Goal: Transaction & Acquisition: Download file/media

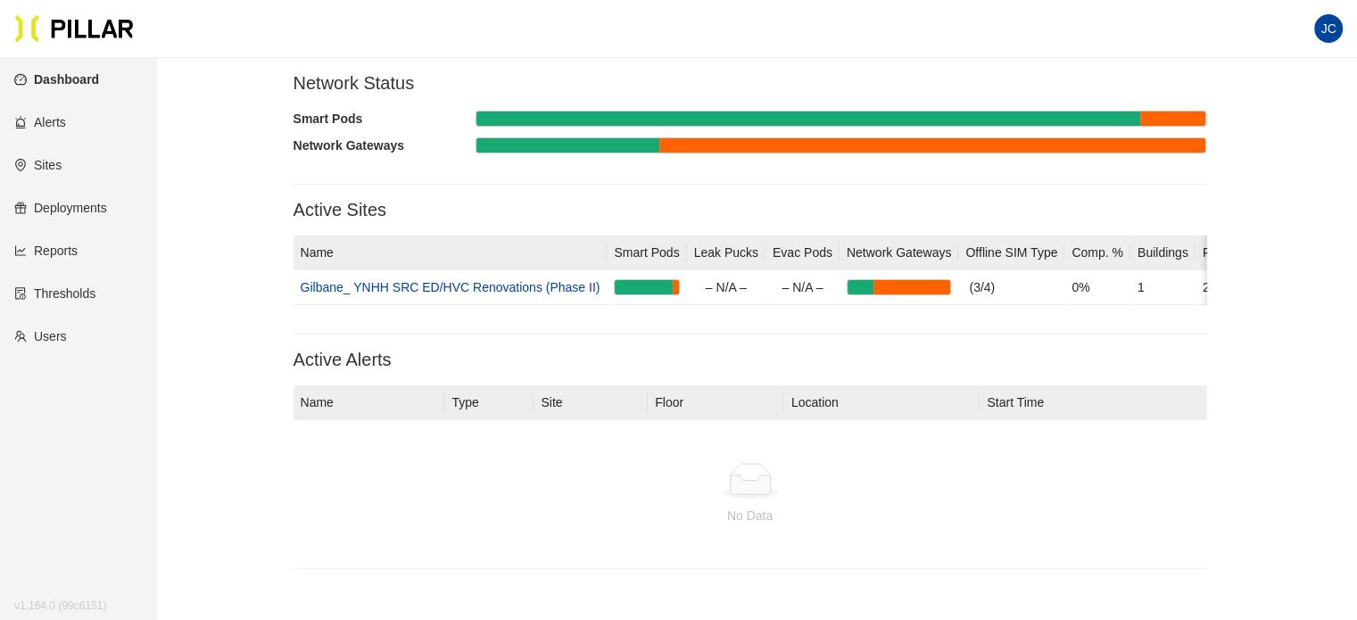
click at [46, 247] on link "Reports" at bounding box center [45, 251] width 63 height 14
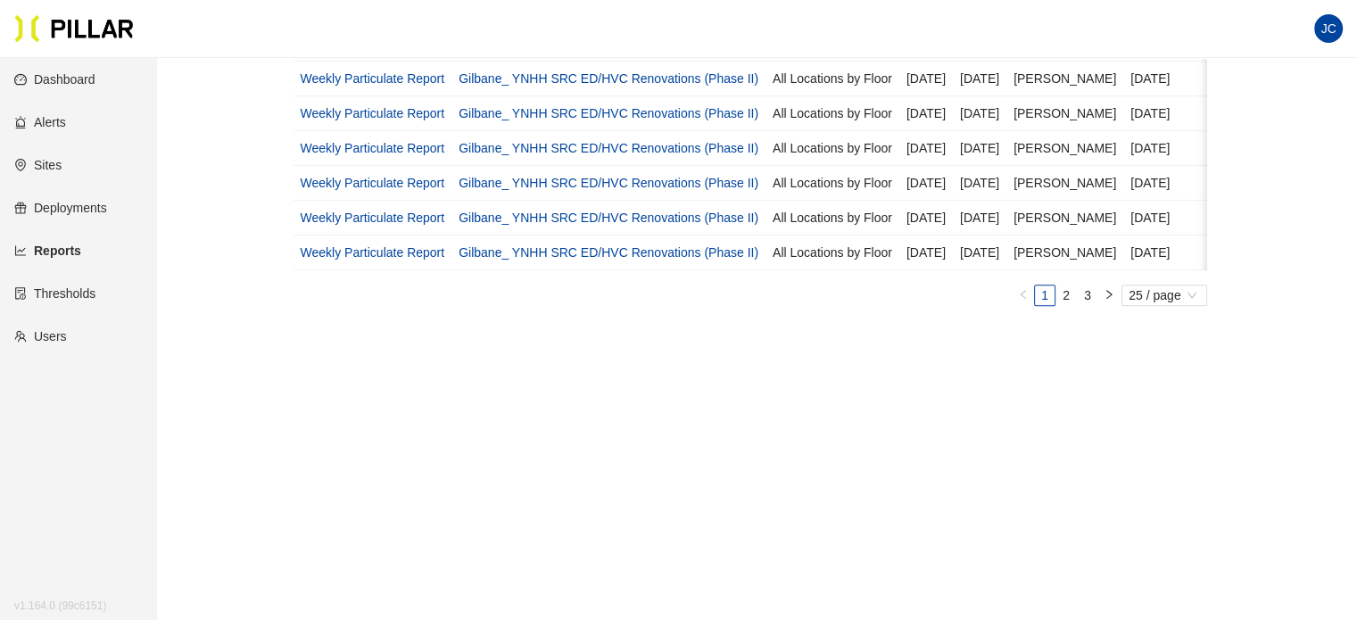
scroll to position [919, 0]
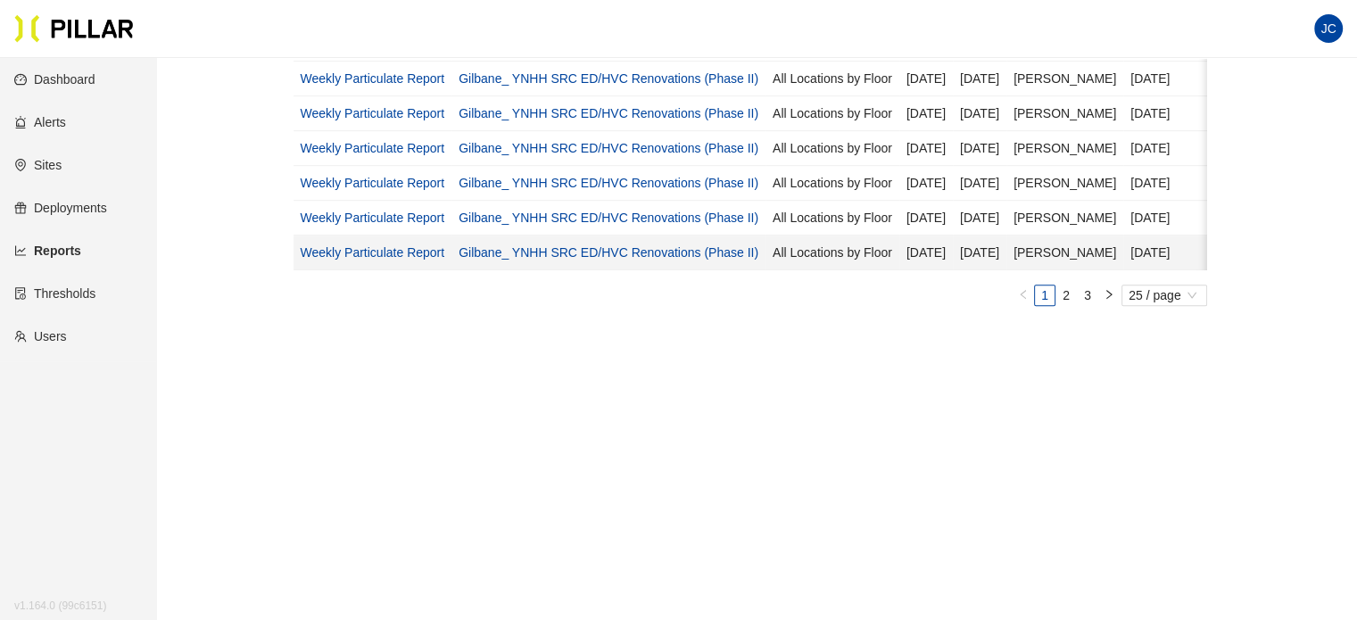
click at [587, 245] on link "Gilbane_ YNHH SRC ED/HVC Renovations (Phase II)" at bounding box center [609, 252] width 300 height 14
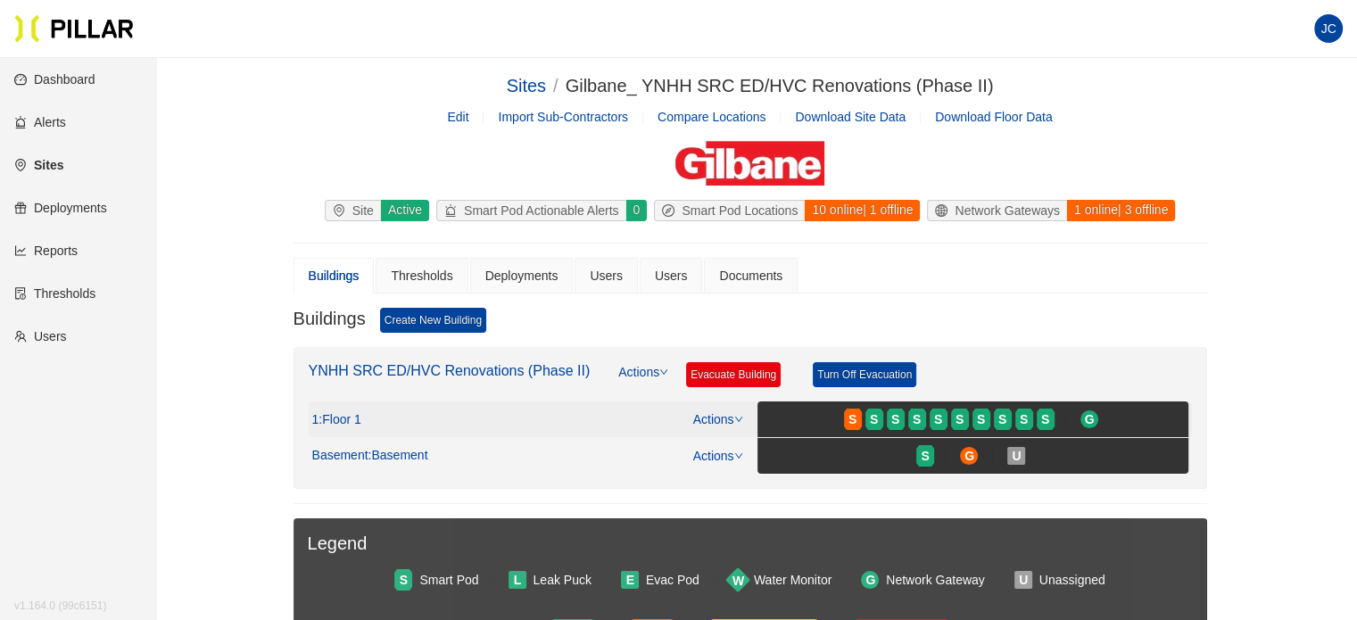
click at [341, 414] on span ": Floor 1" at bounding box center [340, 420] width 42 height 16
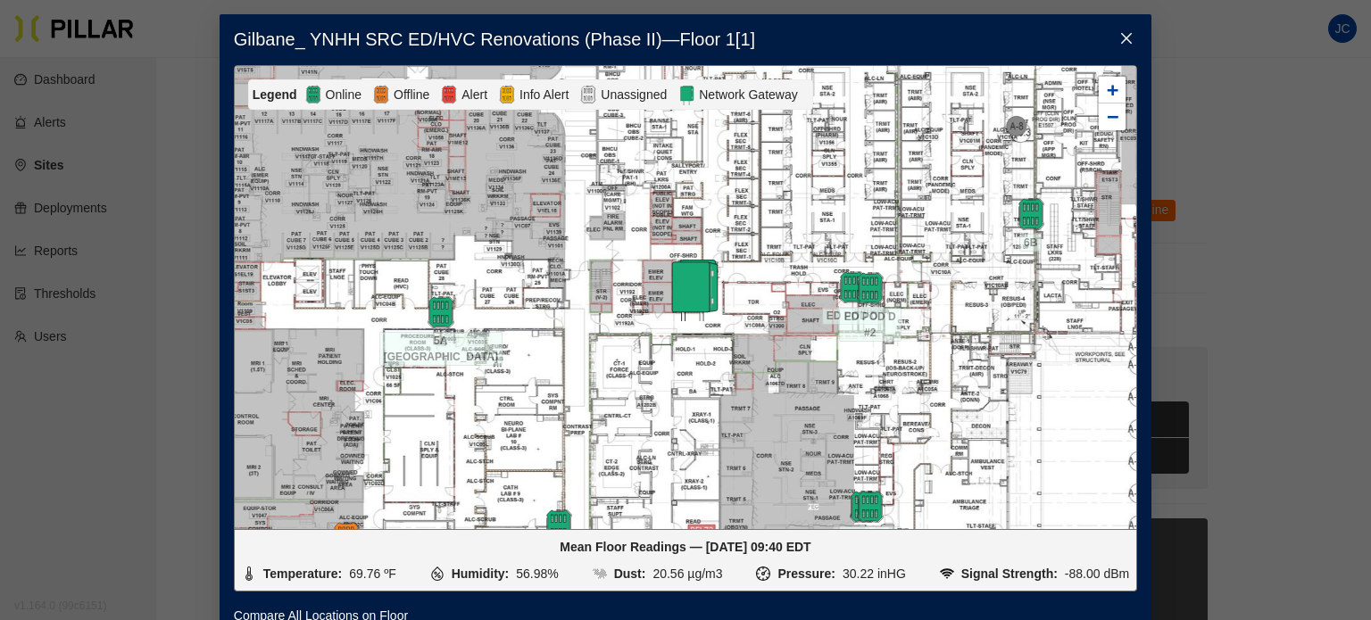
click at [1129, 36] on span "Close" at bounding box center [1126, 39] width 50 height 50
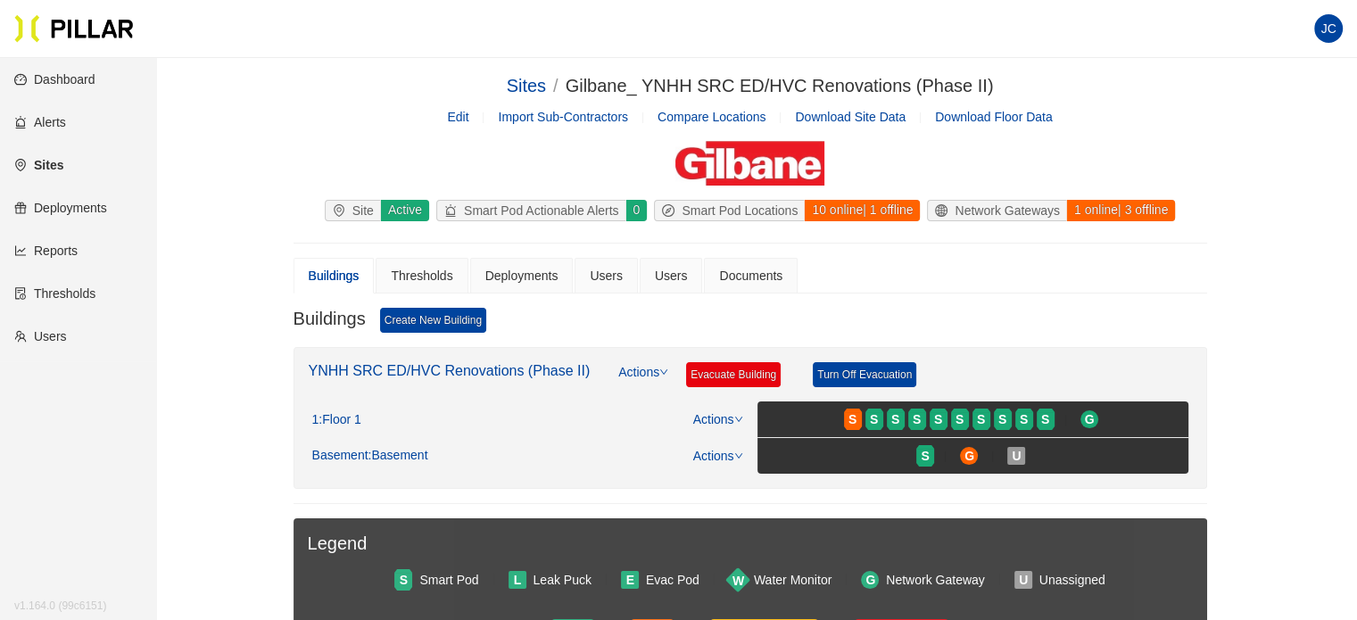
click at [46, 256] on link "Reports" at bounding box center [45, 251] width 63 height 14
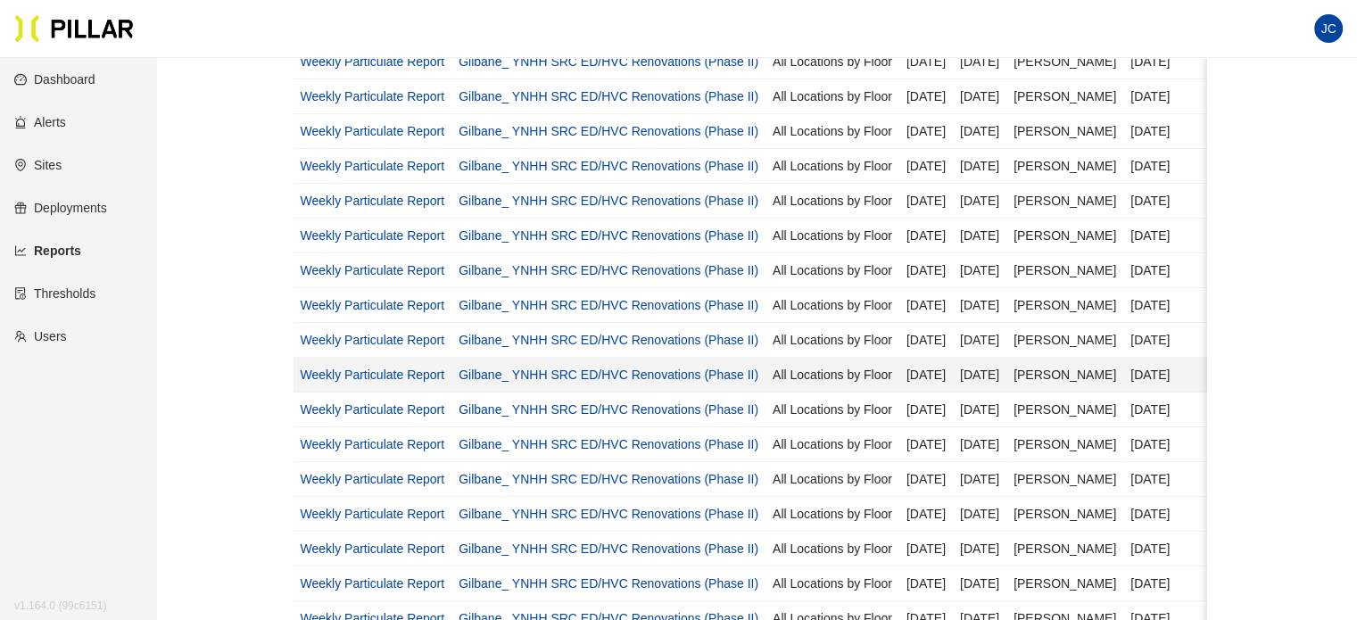
scroll to position [625, 0]
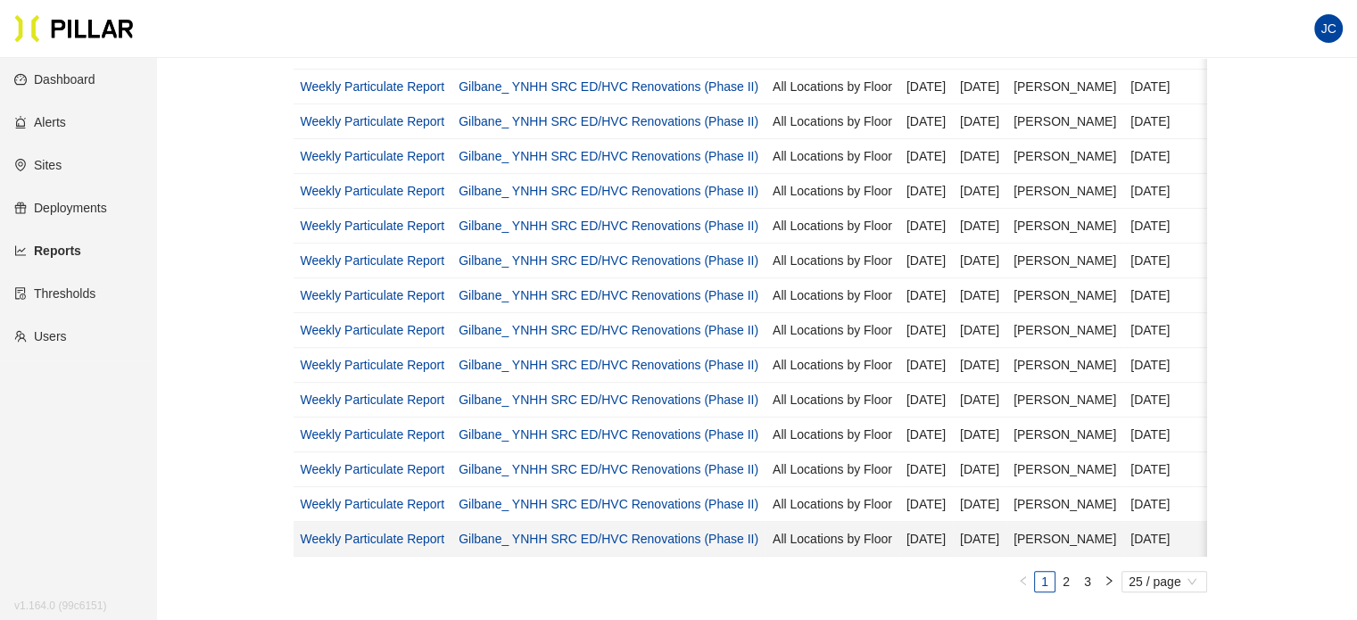
click at [384, 532] on link "Weekly Particulate Report" at bounding box center [373, 539] width 145 height 14
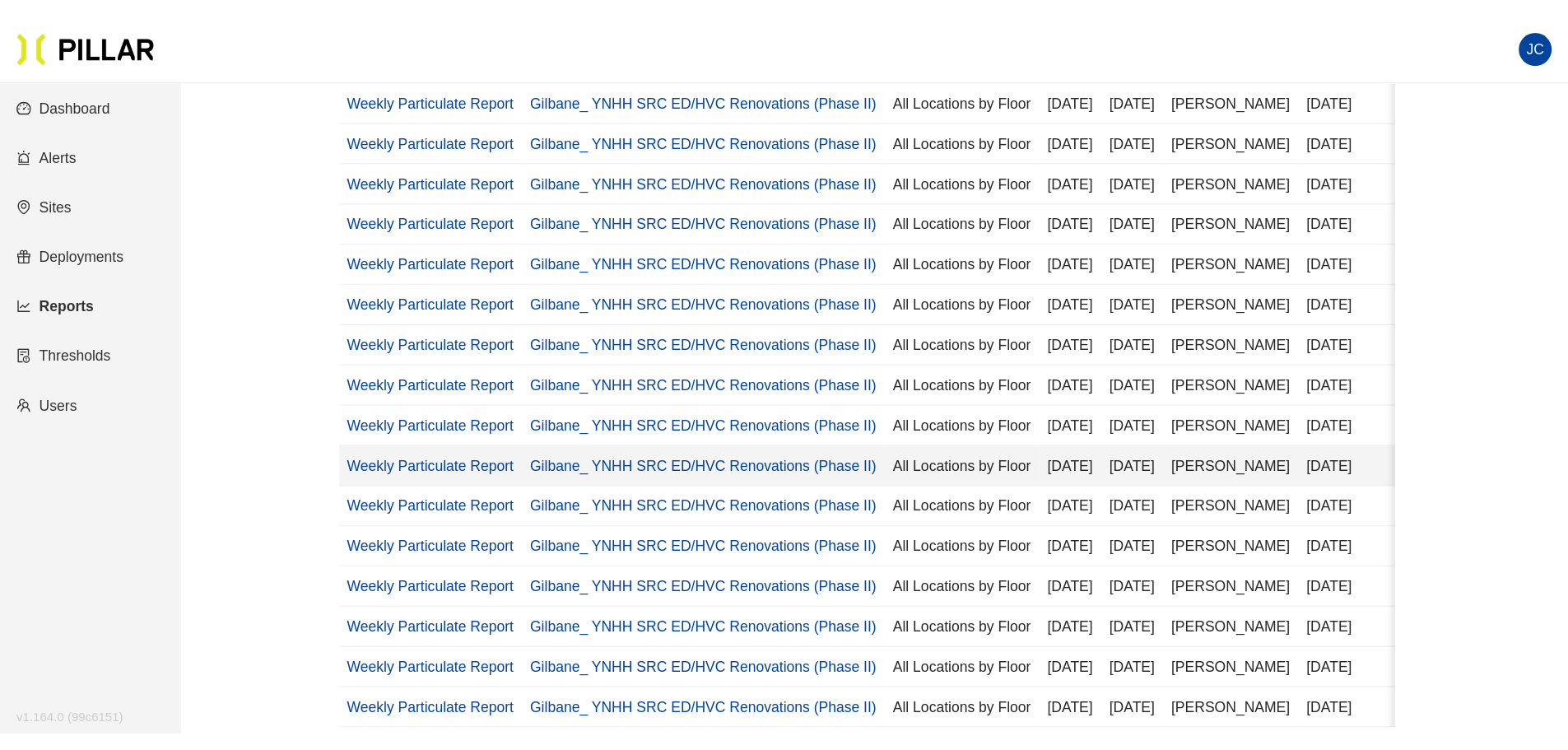
scroll to position [494, 0]
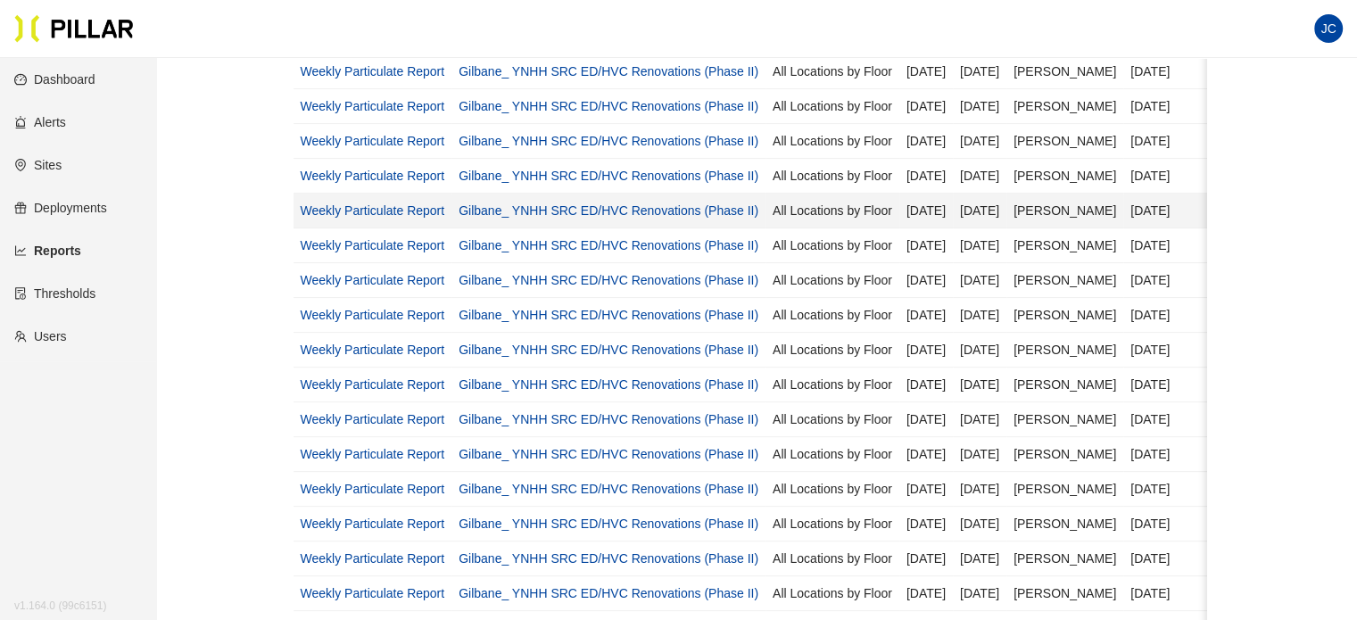
click at [406, 208] on link "Weekly Particulate Report" at bounding box center [373, 210] width 145 height 14
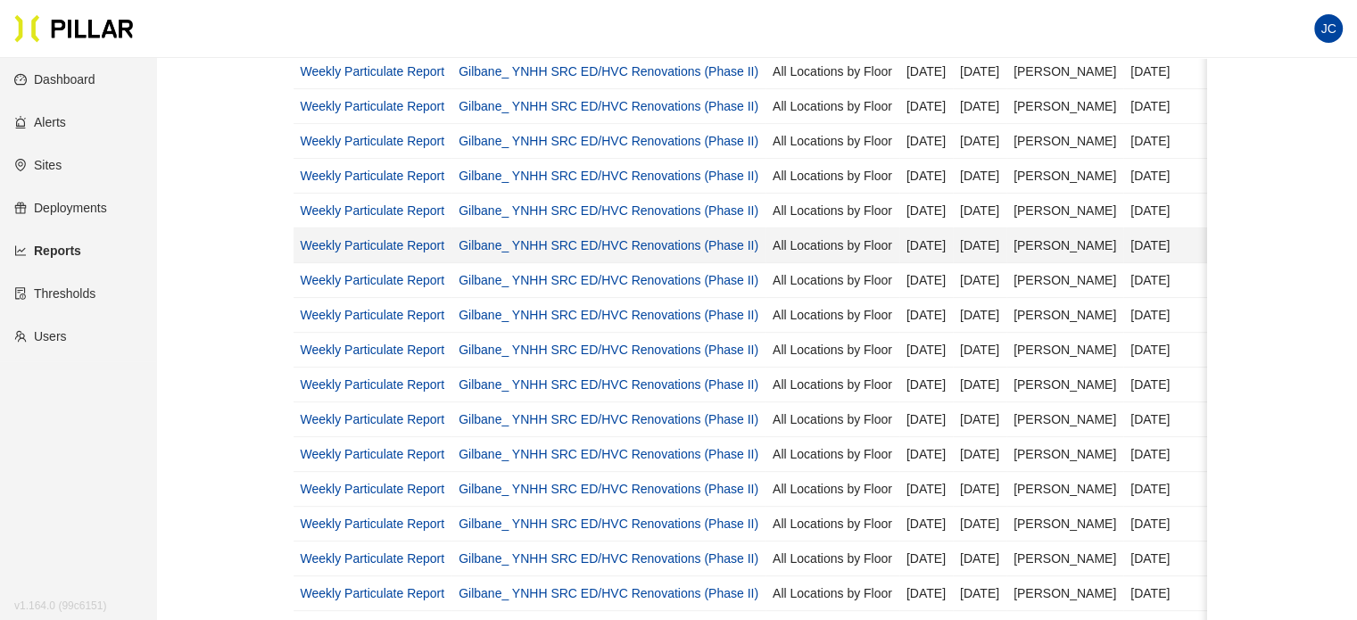
click at [404, 238] on link "Weekly Particulate Report" at bounding box center [373, 245] width 145 height 14
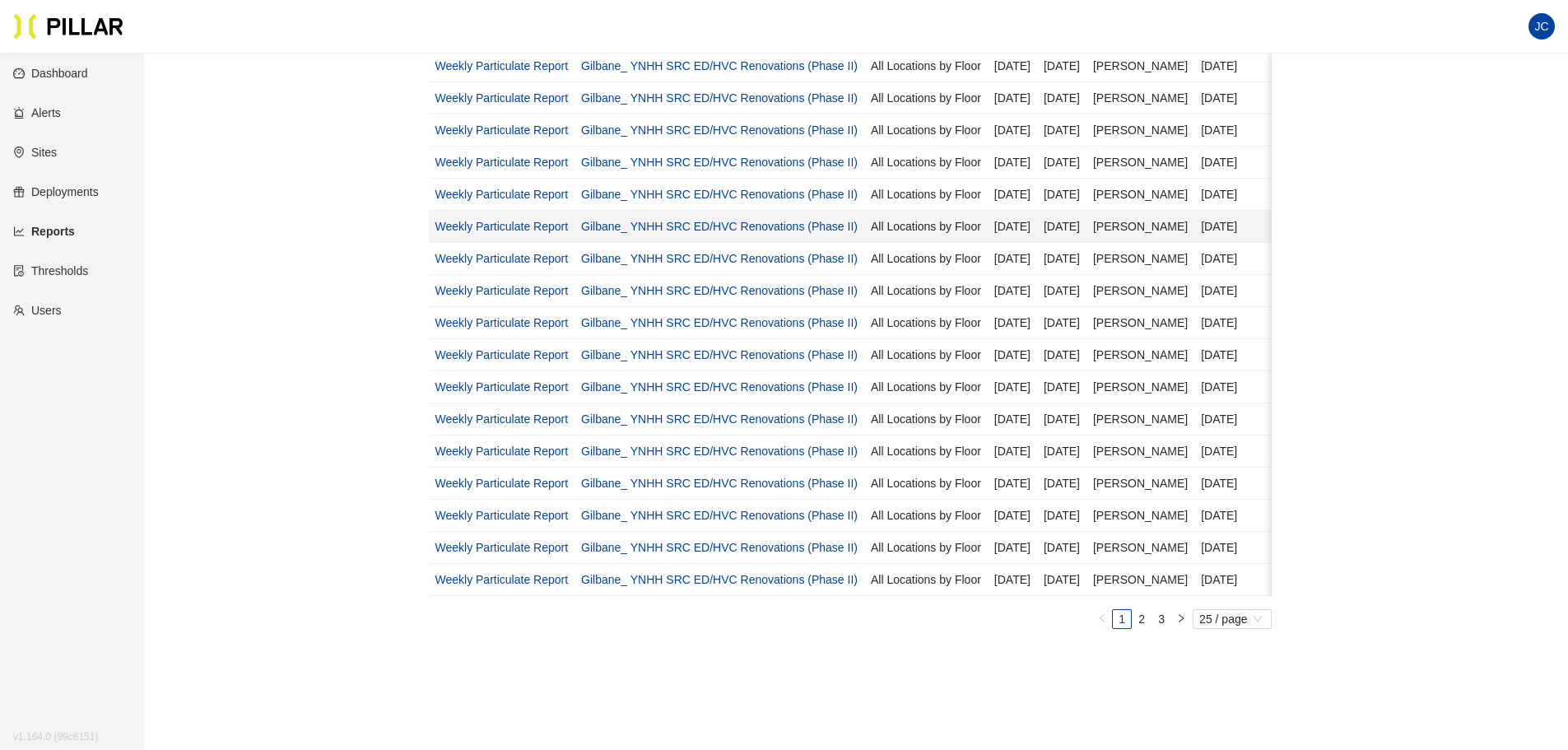
click at [507, 226] on link "Weekly Particulate Report" at bounding box center [502, 226] width 134 height 13
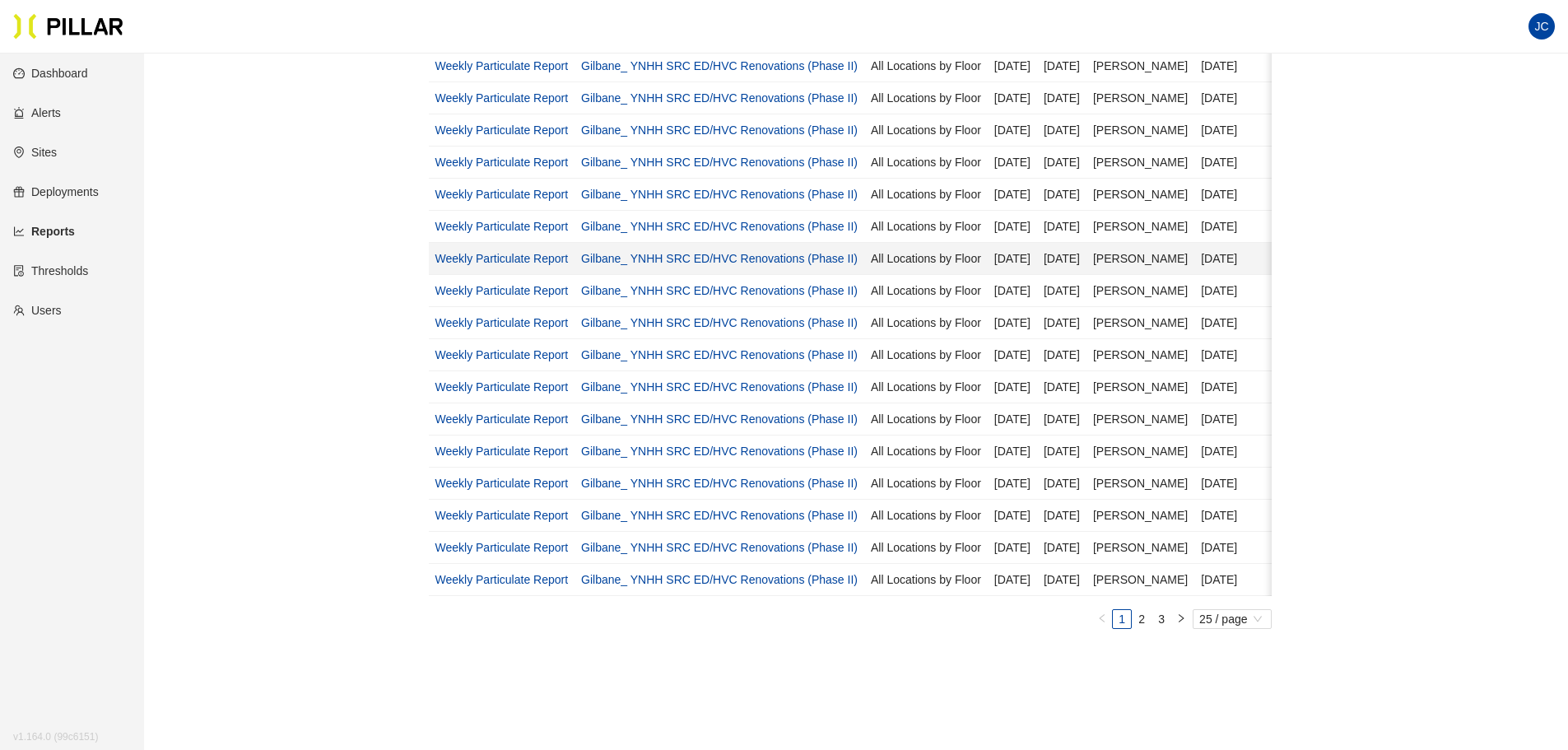
click at [506, 252] on link "Weekly Particulate Report" at bounding box center [502, 258] width 134 height 13
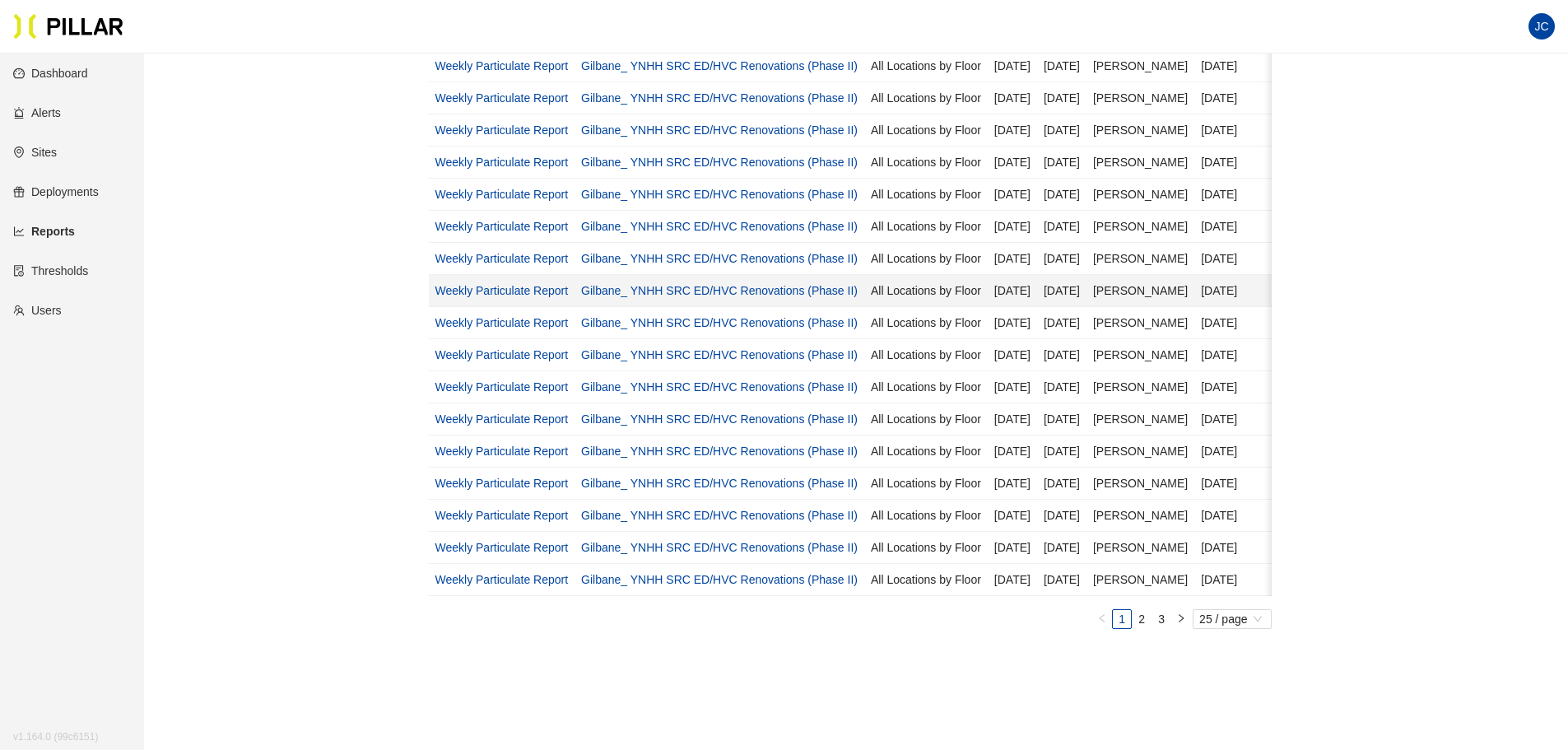
click at [545, 289] on link "Weekly Particulate Report" at bounding box center [502, 291] width 134 height 13
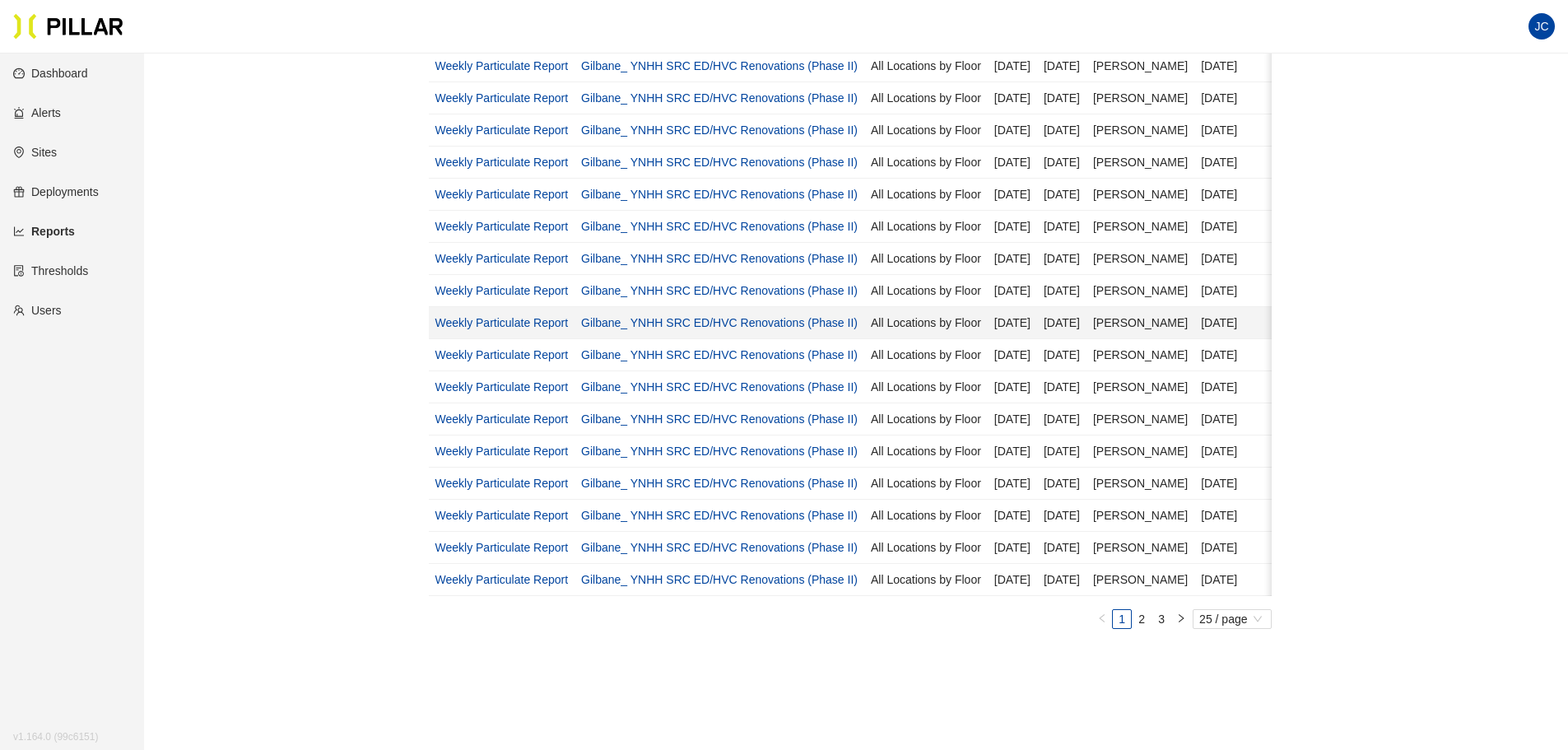
click at [497, 321] on link "Weekly Particulate Report" at bounding box center [502, 323] width 134 height 13
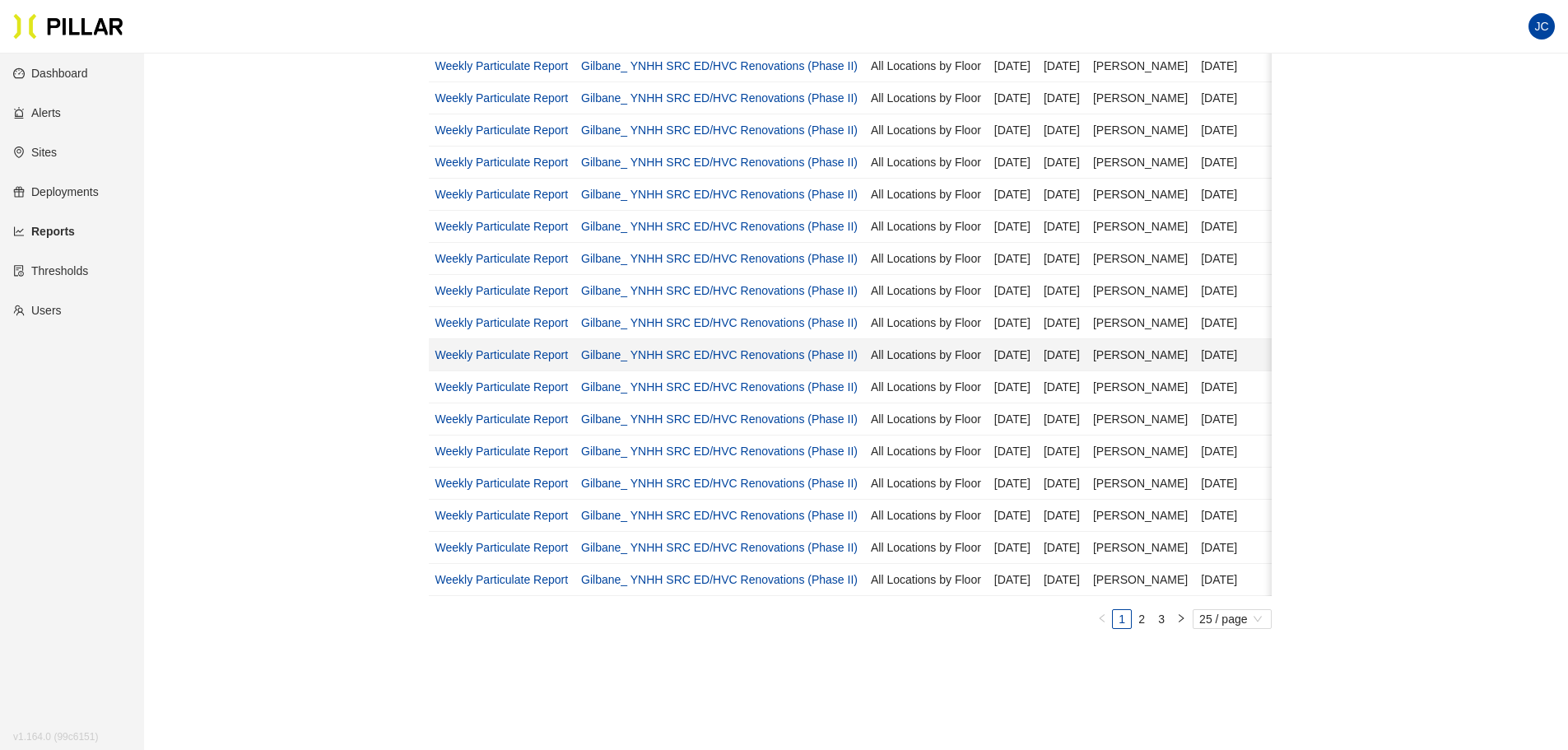
click at [505, 354] on link "Weekly Particulate Report" at bounding box center [502, 355] width 134 height 13
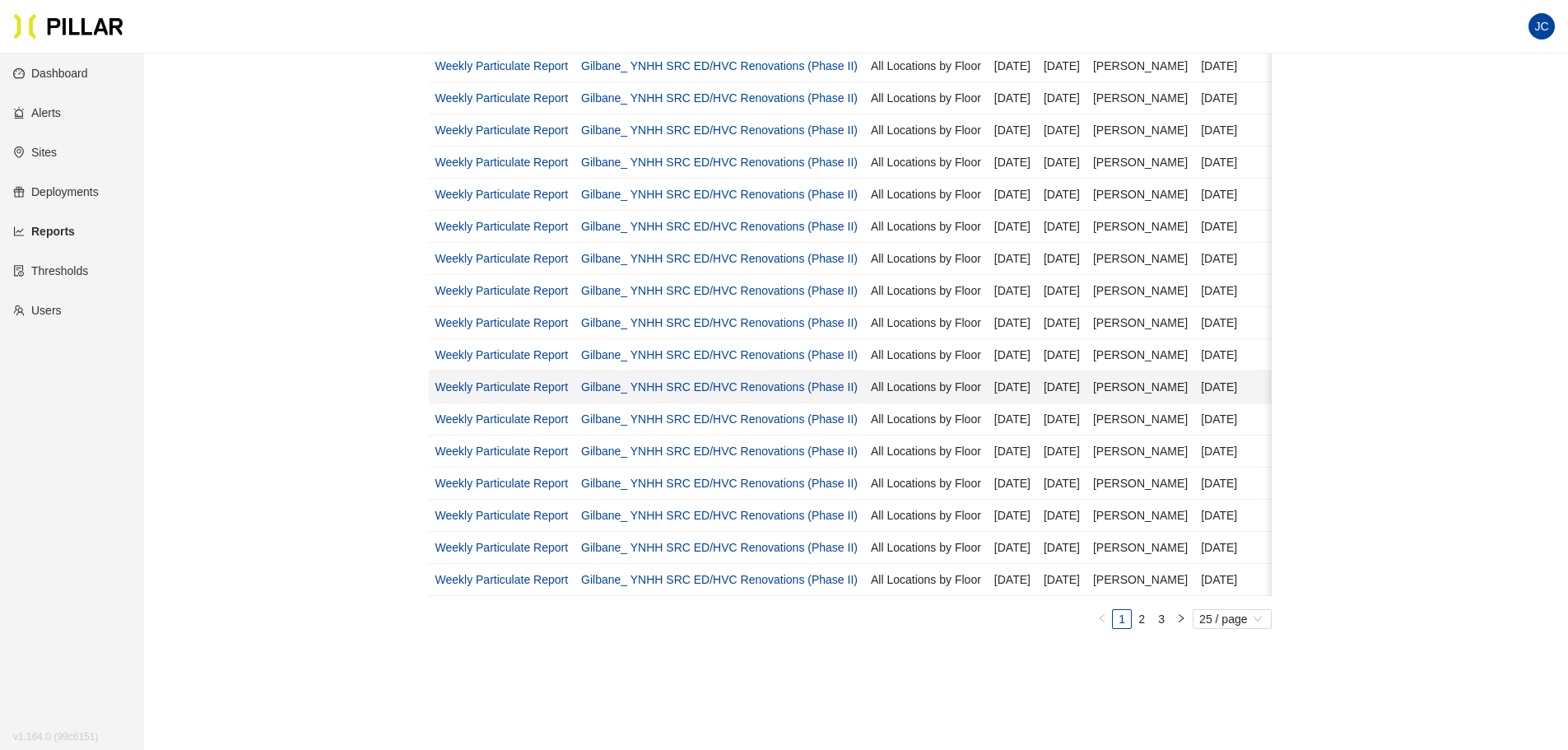
click at [526, 387] on link "Weekly Particulate Report" at bounding box center [502, 387] width 134 height 13
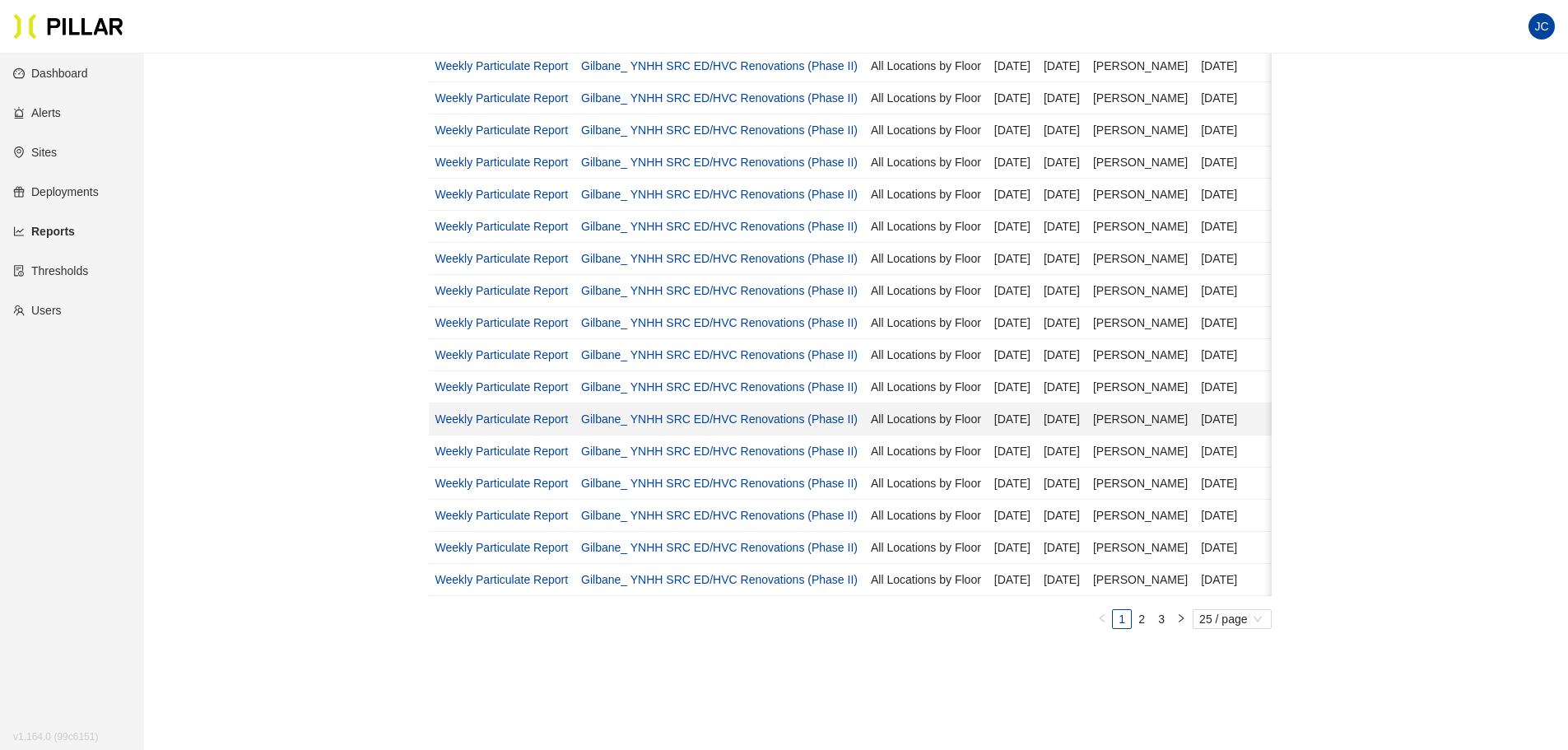
click at [527, 411] on td "Weekly Particulate Report" at bounding box center [502, 419] width 147 height 32
click at [529, 417] on link "Weekly Particulate Report" at bounding box center [502, 419] width 134 height 13
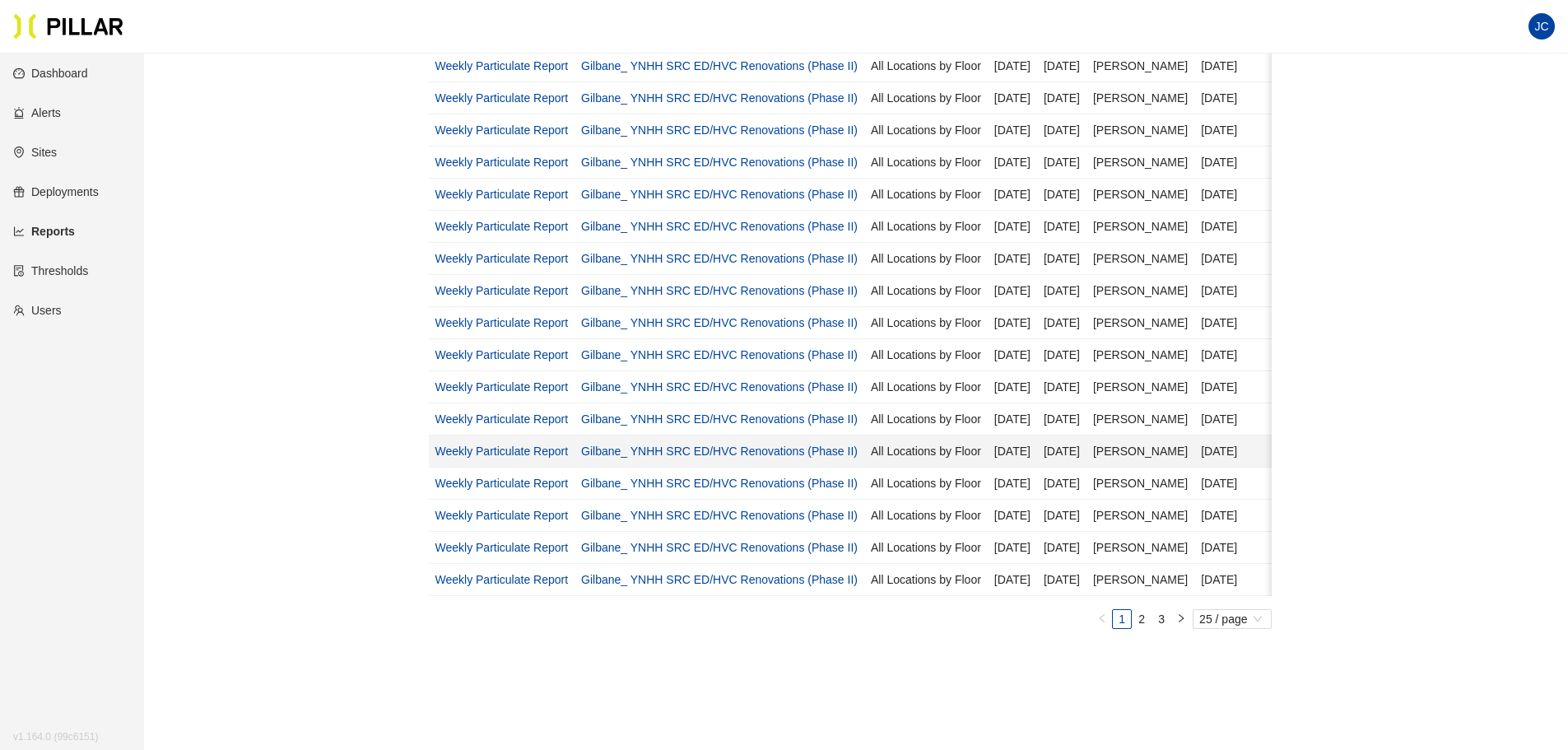
click at [525, 447] on link "Weekly Particulate Report" at bounding box center [502, 451] width 134 height 13
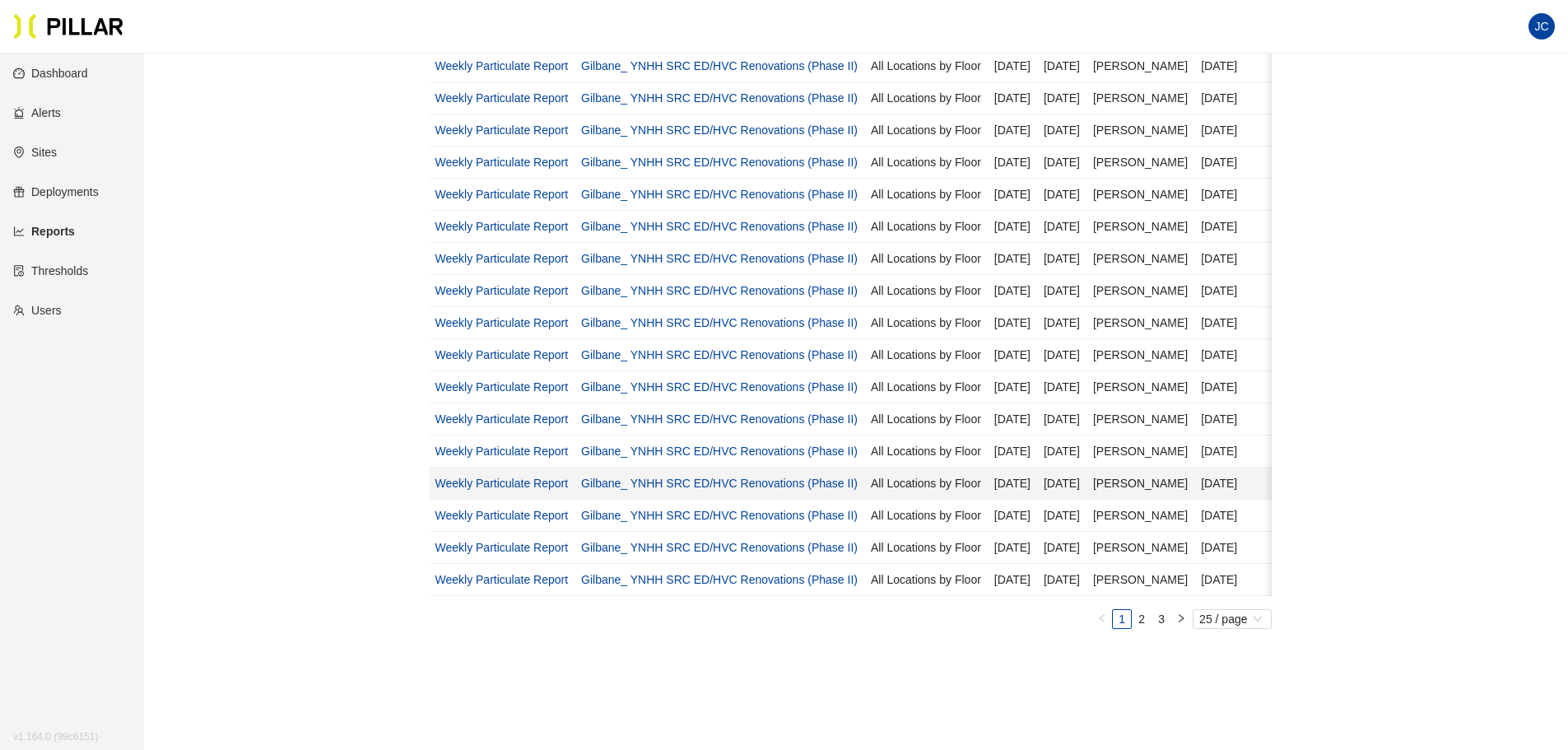
click at [524, 479] on link "Weekly Particulate Report" at bounding box center [502, 483] width 134 height 13
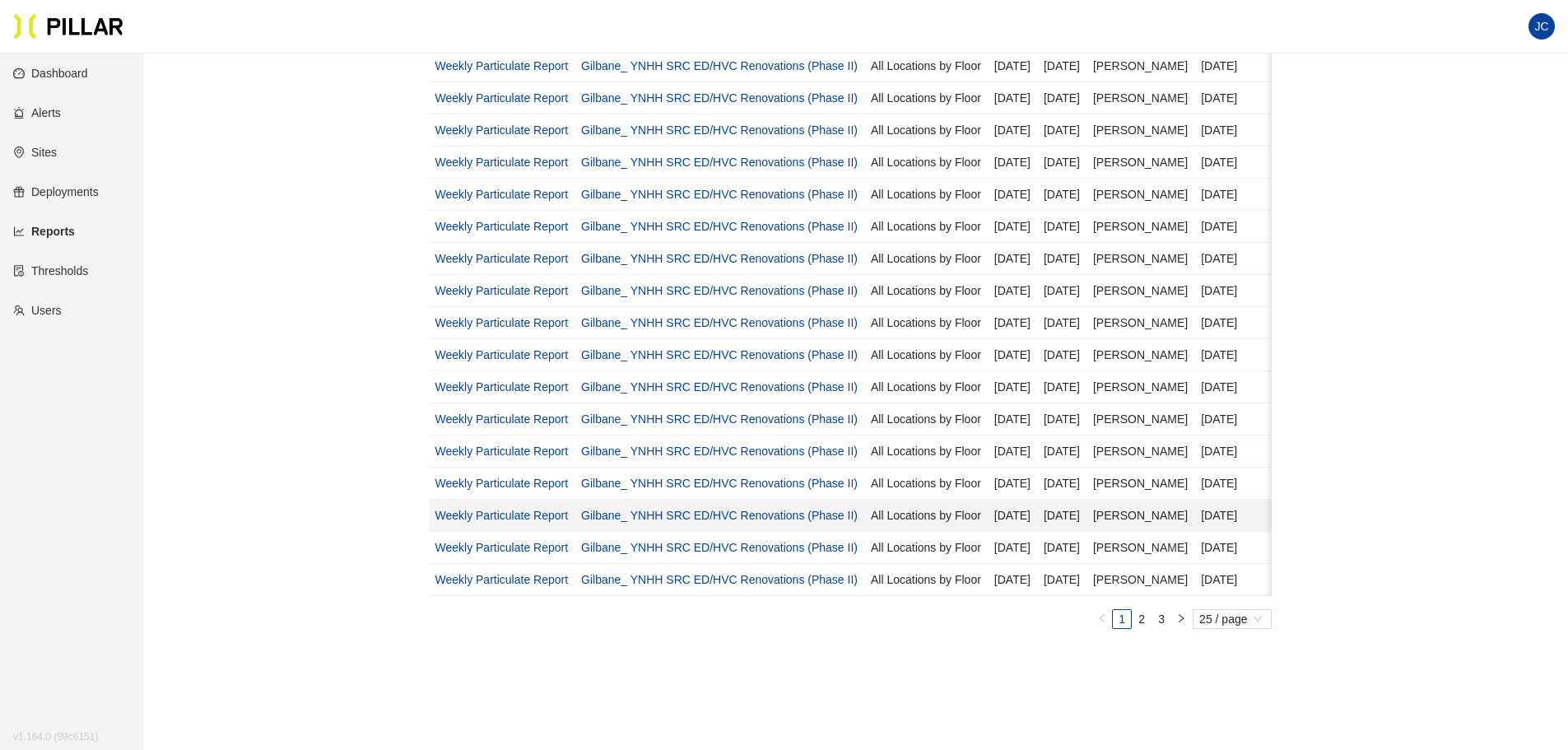
click at [518, 514] on link "Weekly Particulate Report" at bounding box center [502, 516] width 134 height 13
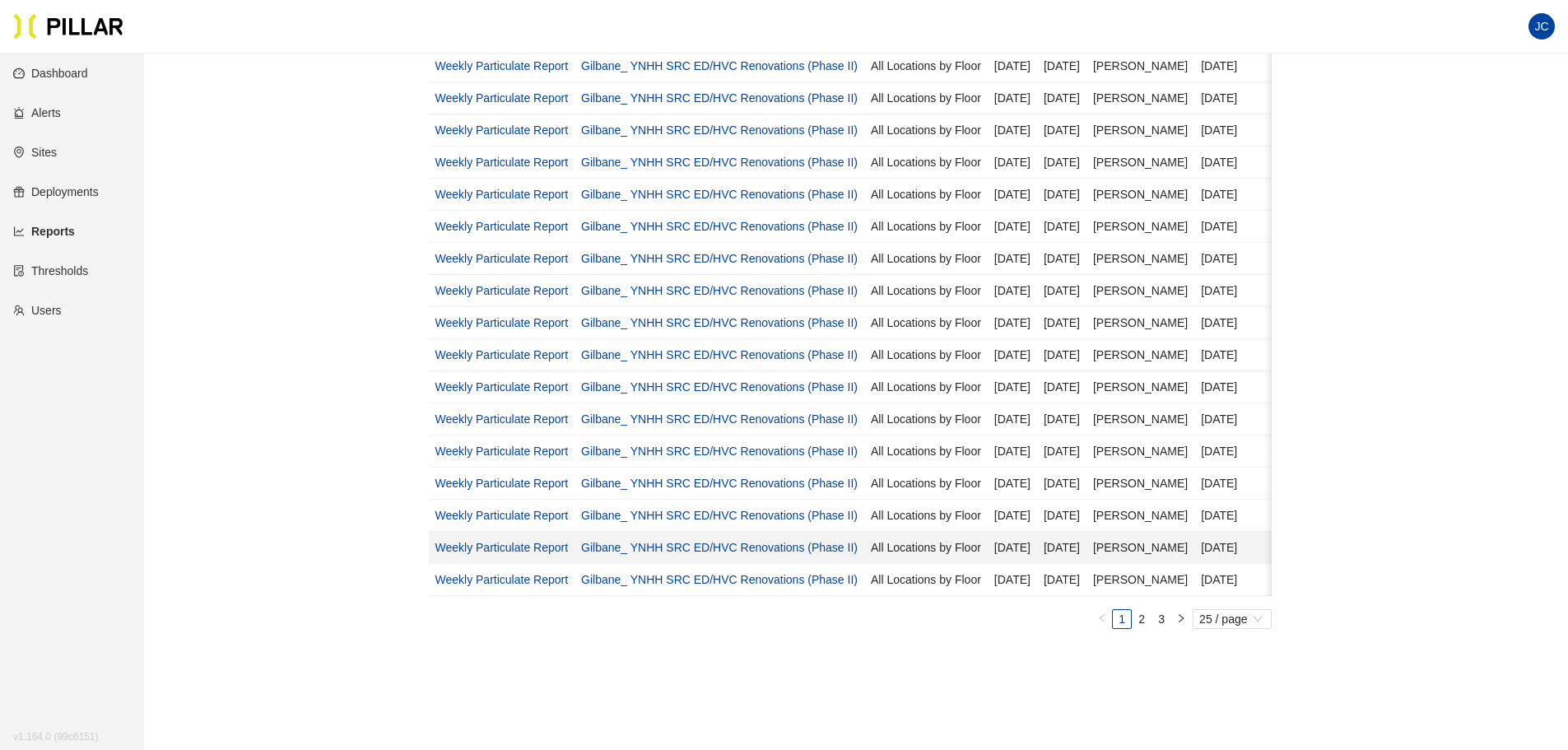
click at [522, 546] on link "Weekly Particulate Report" at bounding box center [502, 547] width 134 height 13
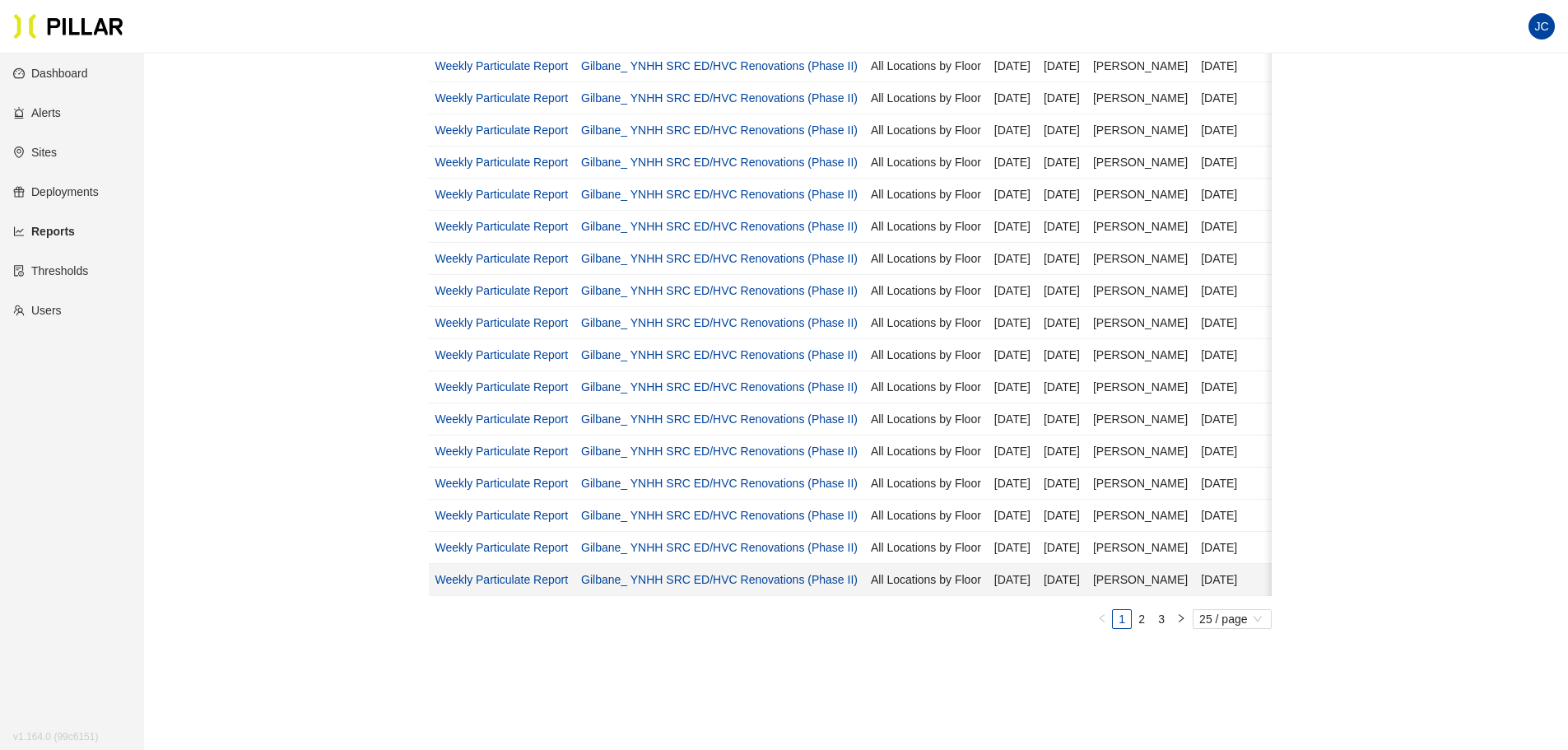
click at [505, 571] on link "Weekly Particulate Report" at bounding box center [502, 579] width 134 height 13
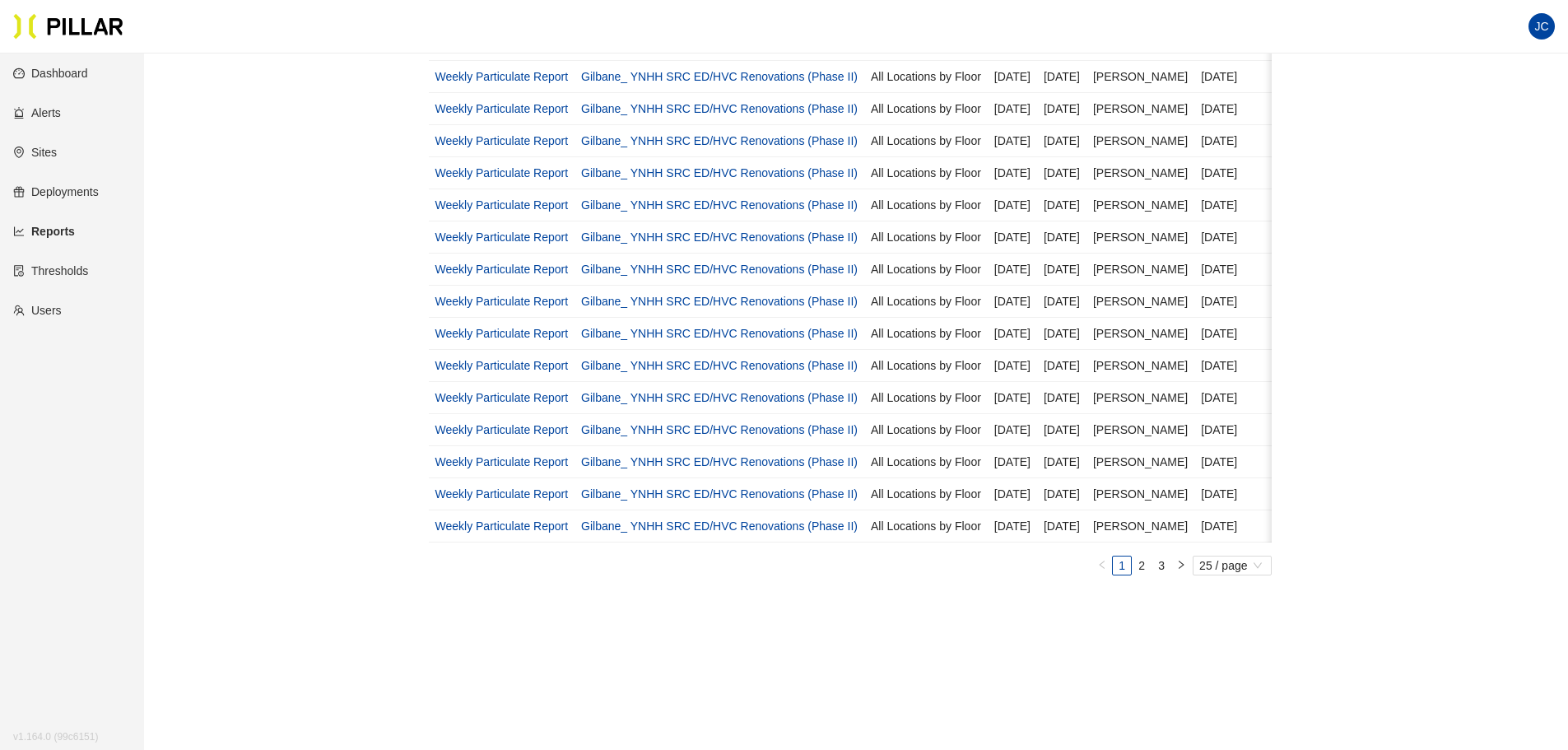
scroll to position [577, 0]
click at [1138, 545] on link "2" at bounding box center [1142, 537] width 18 height 18
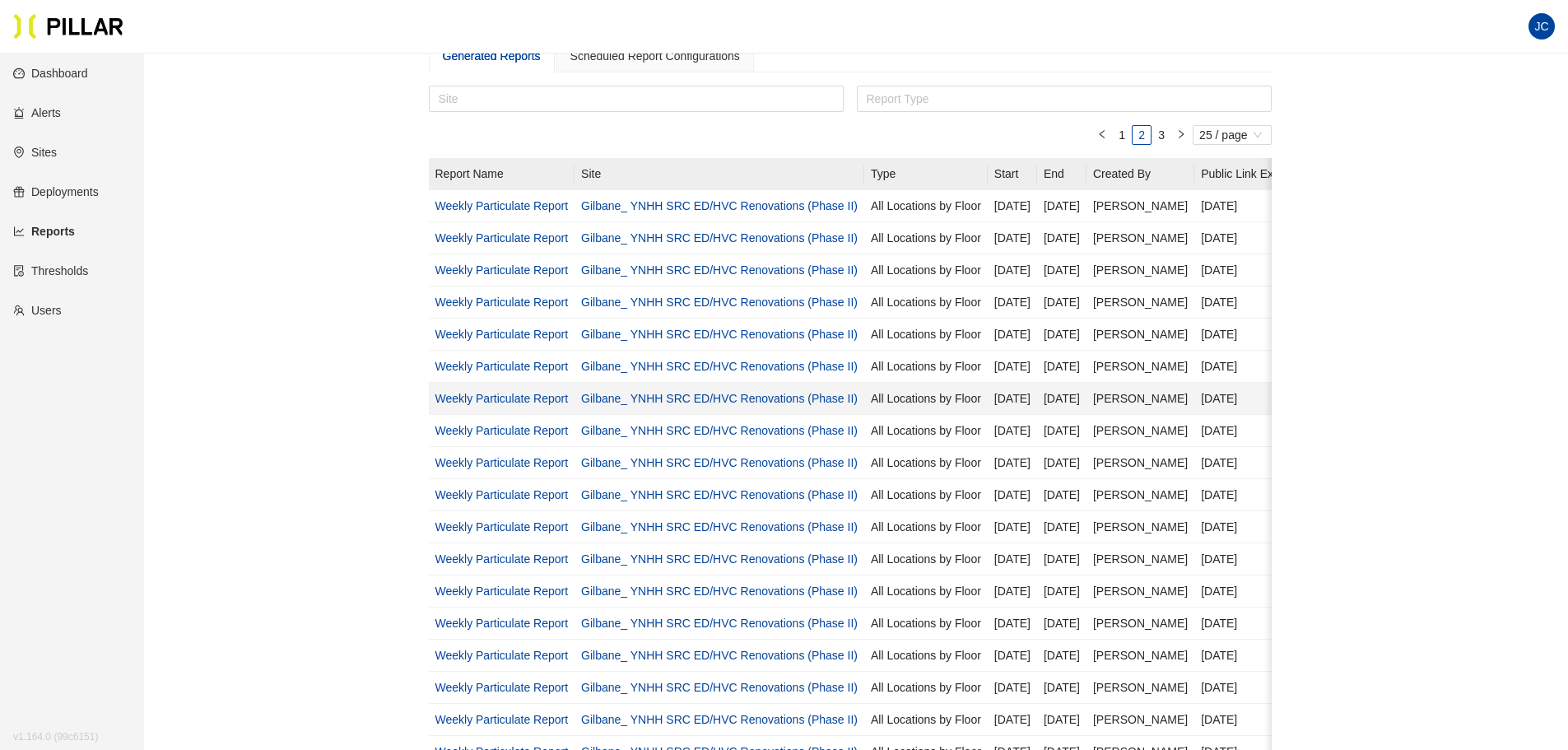
scroll to position [82, 0]
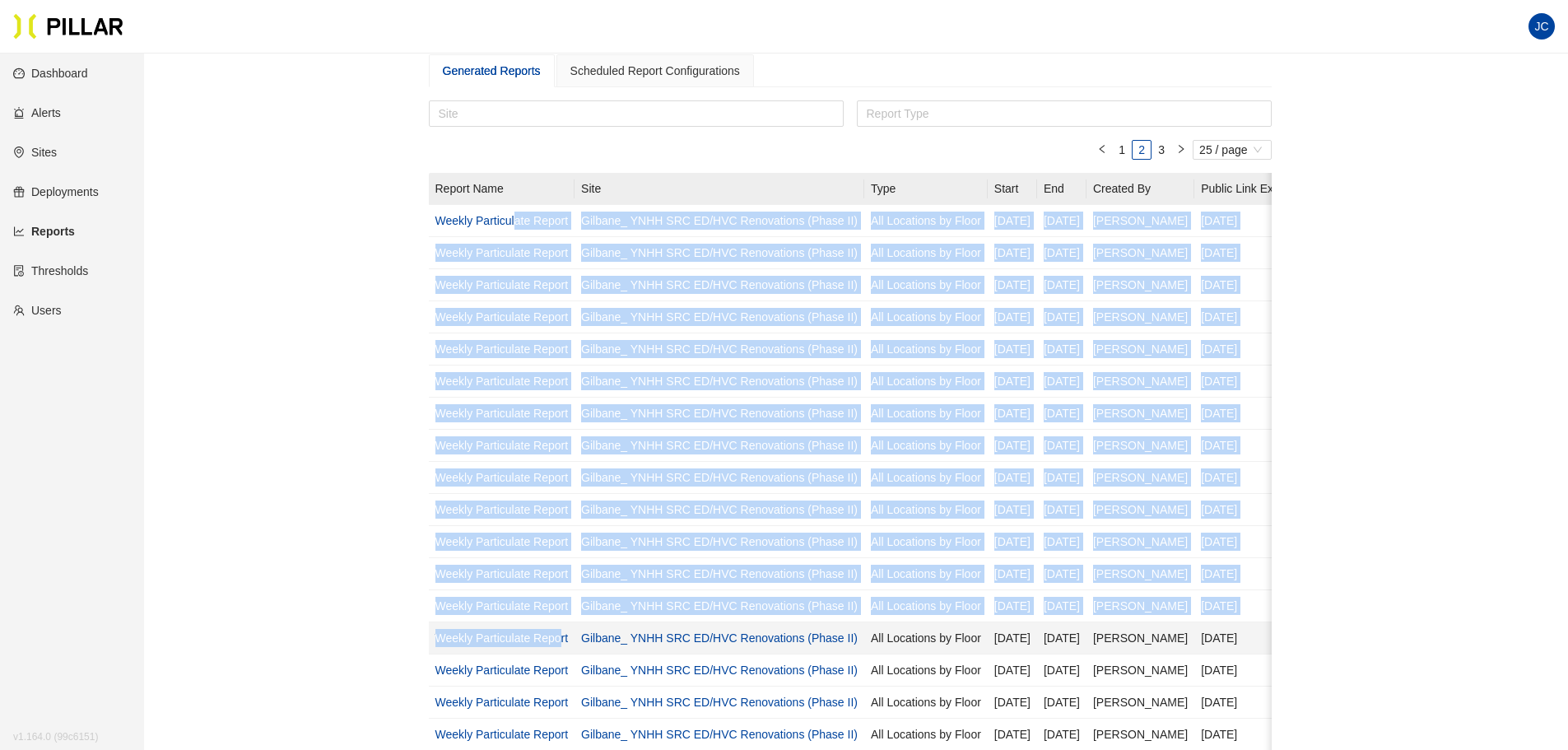
drag, startPoint x: 517, startPoint y: 232, endPoint x: 562, endPoint y: 641, distance: 411.5
click at [561, 571] on tbody "Weekly Particulate Report Gilbane_ YNHH SRC ED/HVC Renovations (Phase II) All L…" at bounding box center [887, 606] width 917 height 803
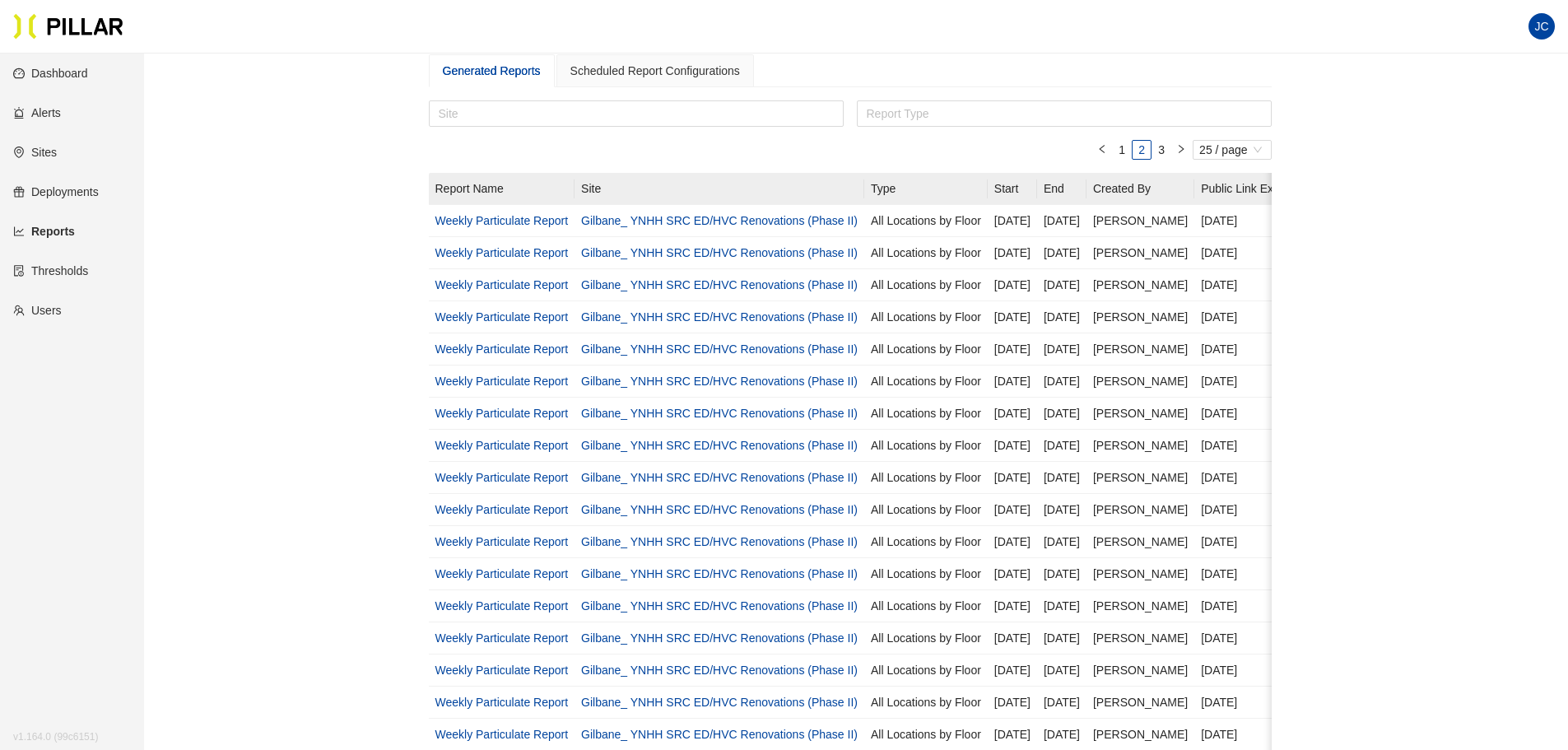
click at [327, 454] on div "Reports / Generate Historical Report Schedule Recurring Report Generated Report…" at bounding box center [849, 526] width 1331 height 1083
drag, startPoint x: 525, startPoint y: 222, endPoint x: 411, endPoint y: 216, distance: 114.2
click at [388, 218] on div "Reports / Generate Historical Report Schedule Recurring Report Generated Report…" at bounding box center [849, 526] width 1331 height 1083
click at [473, 218] on link "Weekly Particulate Report" at bounding box center [502, 220] width 134 height 13
click at [475, 250] on link "Weekly Particulate Report" at bounding box center [502, 253] width 134 height 13
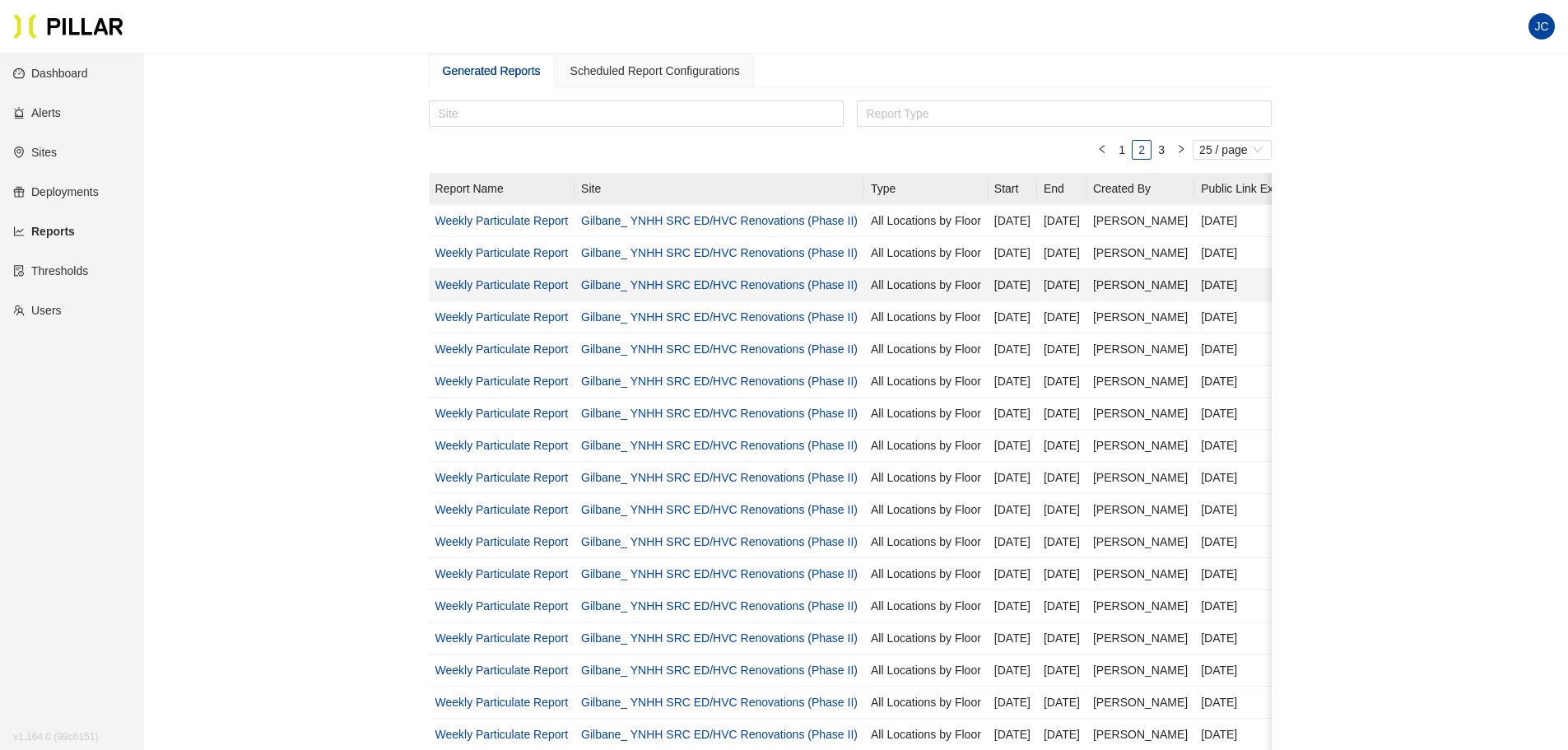
click at [467, 289] on link "Weekly Particulate Report" at bounding box center [502, 285] width 134 height 13
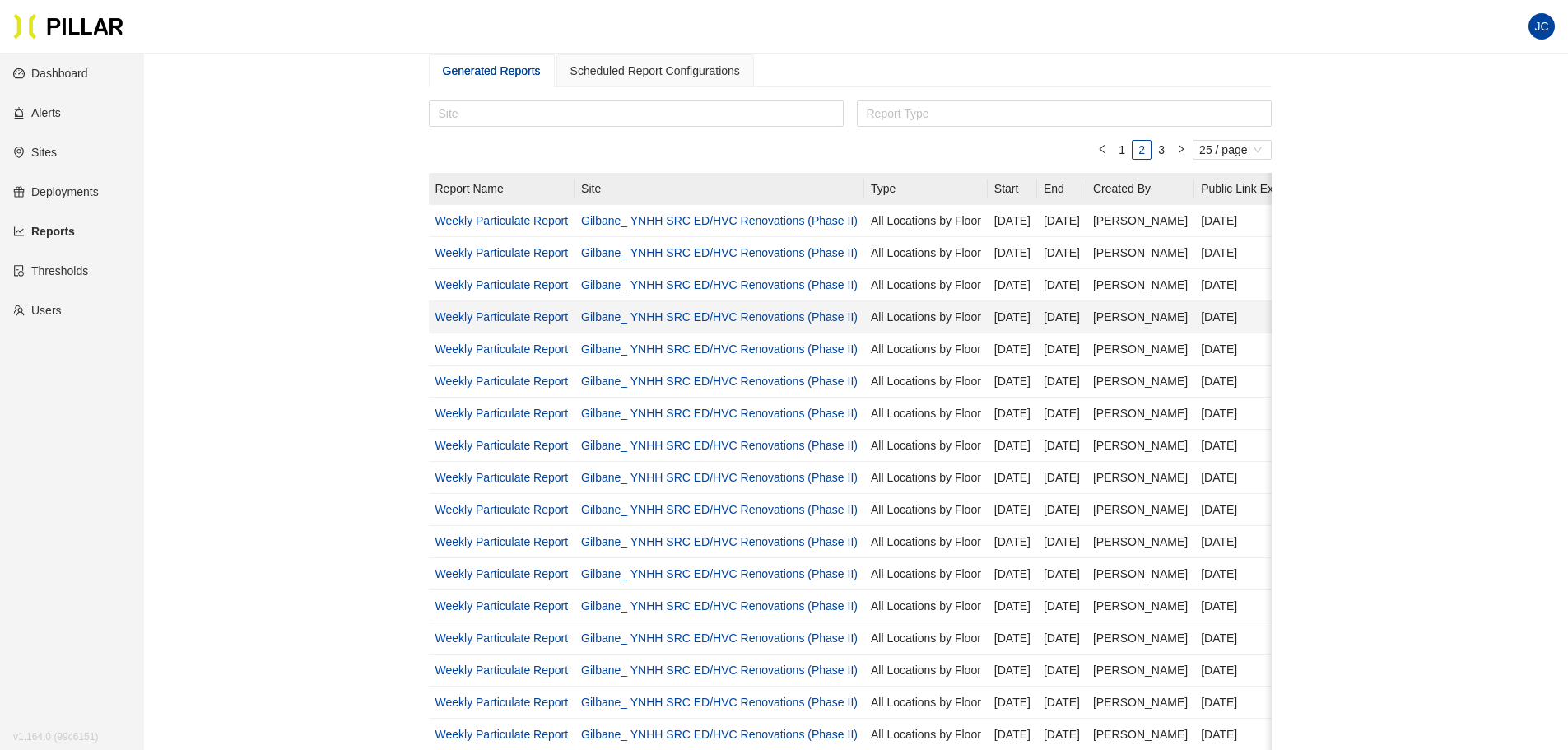
click at [507, 321] on link "Weekly Particulate Report" at bounding box center [502, 316] width 134 height 13
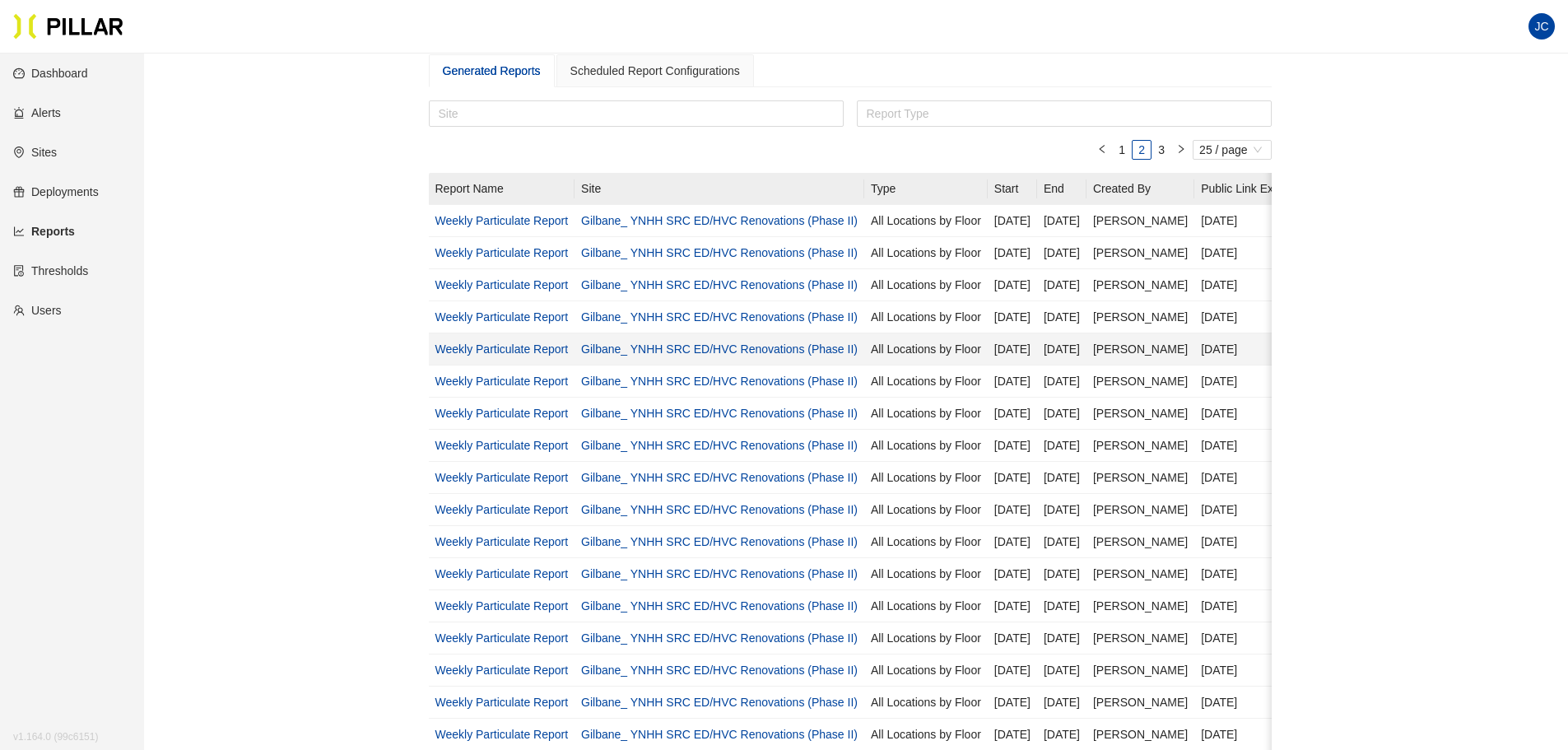
click at [530, 354] on link "Weekly Particulate Report" at bounding box center [502, 349] width 134 height 13
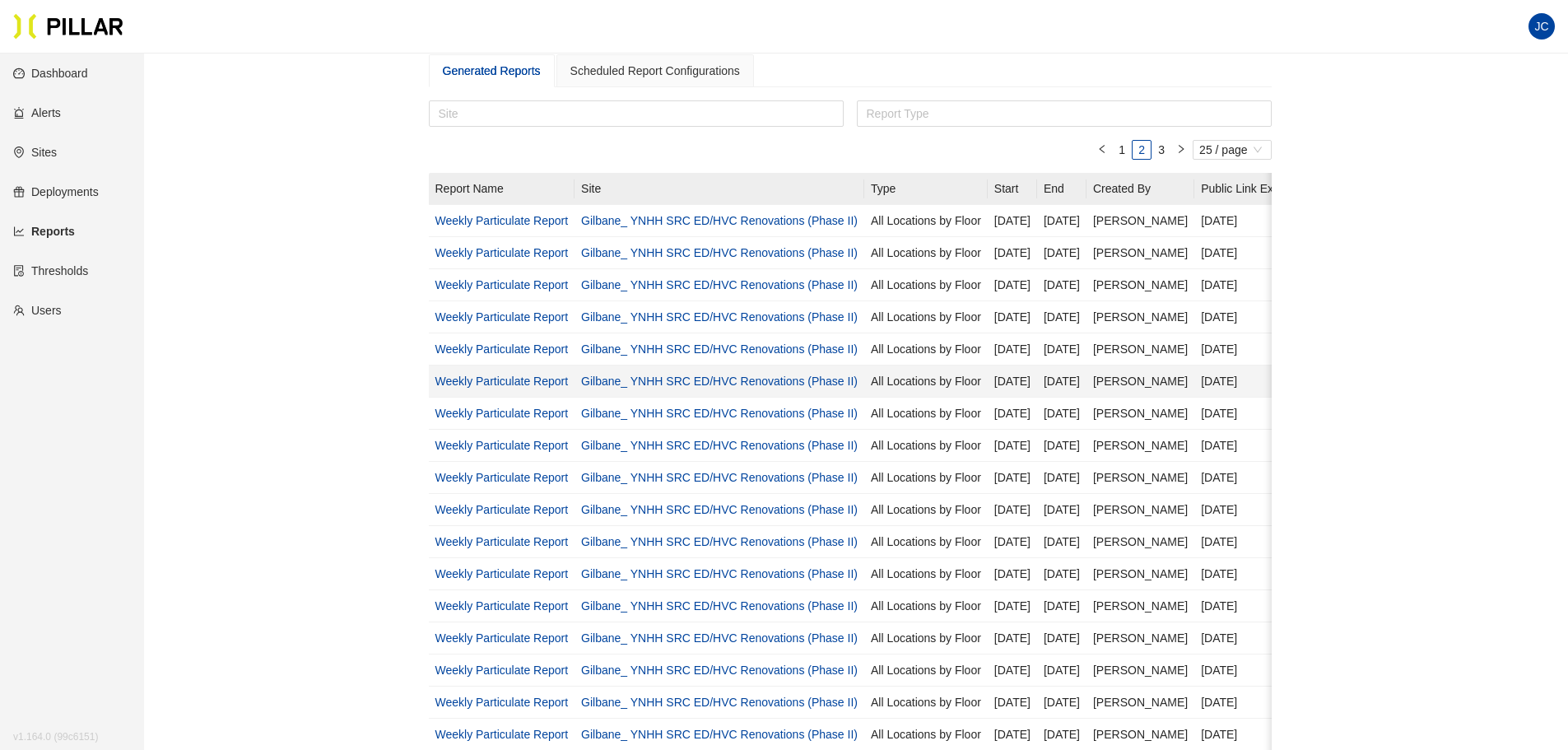
click at [524, 379] on link "Weekly Particulate Report" at bounding box center [502, 381] width 134 height 13
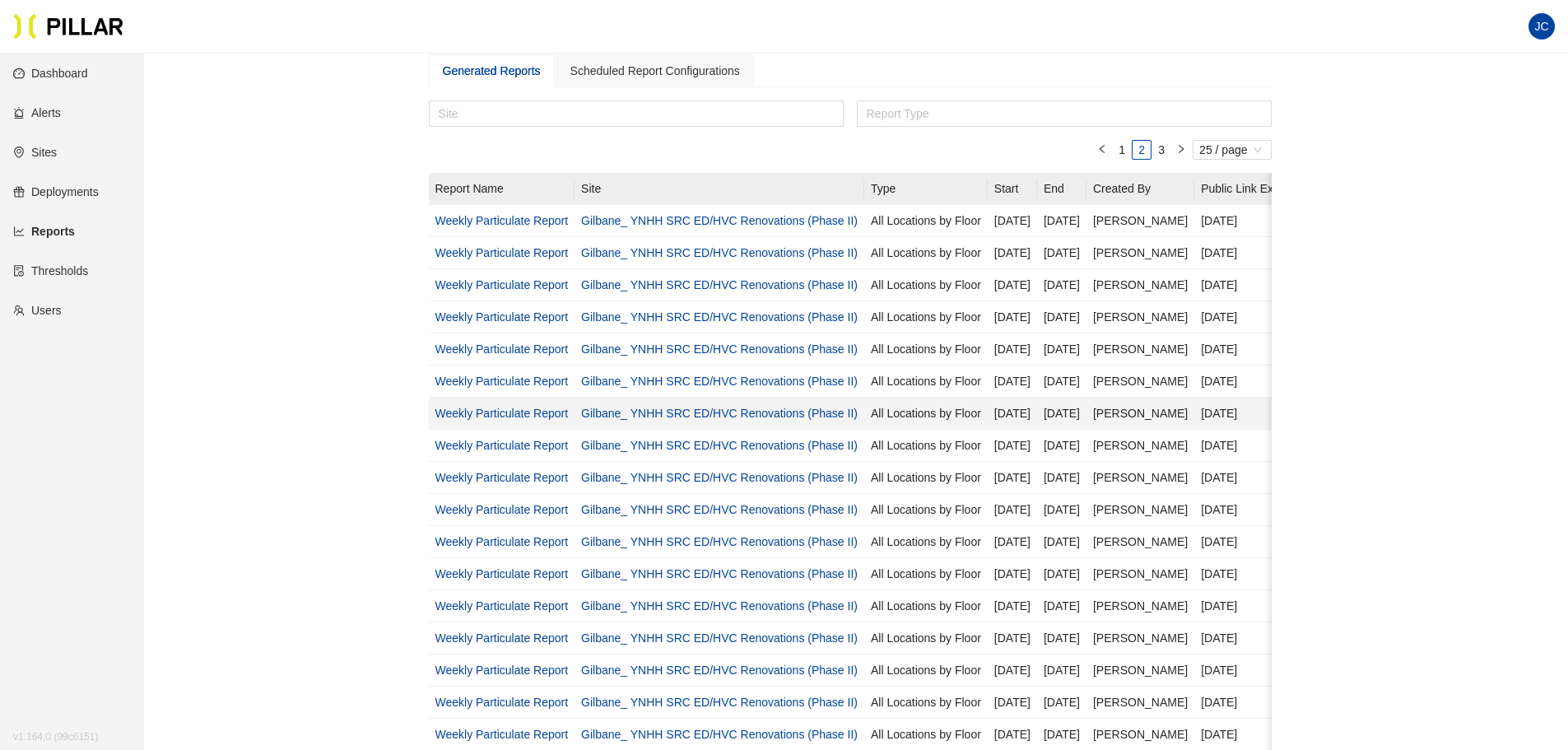
click at [532, 414] on link "Weekly Particulate Report" at bounding box center [502, 413] width 134 height 13
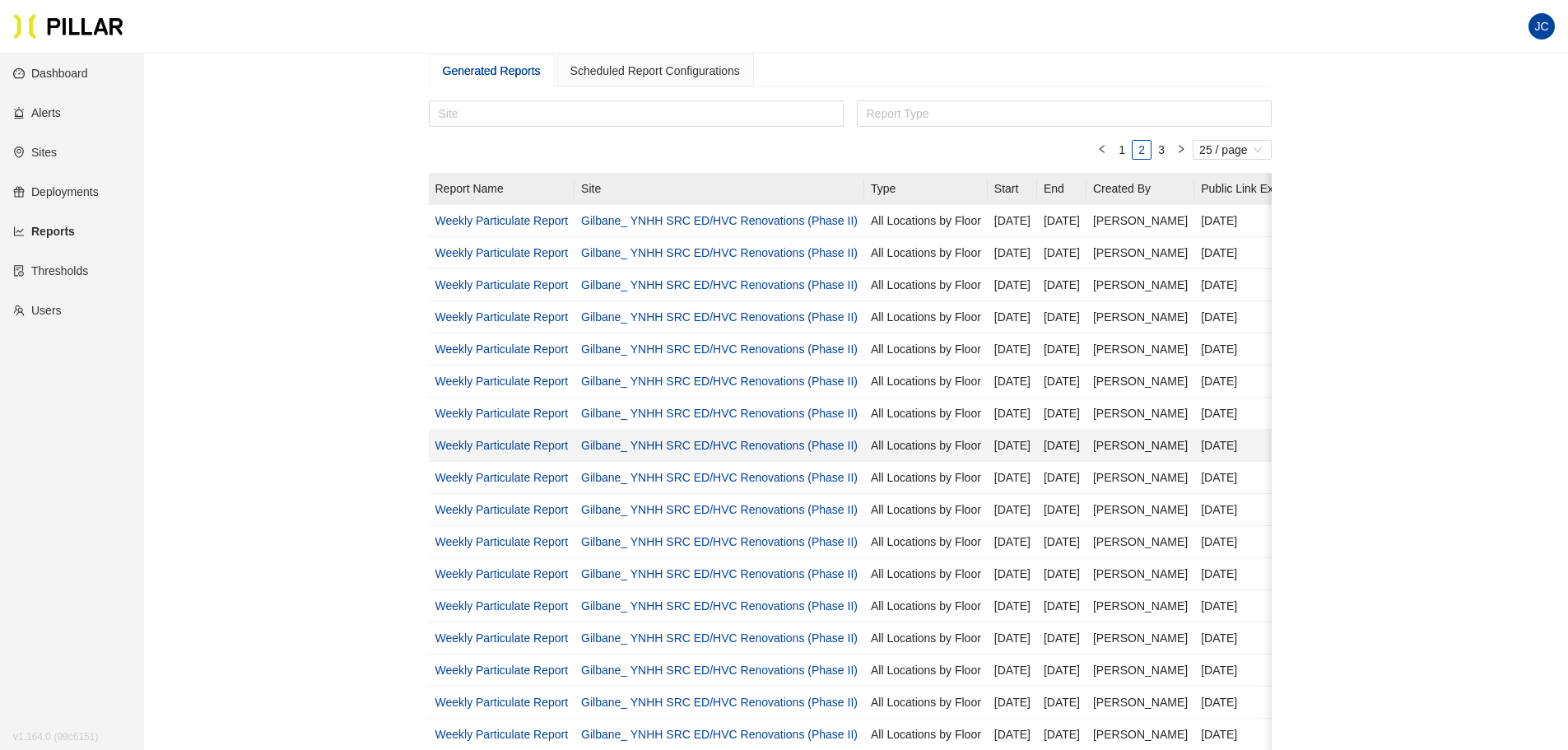
click at [518, 442] on link "Weekly Particulate Report" at bounding box center [502, 446] width 134 height 13
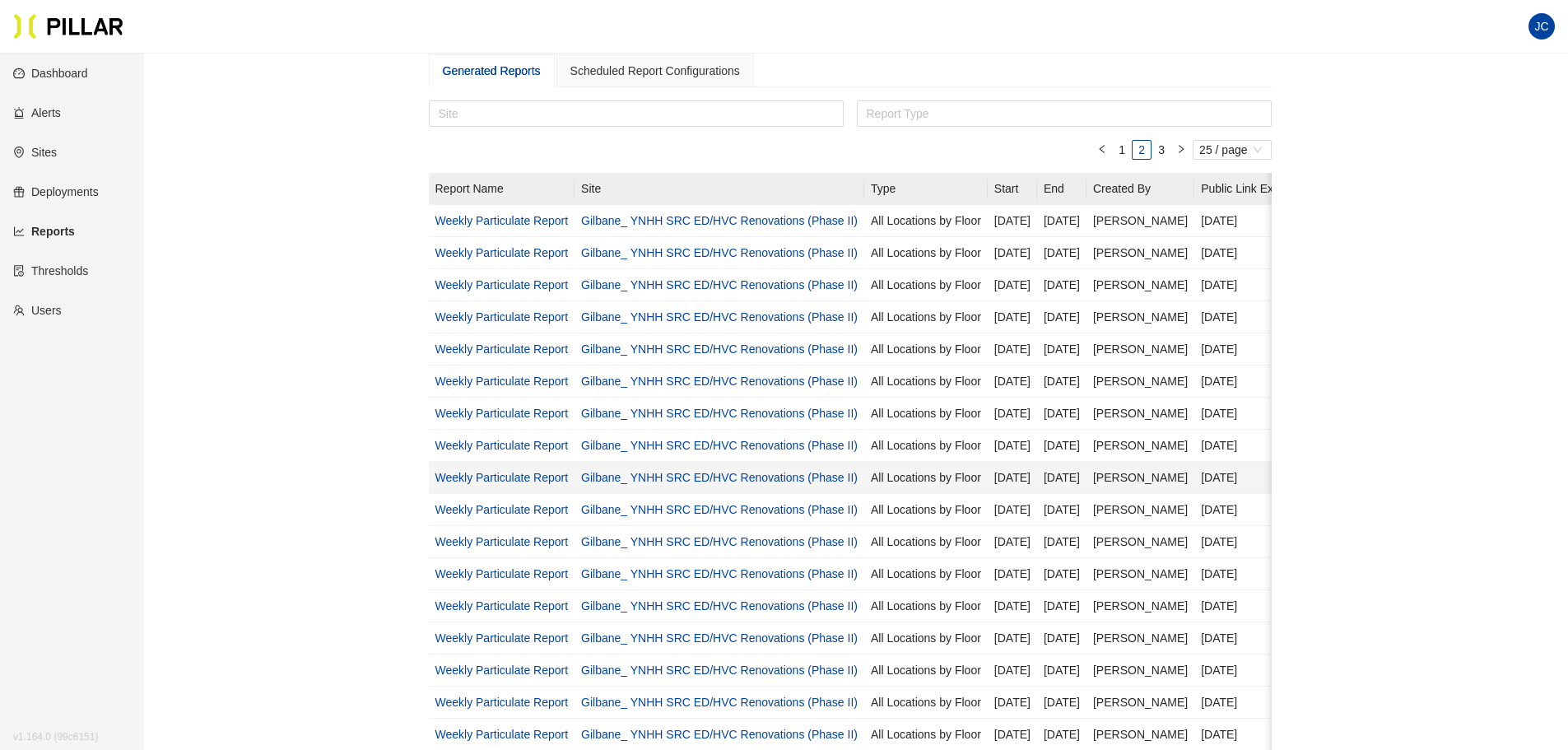
click at [523, 477] on link "Weekly Particulate Report" at bounding box center [502, 477] width 134 height 13
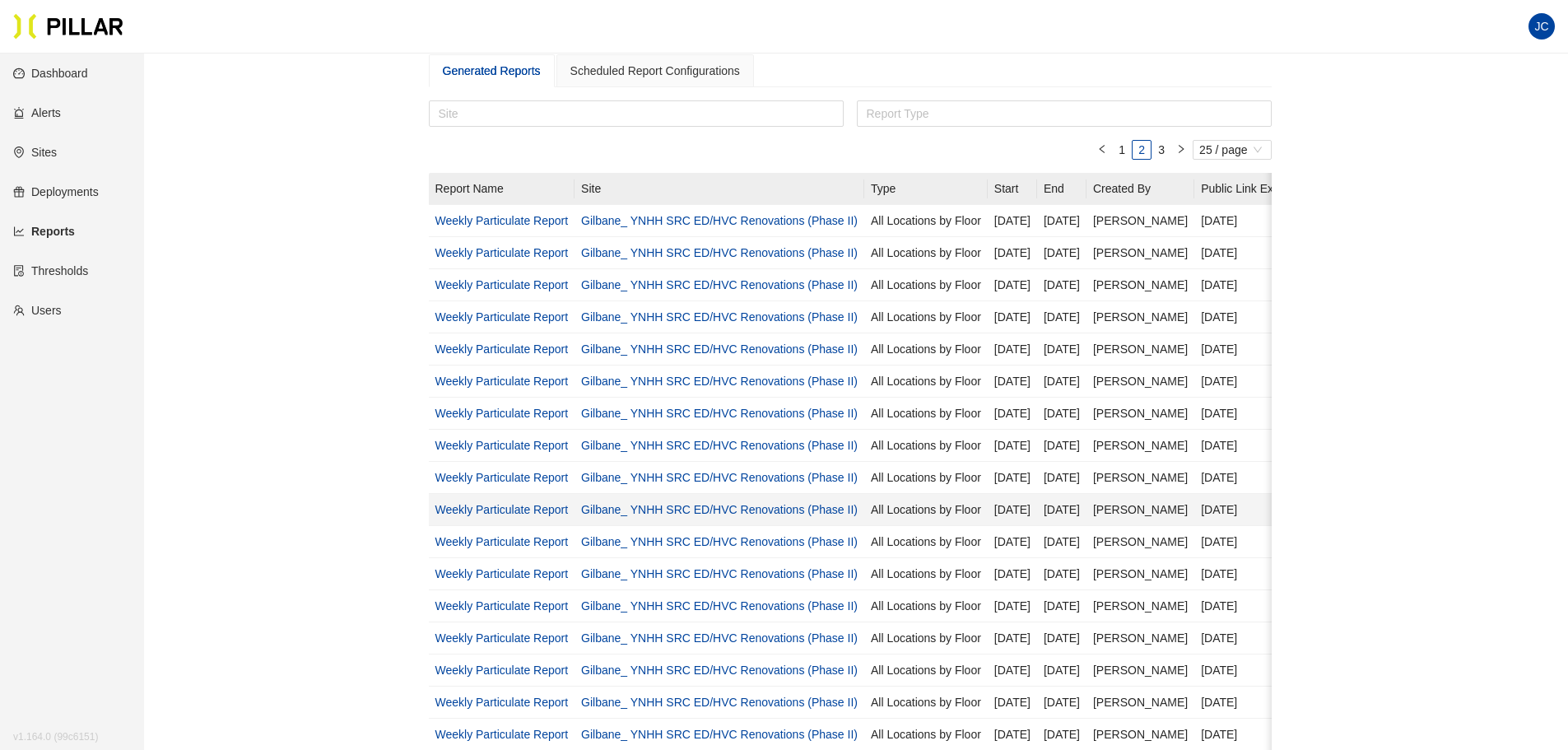
click at [506, 506] on link "Weekly Particulate Report" at bounding box center [502, 509] width 134 height 13
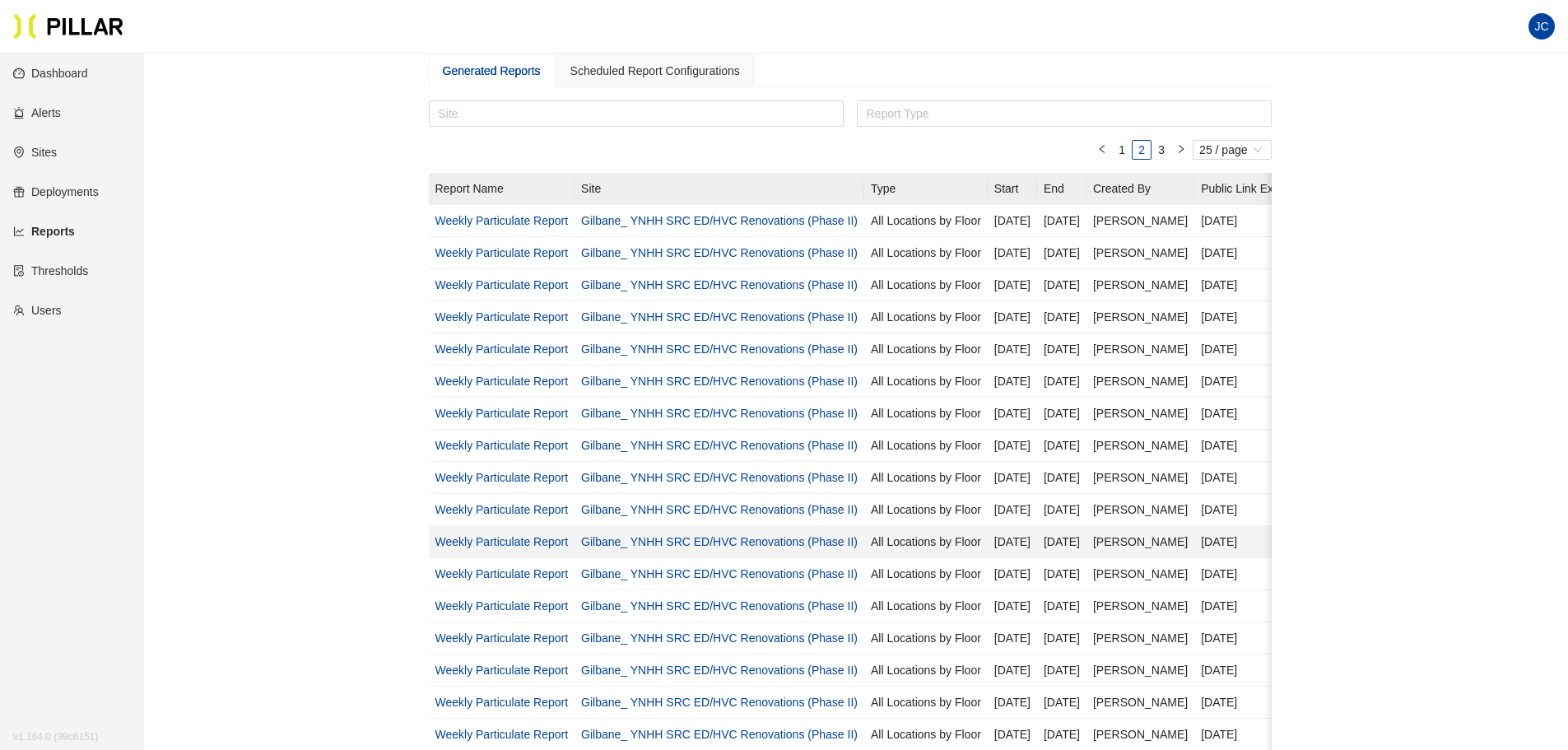
click at [523, 542] on link "Weekly Particulate Report" at bounding box center [502, 542] width 134 height 13
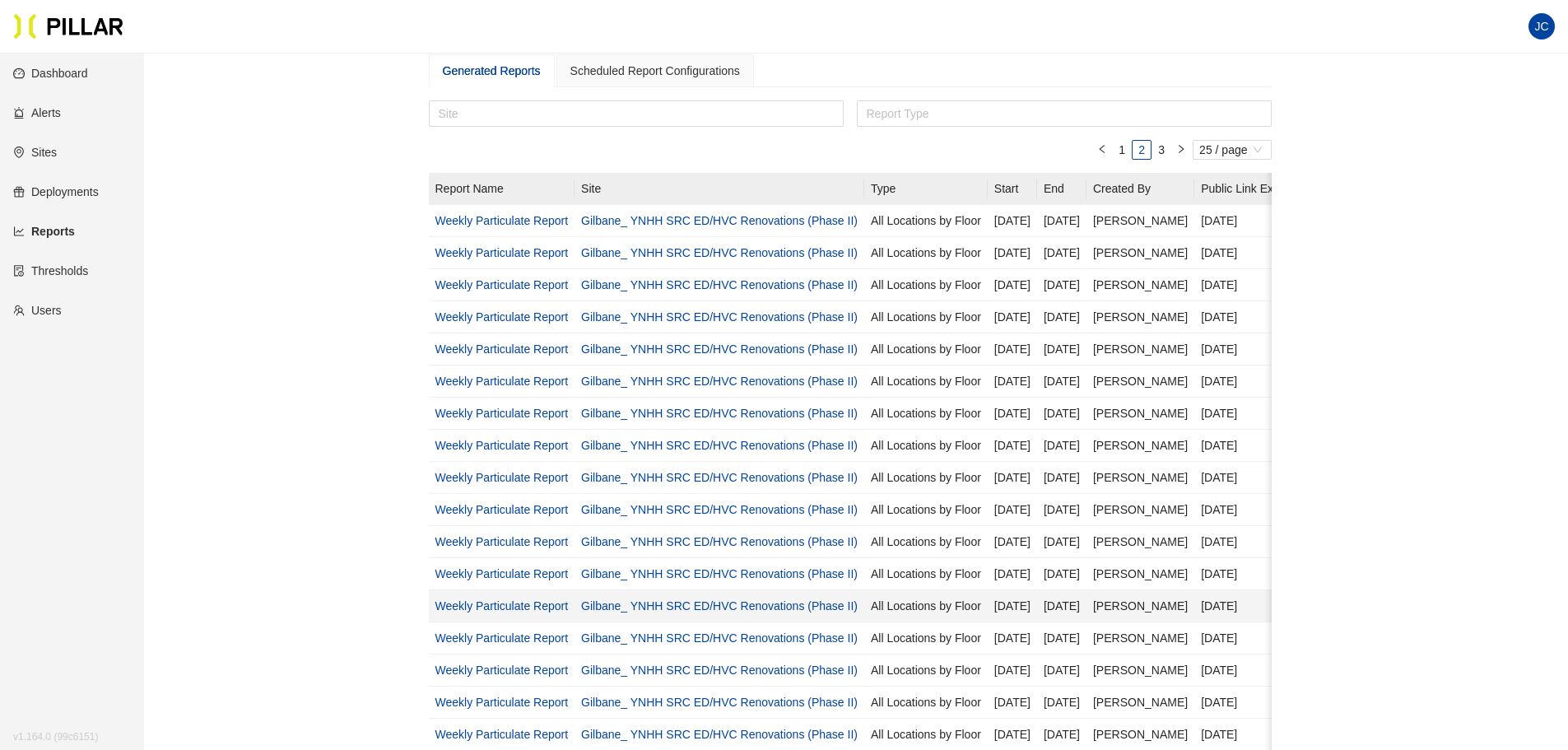
click at [509, 571] on link "Weekly Particulate Report" at bounding box center [502, 606] width 134 height 13
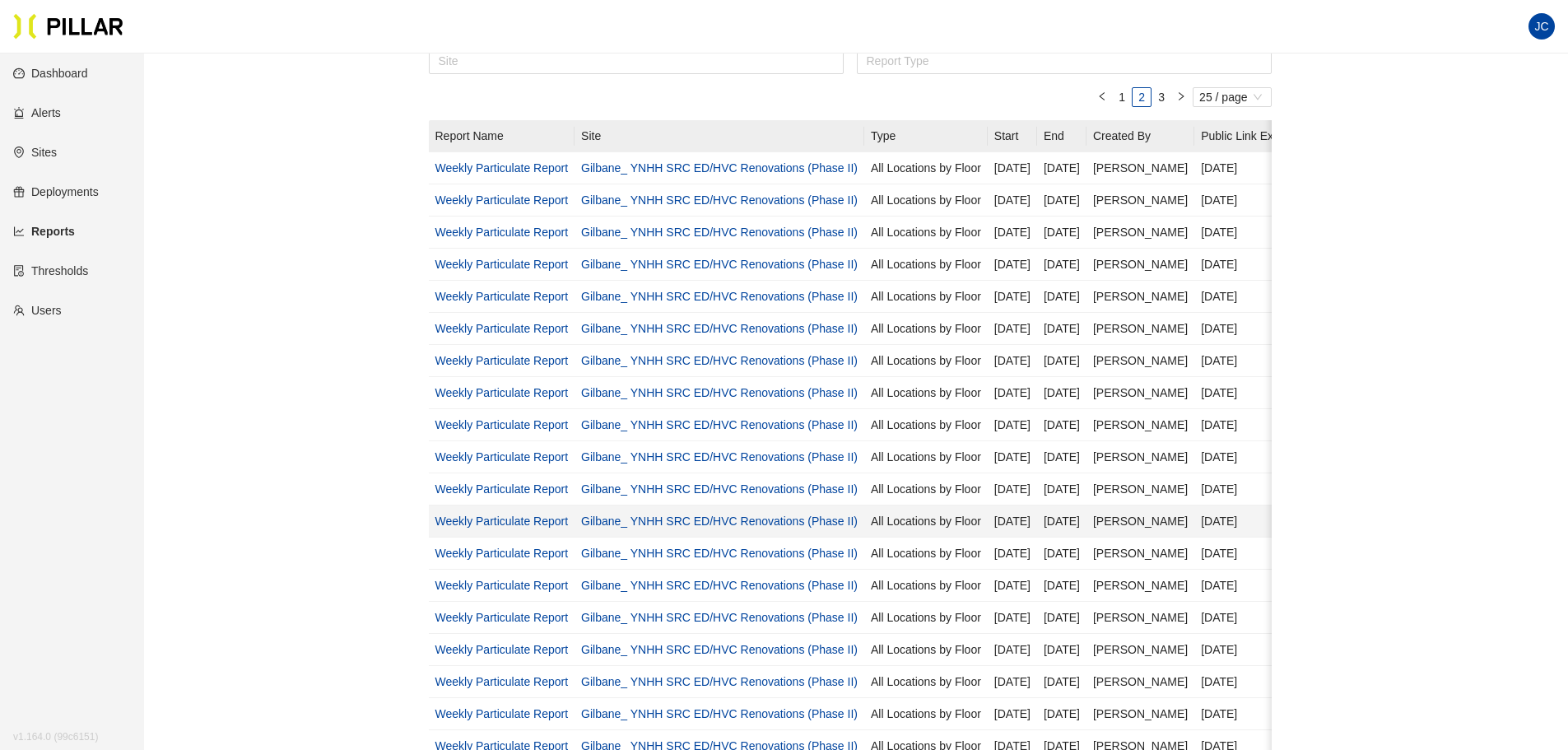
scroll to position [164, 0]
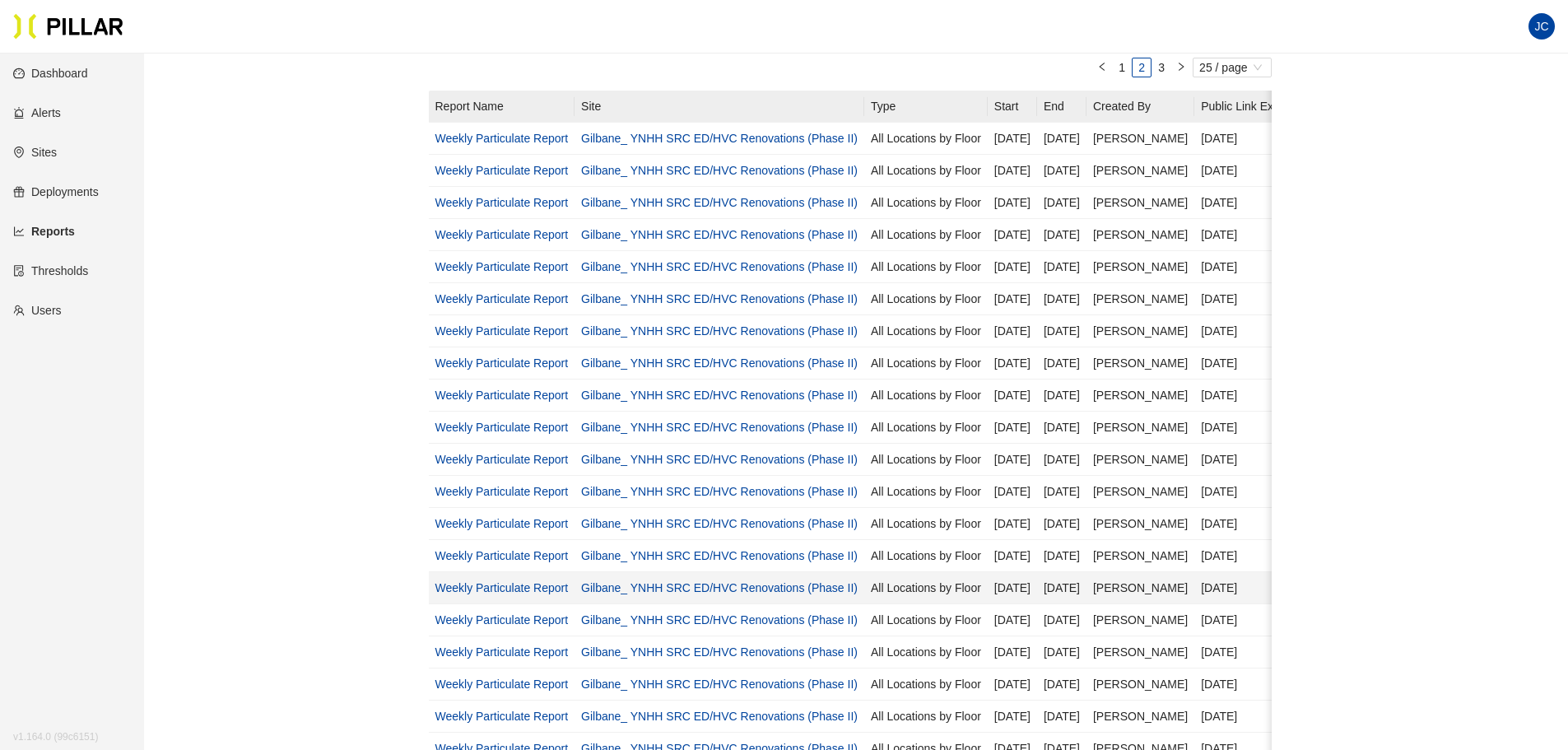
click at [496, 571] on link "Weekly Particulate Report" at bounding box center [502, 588] width 134 height 13
click at [467, 571] on link "Weekly Particulate Report" at bounding box center [502, 620] width 134 height 13
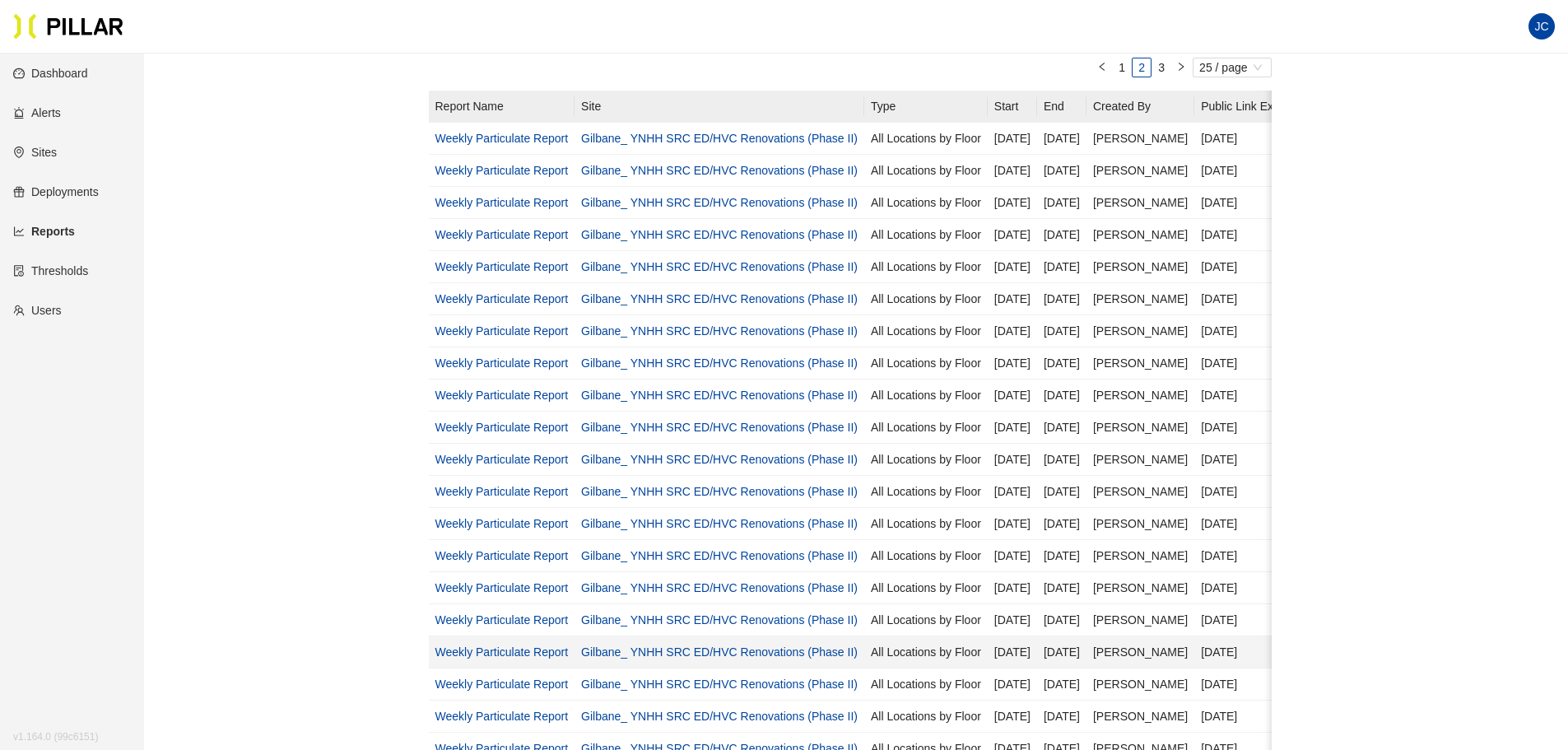
click at [513, 571] on link "Weekly Particulate Report" at bounding box center [502, 652] width 134 height 13
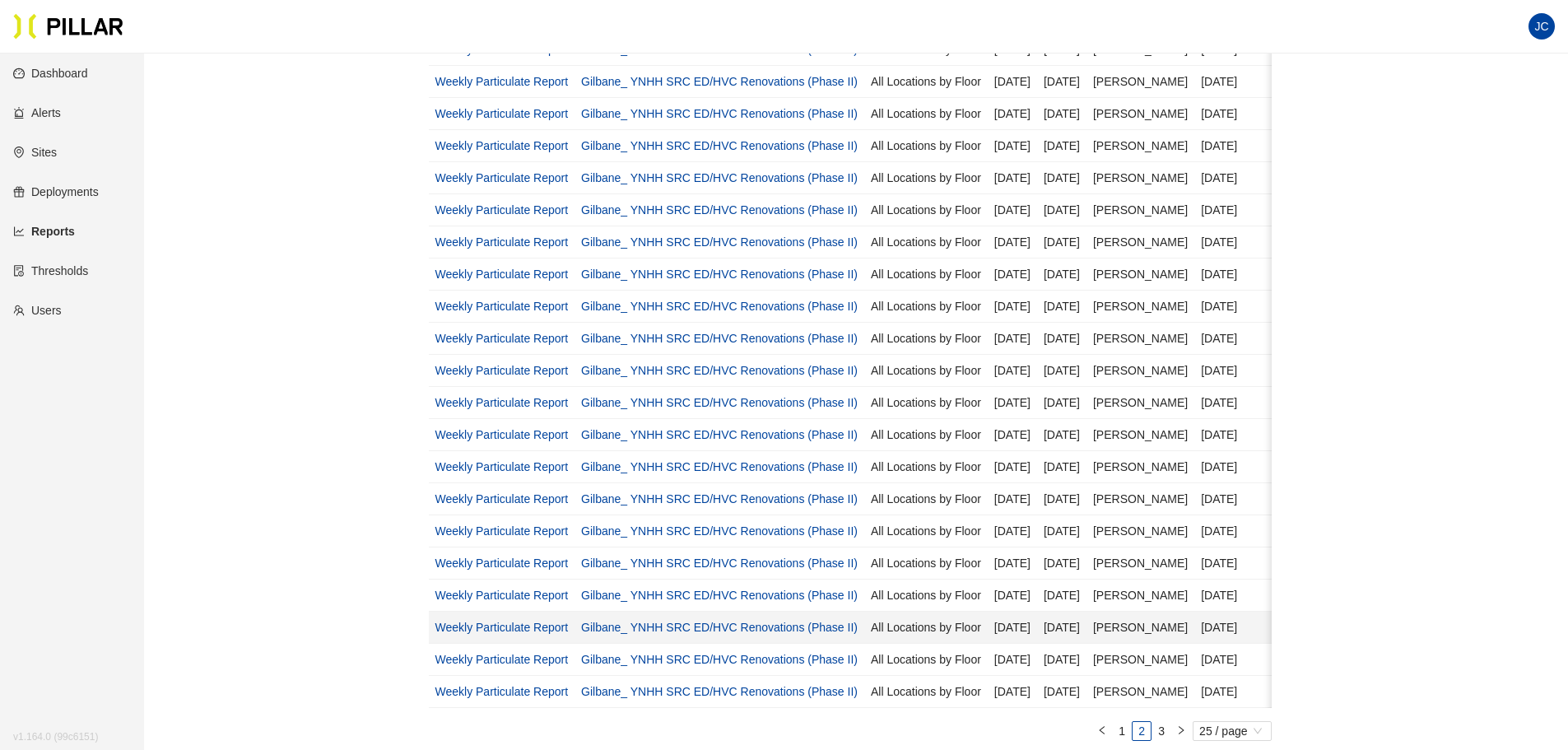
scroll to position [411, 0]
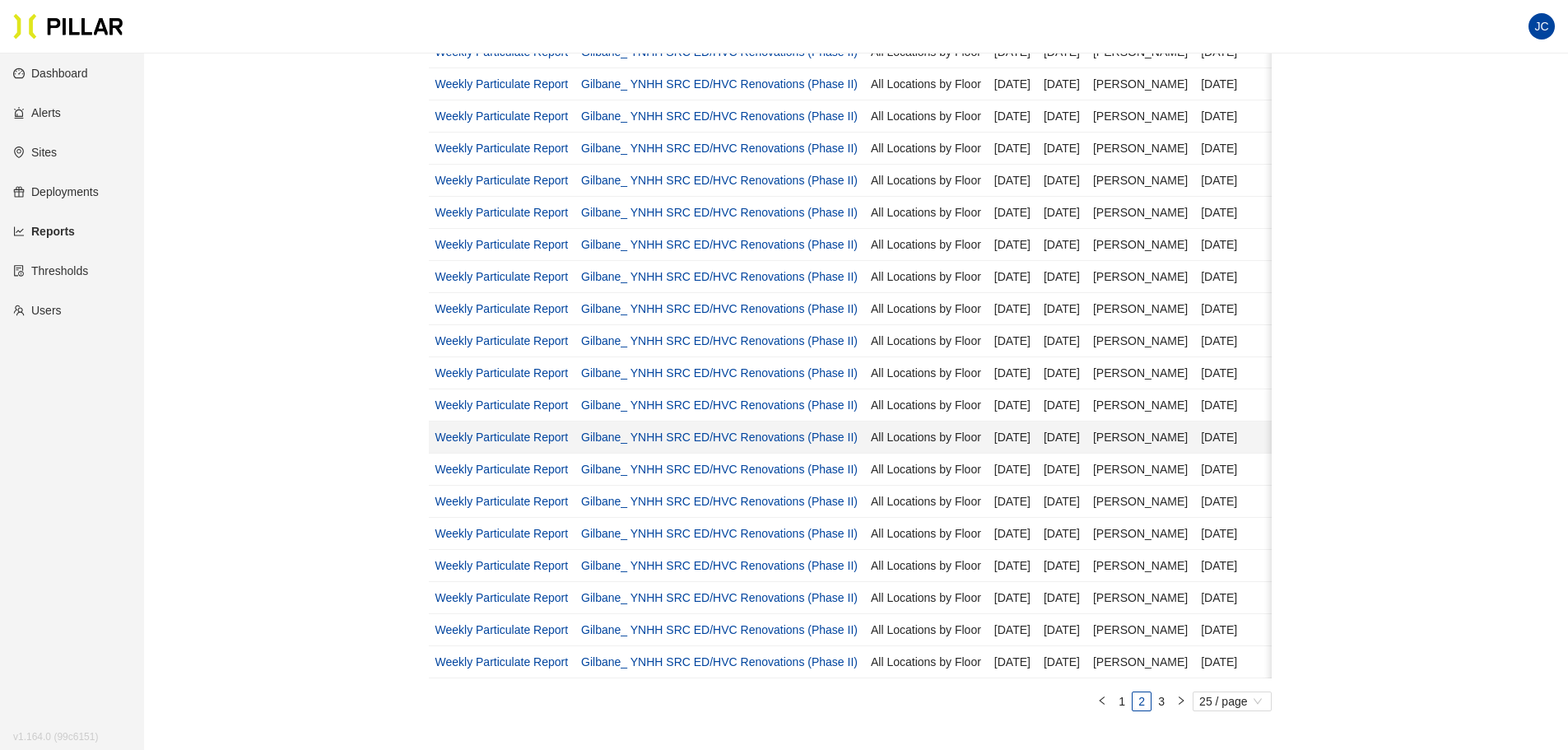
click at [517, 431] on link "Weekly Particulate Report" at bounding box center [502, 437] width 134 height 13
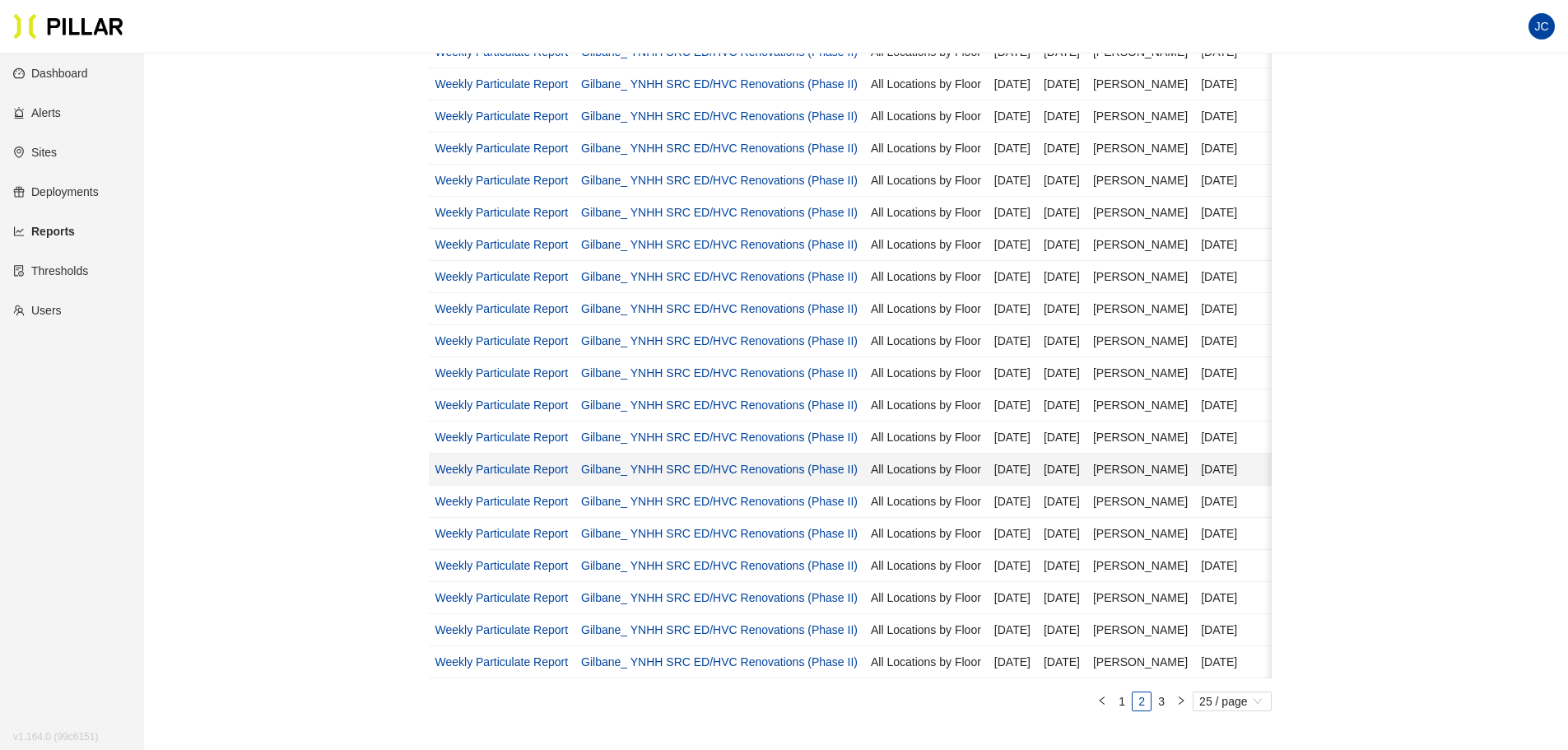
click at [525, 462] on td "Weekly Particulate Report" at bounding box center [502, 470] width 147 height 32
click at [515, 472] on link "Weekly Particulate Report" at bounding box center [502, 470] width 134 height 13
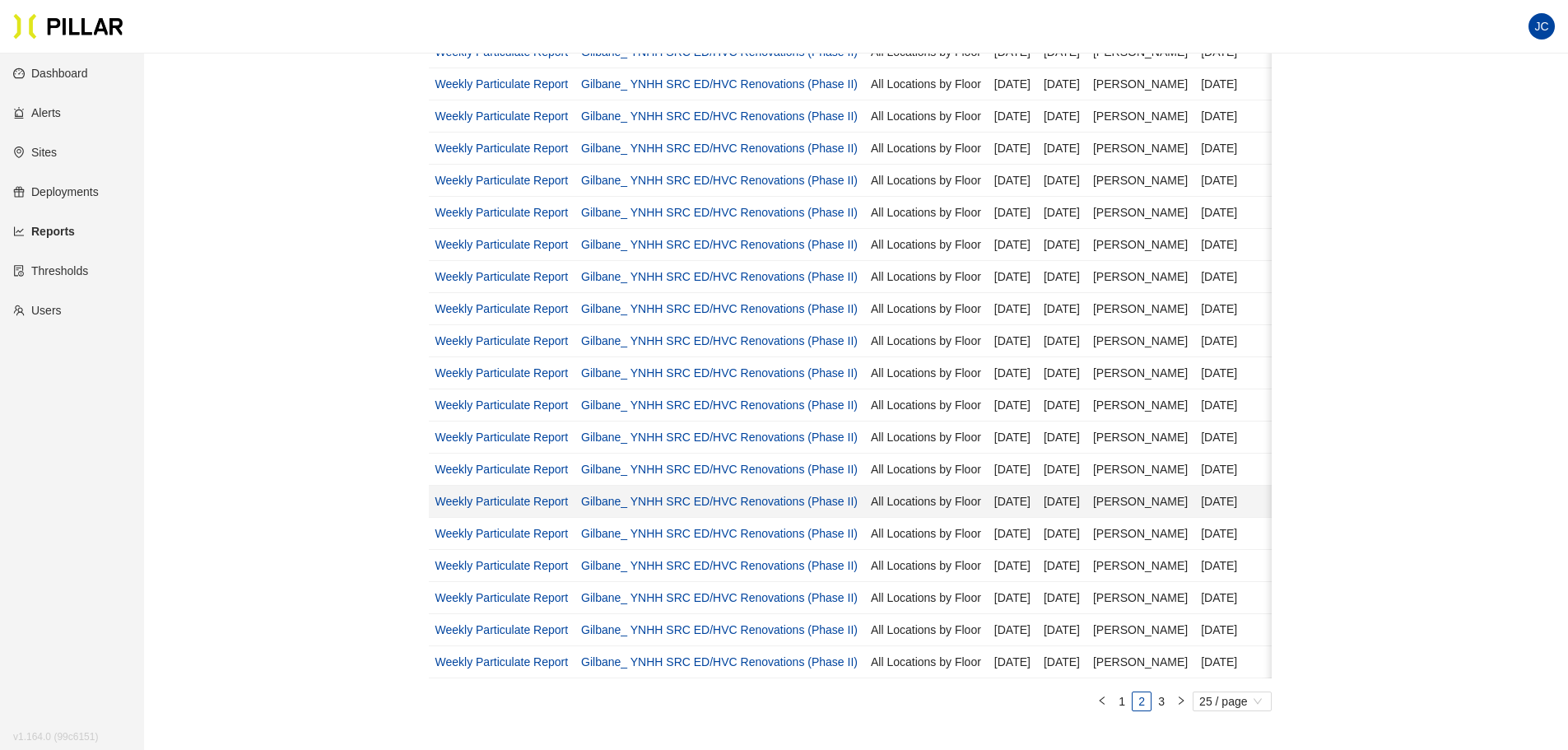
click at [485, 502] on link "Weekly Particulate Report" at bounding box center [502, 501] width 134 height 13
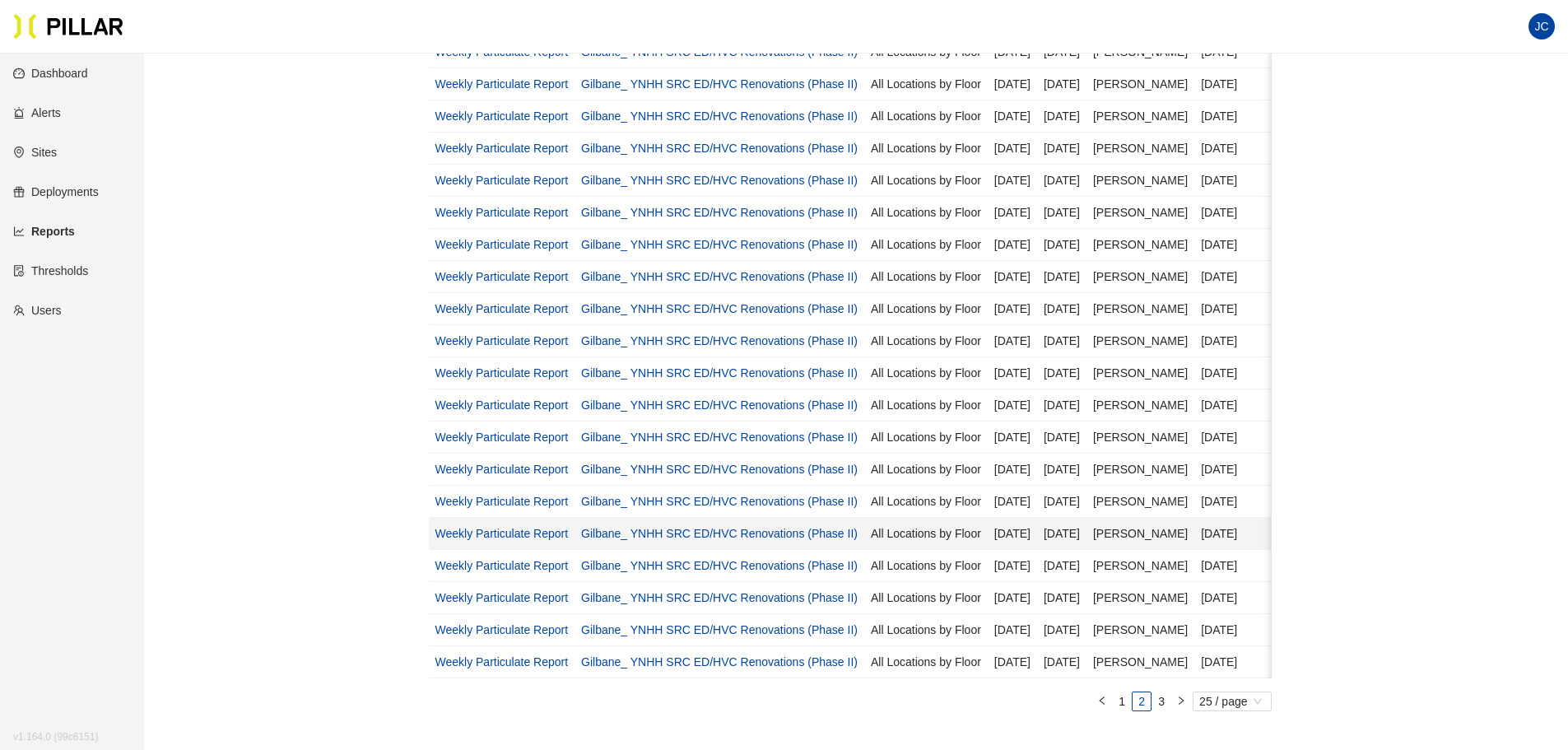
click at [528, 530] on link "Weekly Particulate Report" at bounding box center [502, 533] width 134 height 13
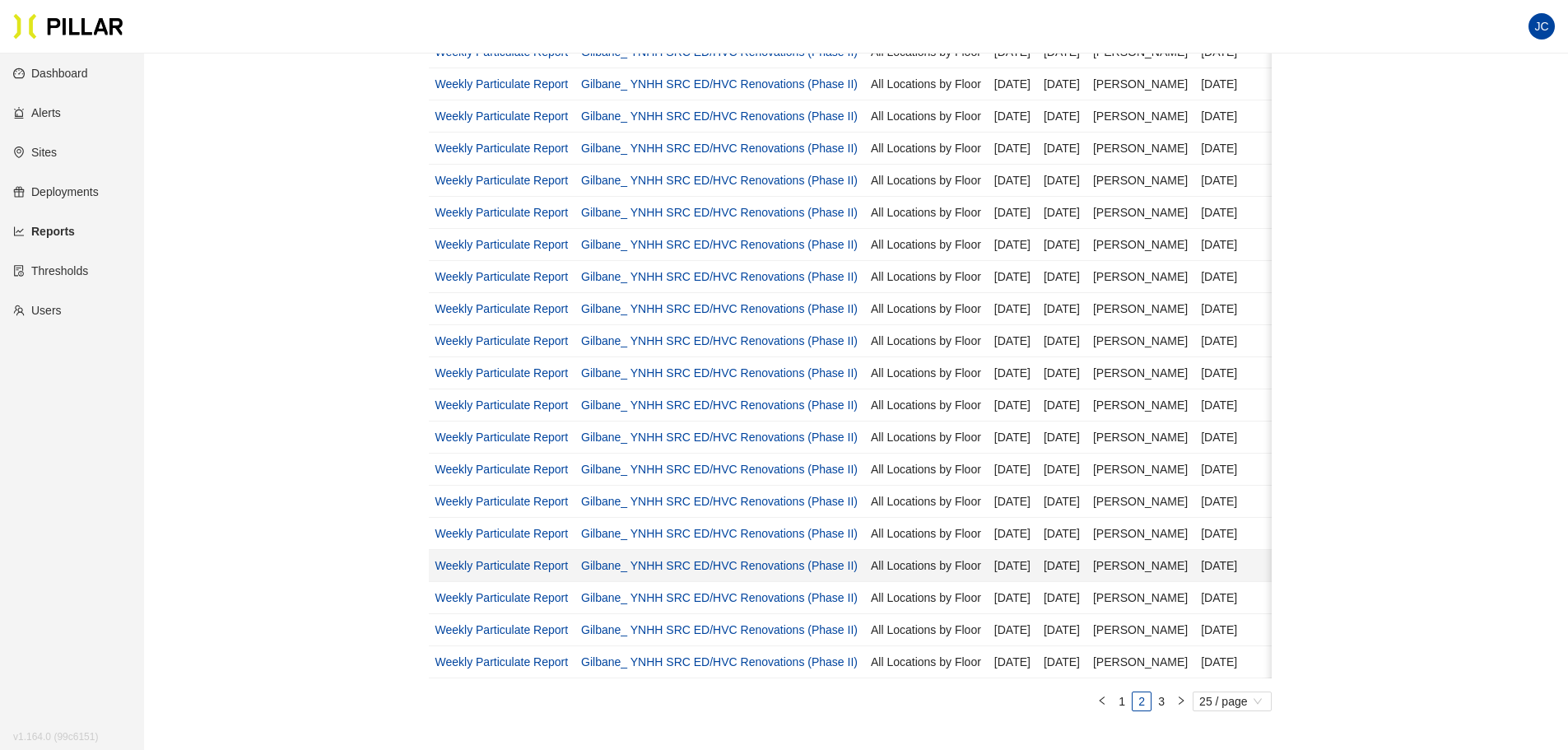
click at [507, 565] on link "Weekly Particulate Report" at bounding box center [502, 565] width 134 height 13
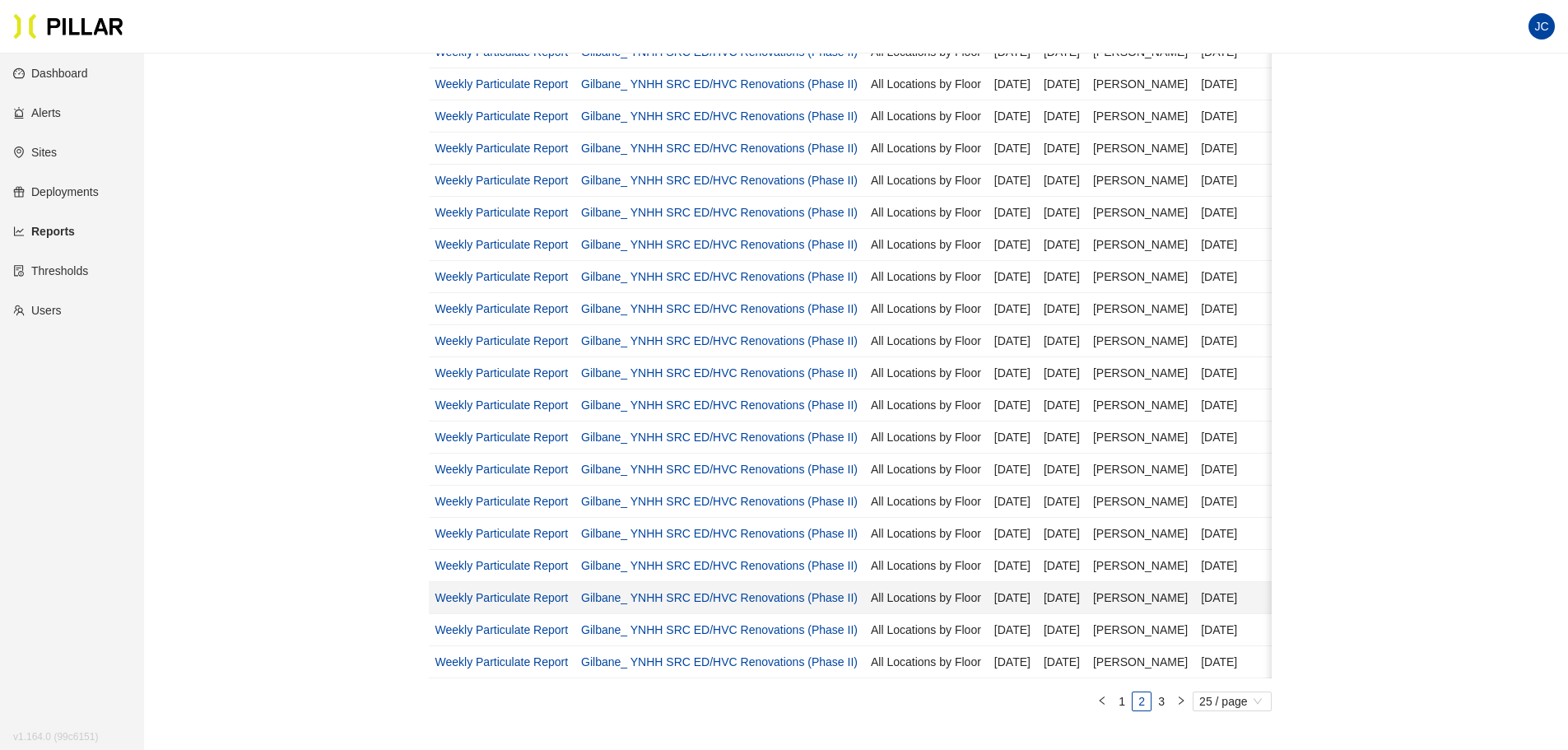
click at [507, 571] on link "Weekly Particulate Report" at bounding box center [502, 598] width 134 height 13
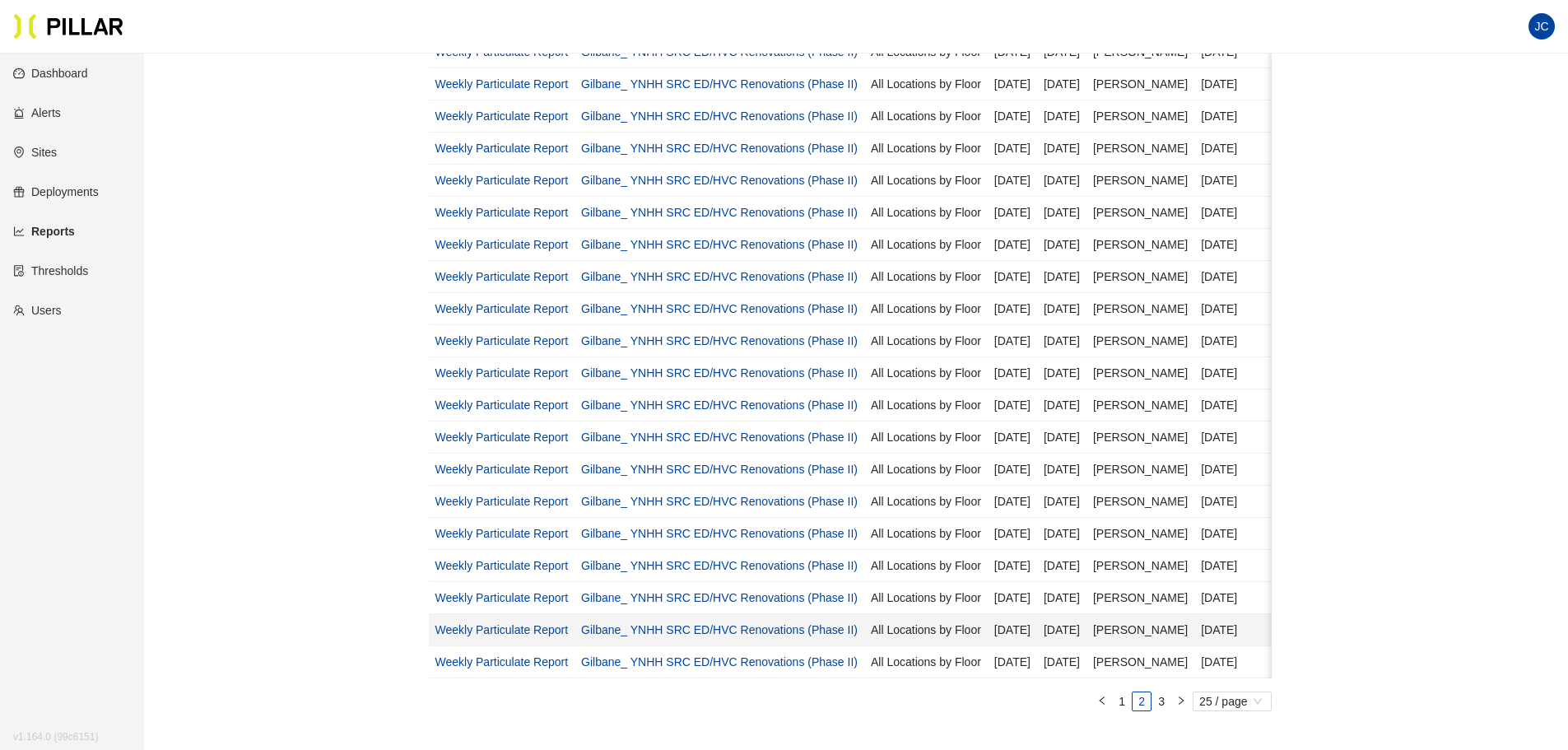
click at [540, 571] on link "Weekly Particulate Report" at bounding box center [502, 630] width 134 height 13
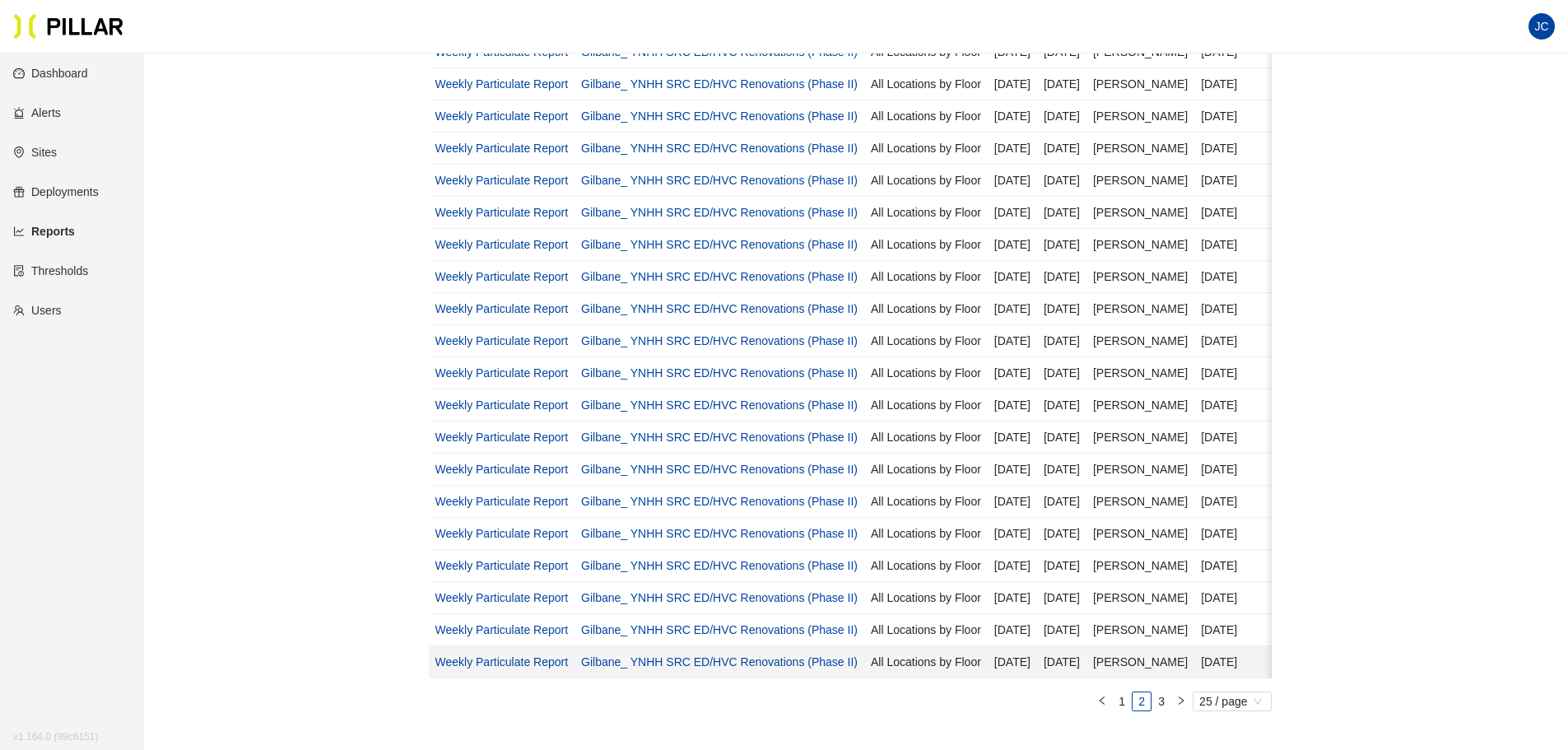
click at [540, 571] on link "Weekly Particulate Report" at bounding box center [502, 661] width 134 height 13
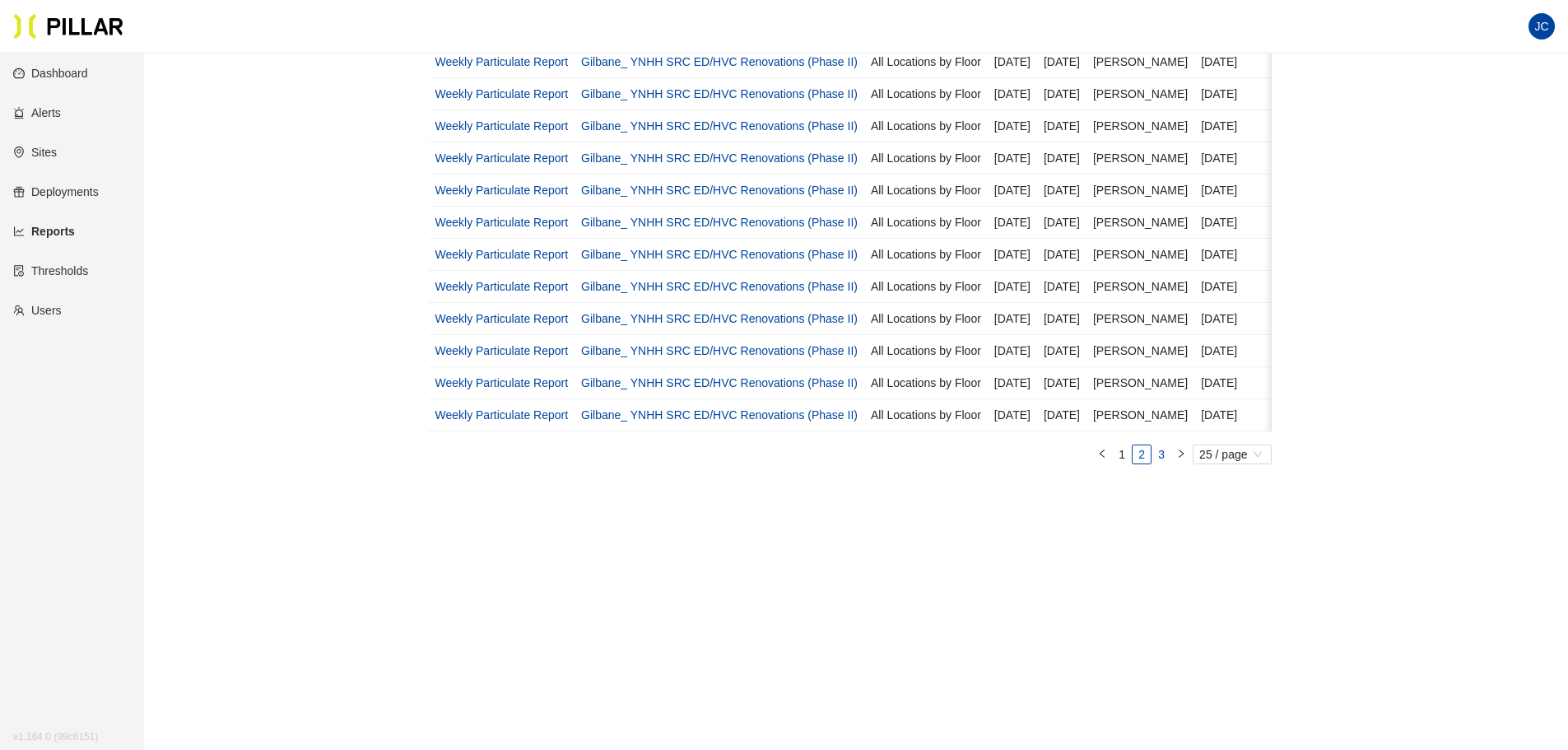
click at [1157, 463] on link "3" at bounding box center [1161, 455] width 18 height 18
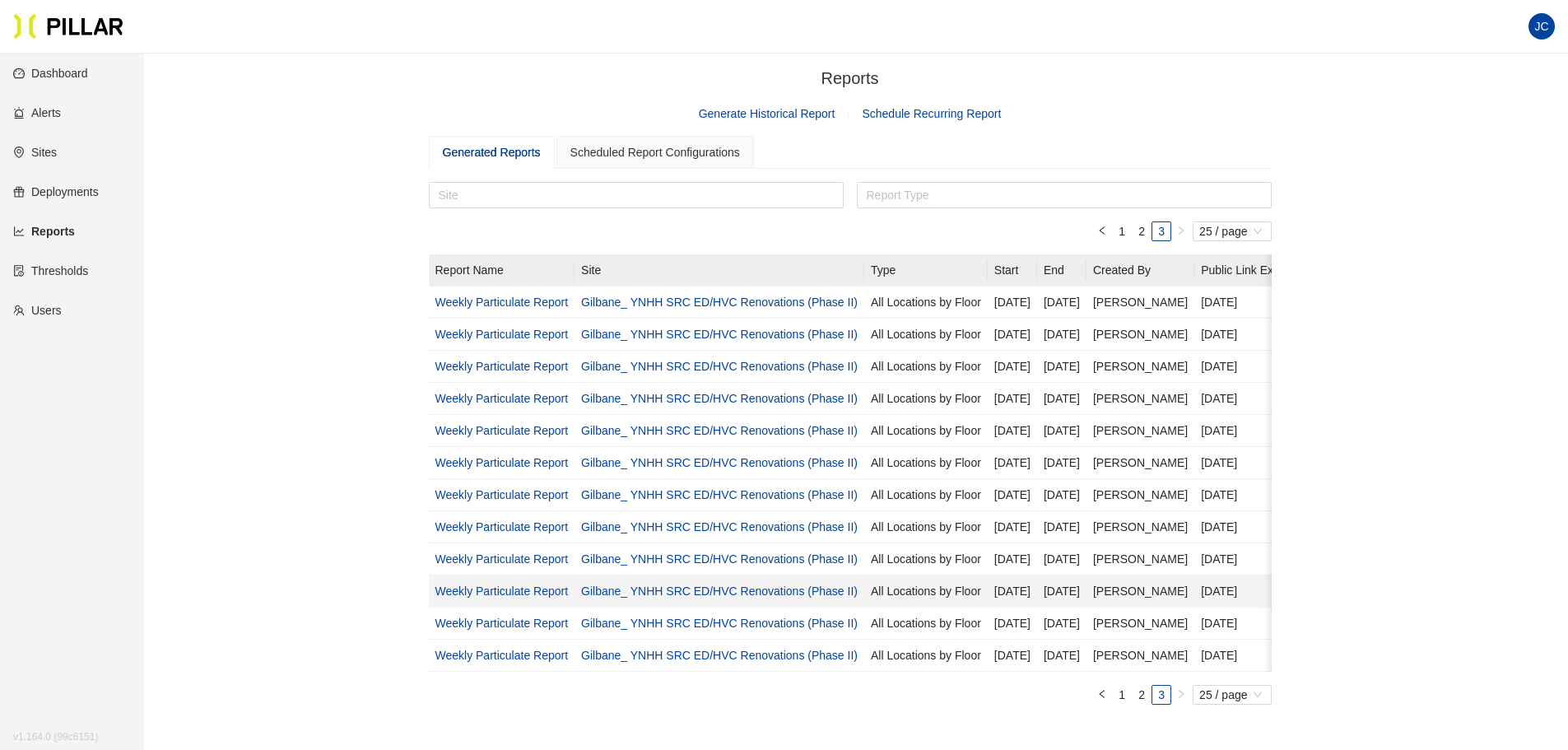
scroll to position [0, 0]
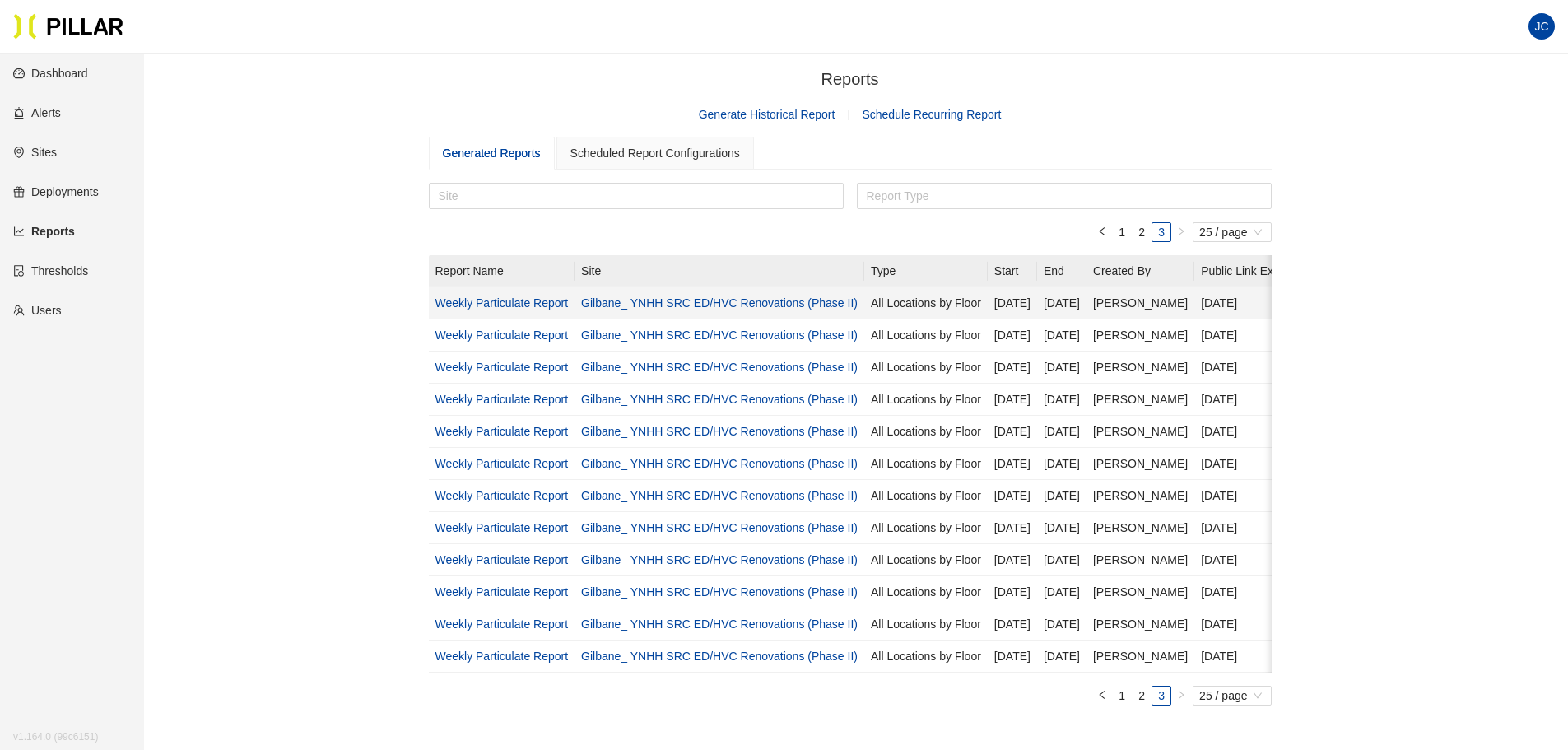
click at [493, 302] on link "Weekly Particulate Report" at bounding box center [502, 303] width 134 height 13
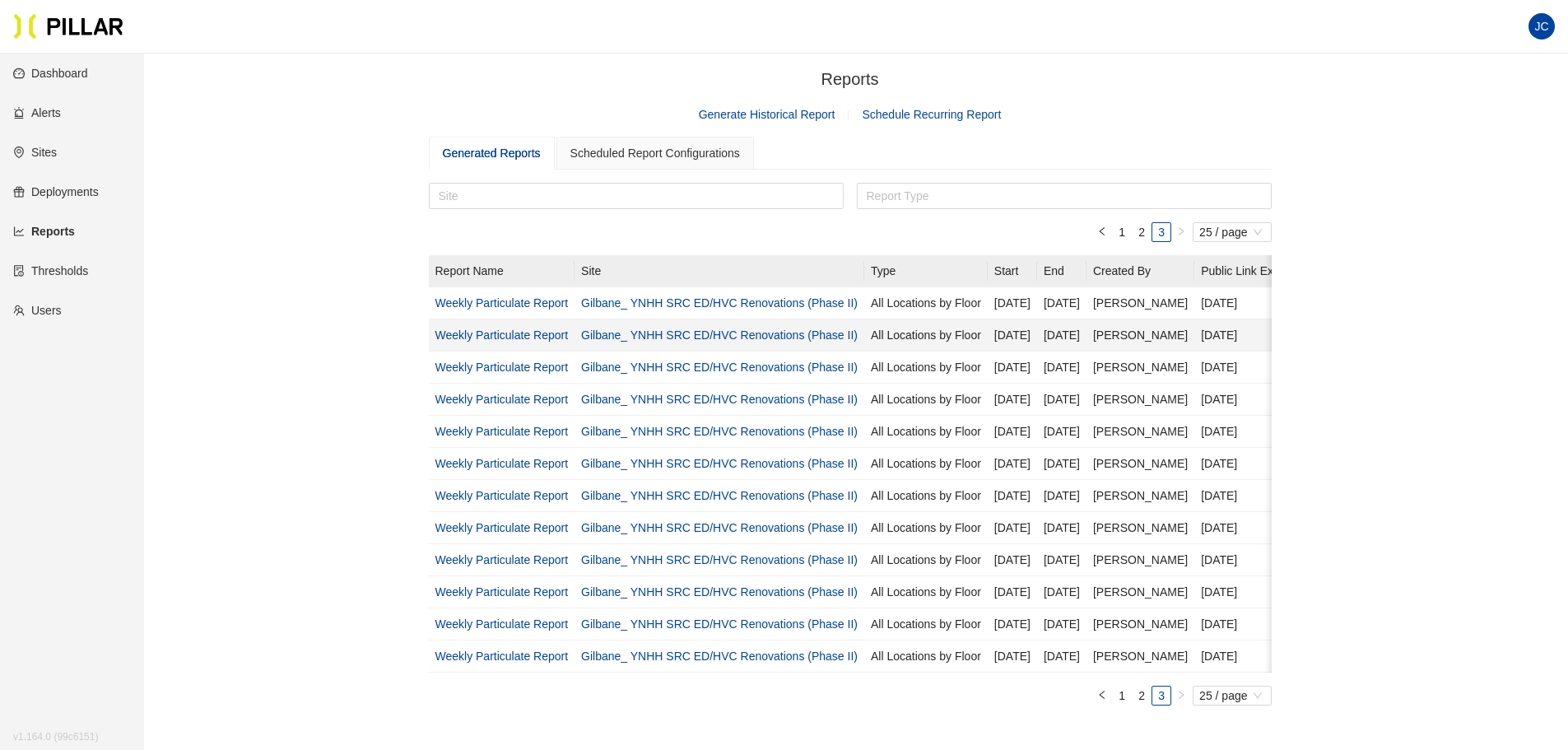
click at [527, 333] on link "Weekly Particulate Report" at bounding box center [502, 335] width 134 height 13
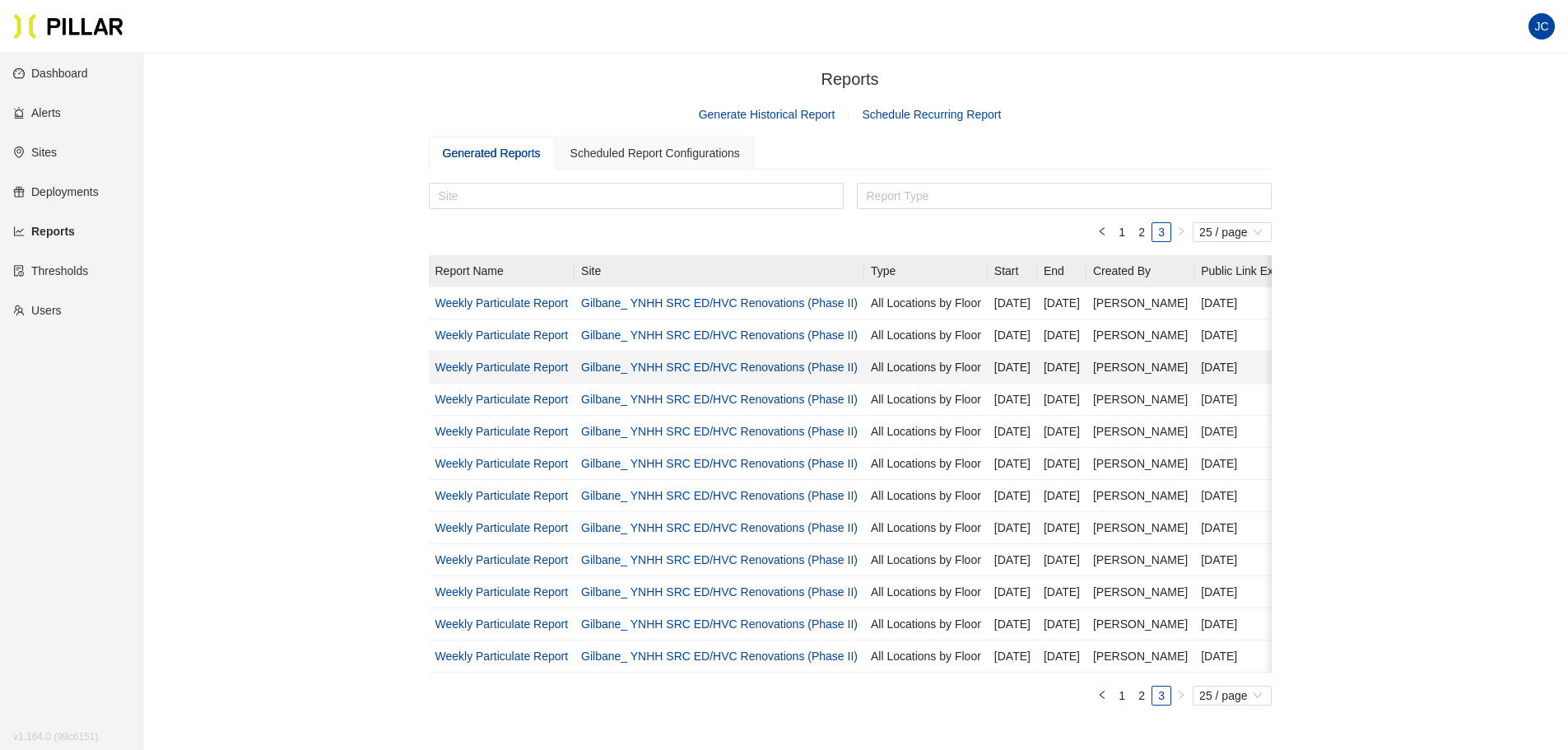
click at [475, 371] on link "Weekly Particulate Report" at bounding box center [502, 367] width 134 height 13
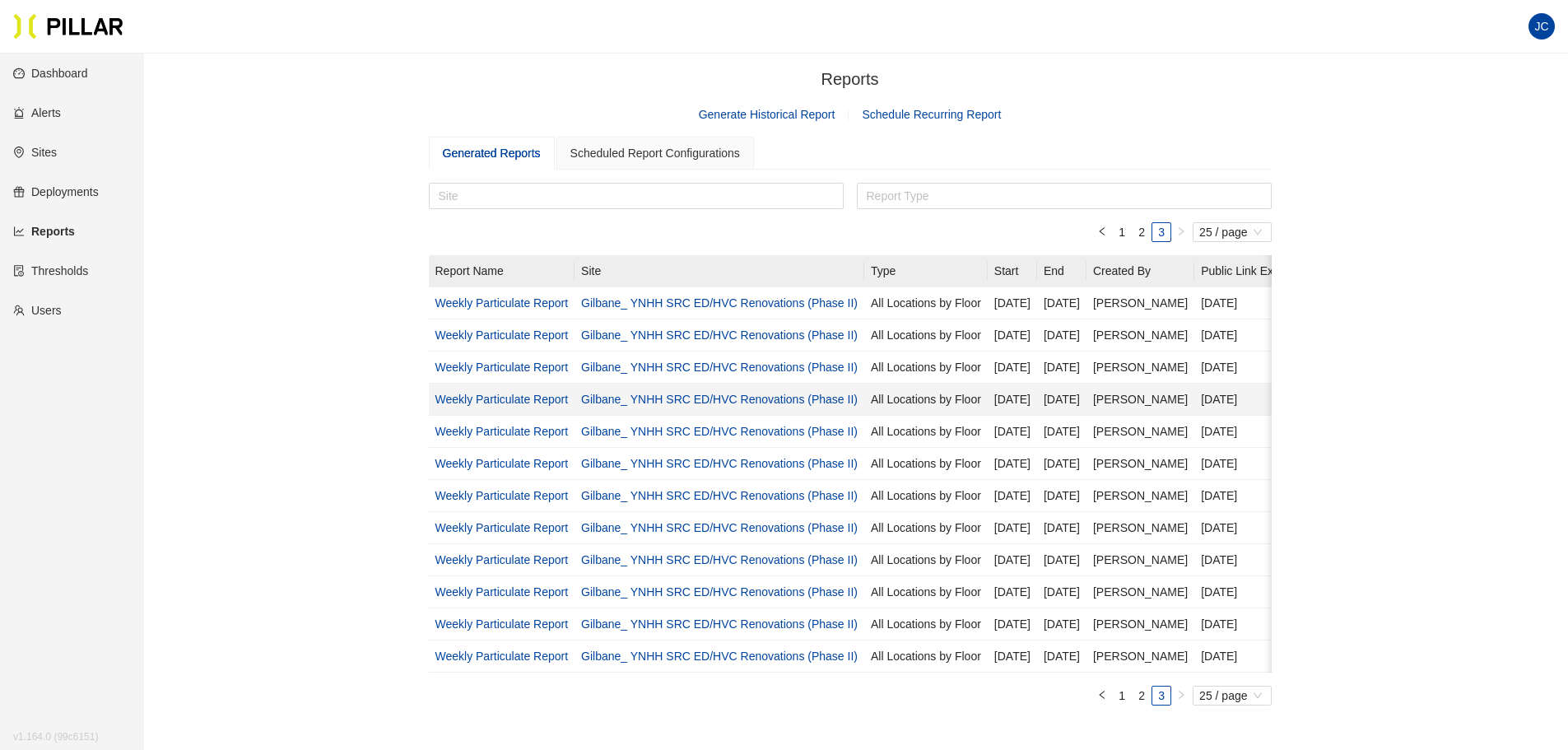
click at [477, 399] on link "Weekly Particulate Report" at bounding box center [502, 399] width 134 height 13
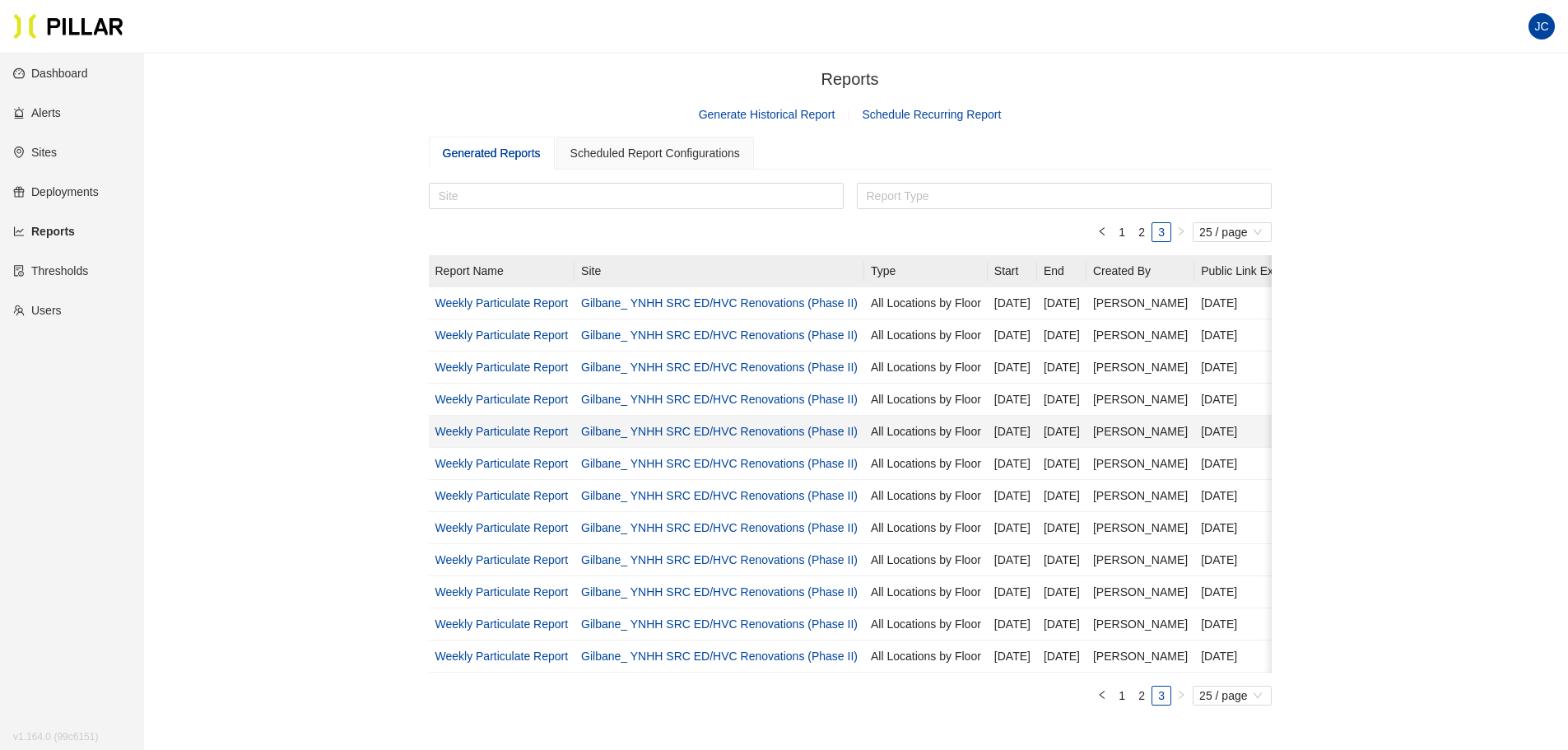
click at [524, 435] on link "Weekly Particulate Report" at bounding box center [502, 431] width 134 height 13
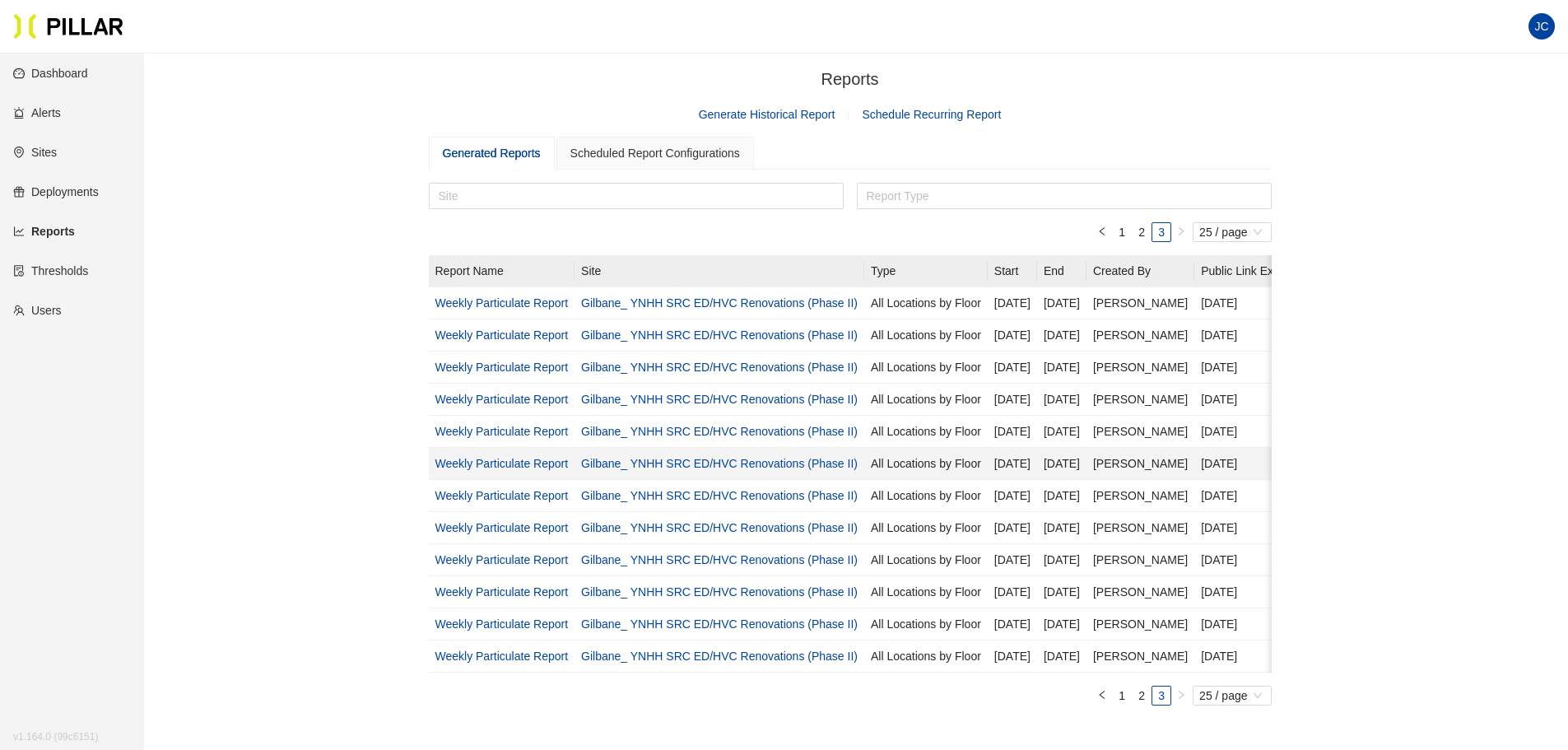
click at [530, 461] on link "Weekly Particulate Report" at bounding box center [502, 463] width 134 height 13
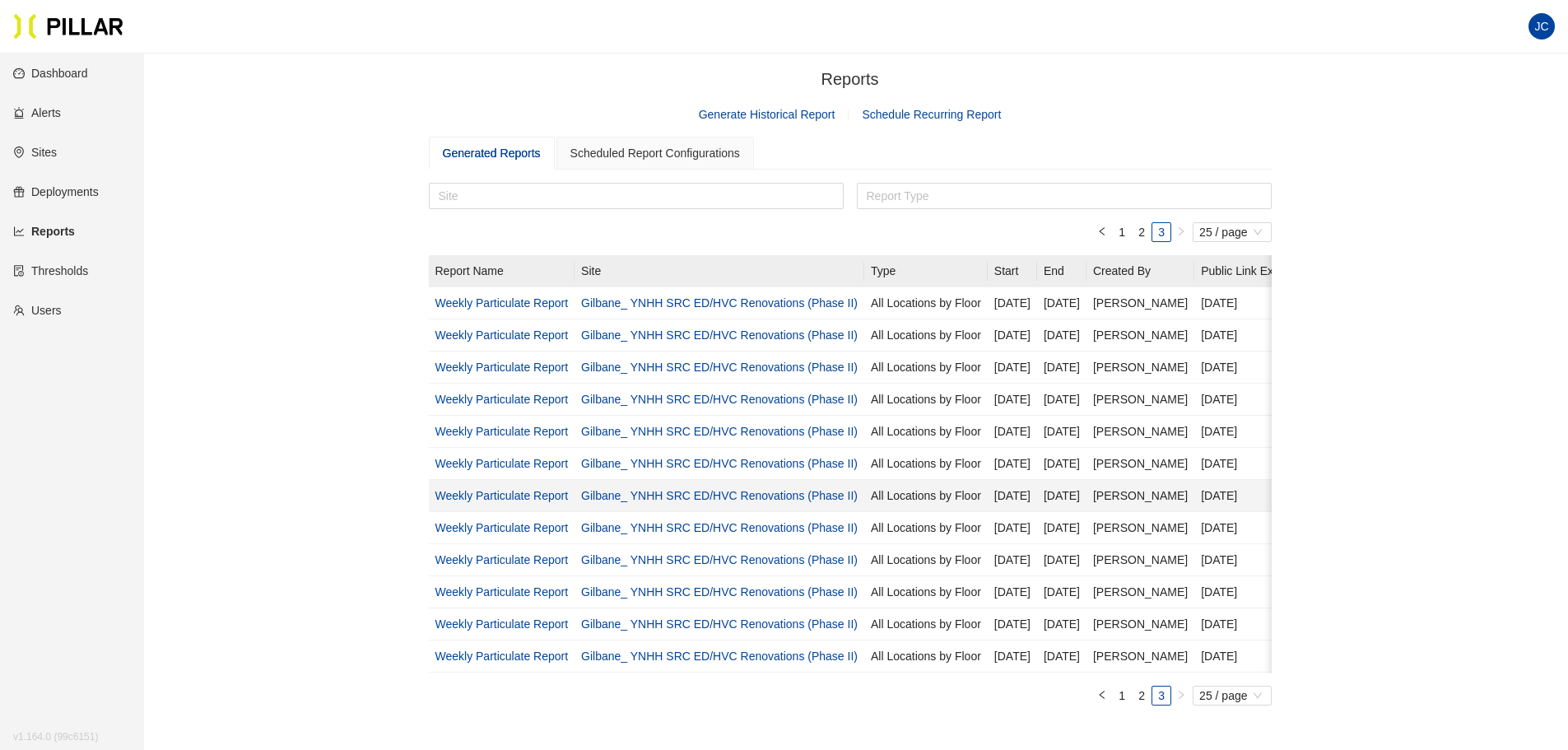
click at [500, 496] on link "Weekly Particulate Report" at bounding box center [502, 495] width 134 height 13
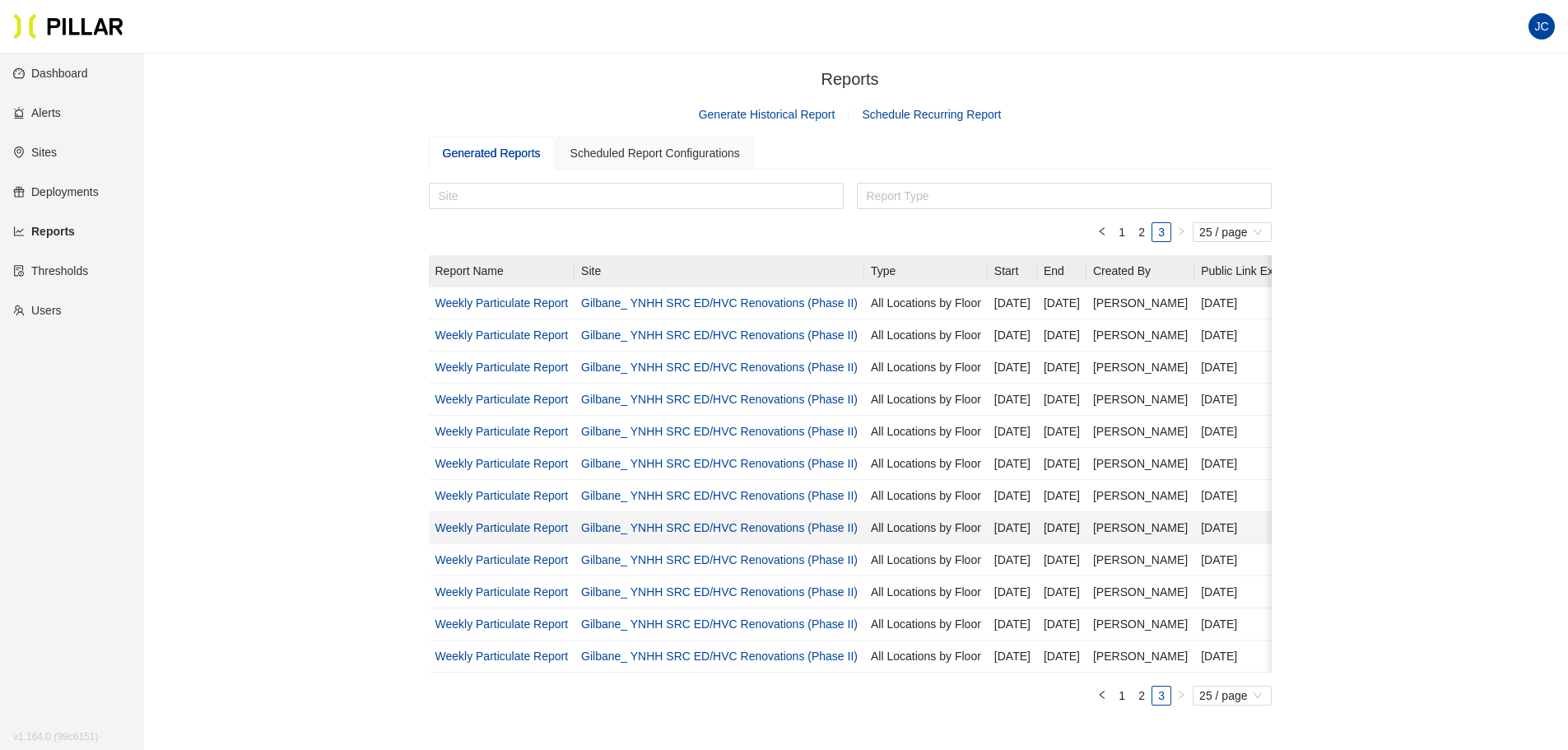
click at [531, 527] on link "Weekly Particulate Report" at bounding box center [502, 528] width 134 height 13
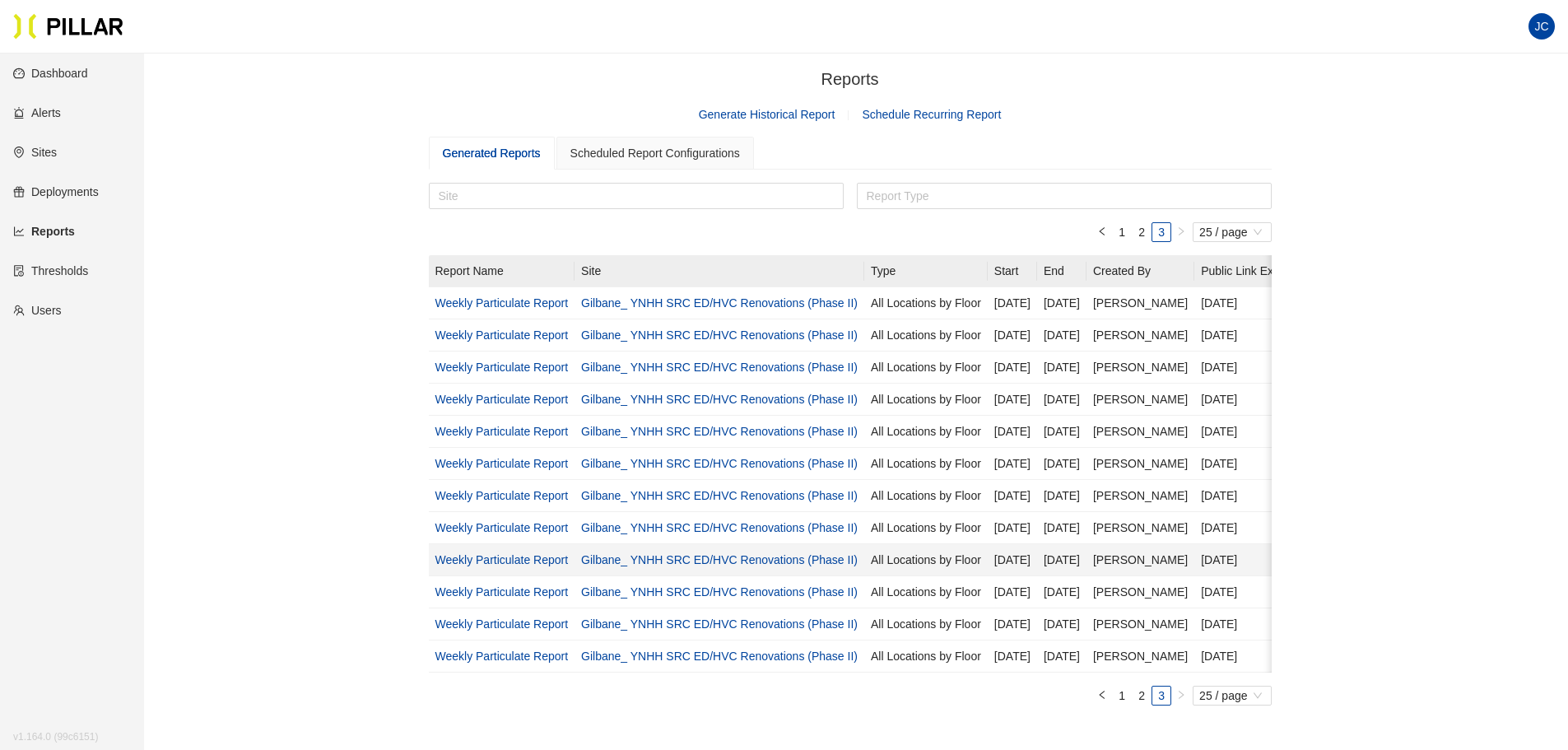
click at [507, 555] on link "Weekly Particulate Report" at bounding box center [502, 560] width 134 height 13
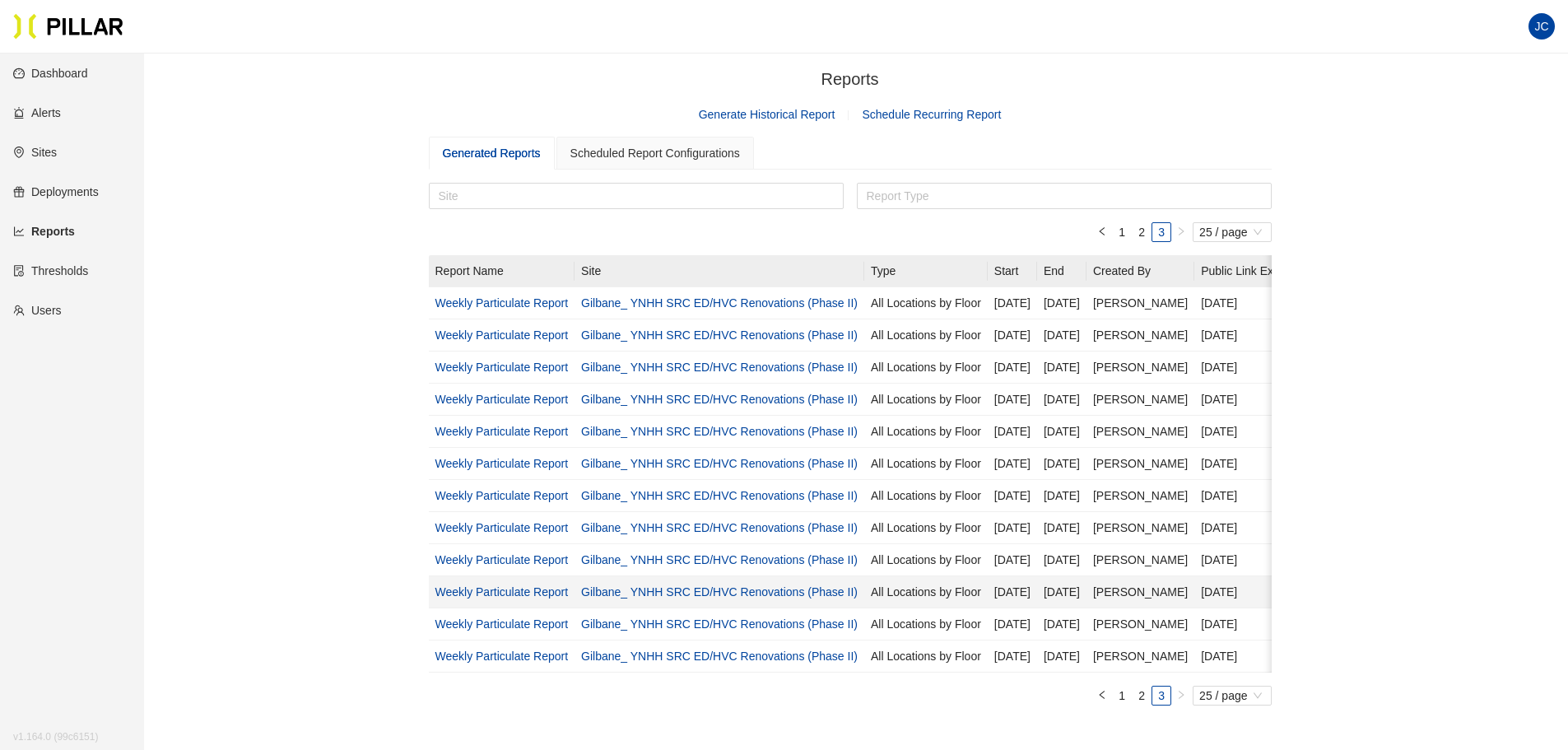
click at [505, 571] on link "Weekly Particulate Report" at bounding box center [502, 592] width 134 height 13
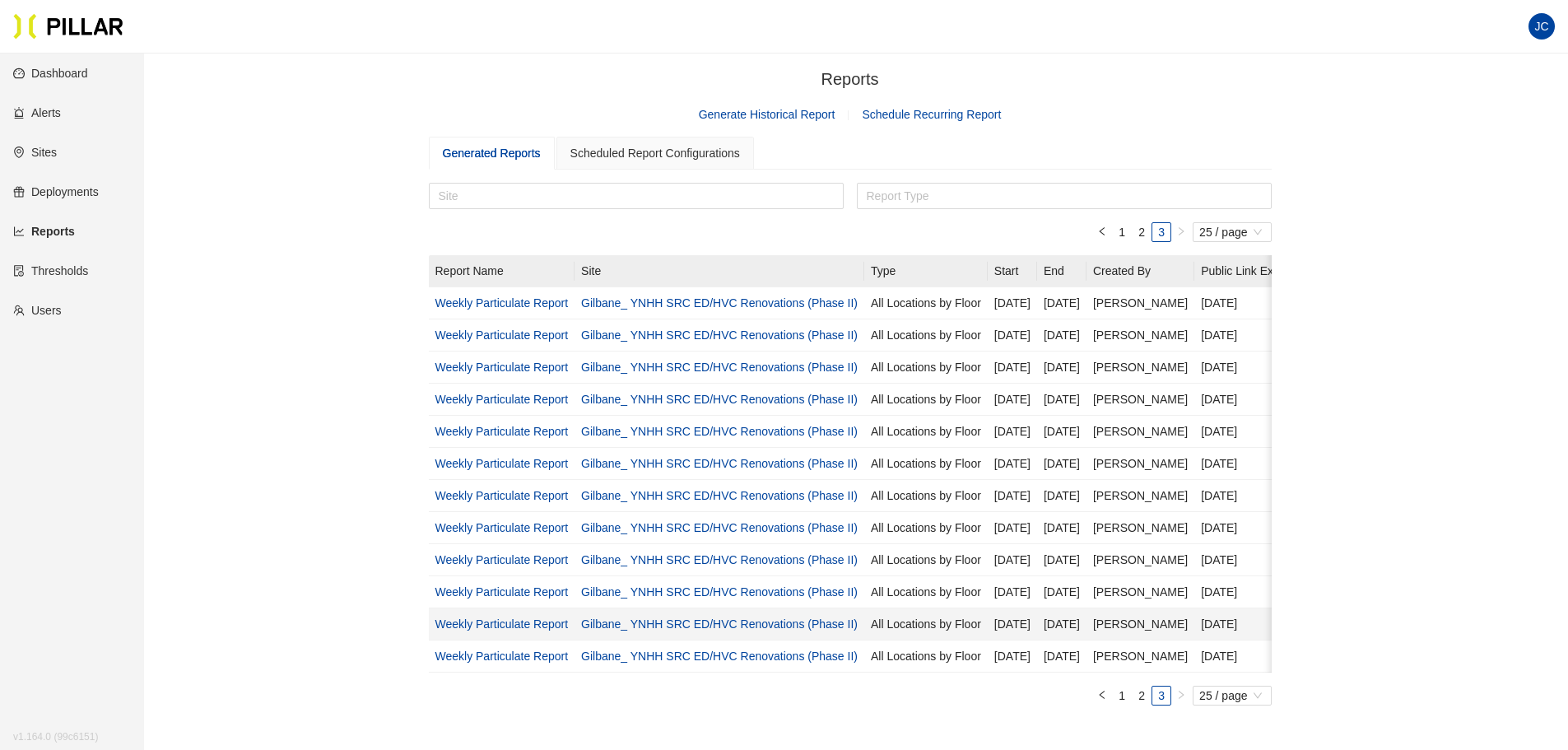
click at [493, 571] on link "Weekly Particulate Report" at bounding box center [502, 624] width 134 height 13
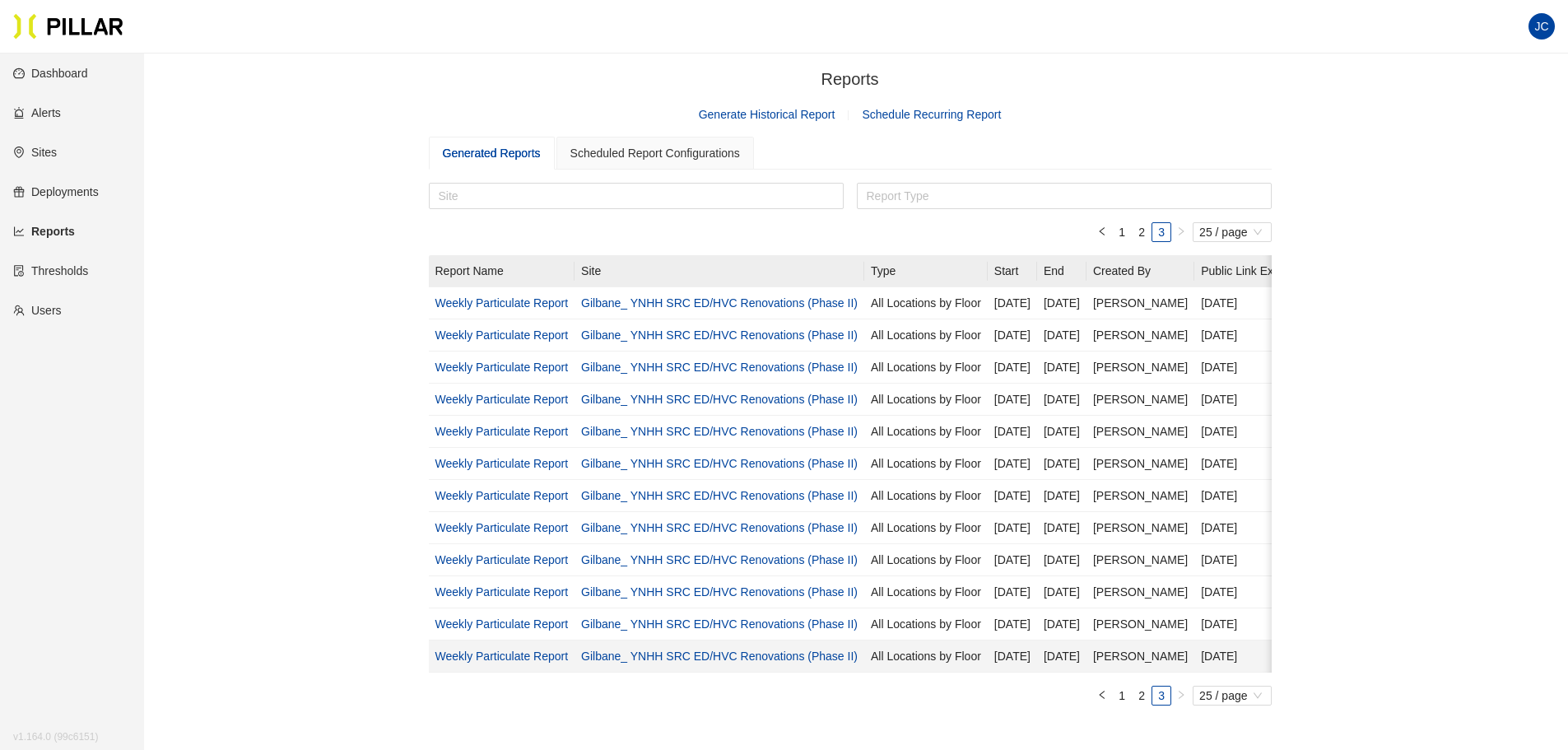
click at [521, 571] on link "Weekly Particulate Report" at bounding box center [502, 656] width 134 height 13
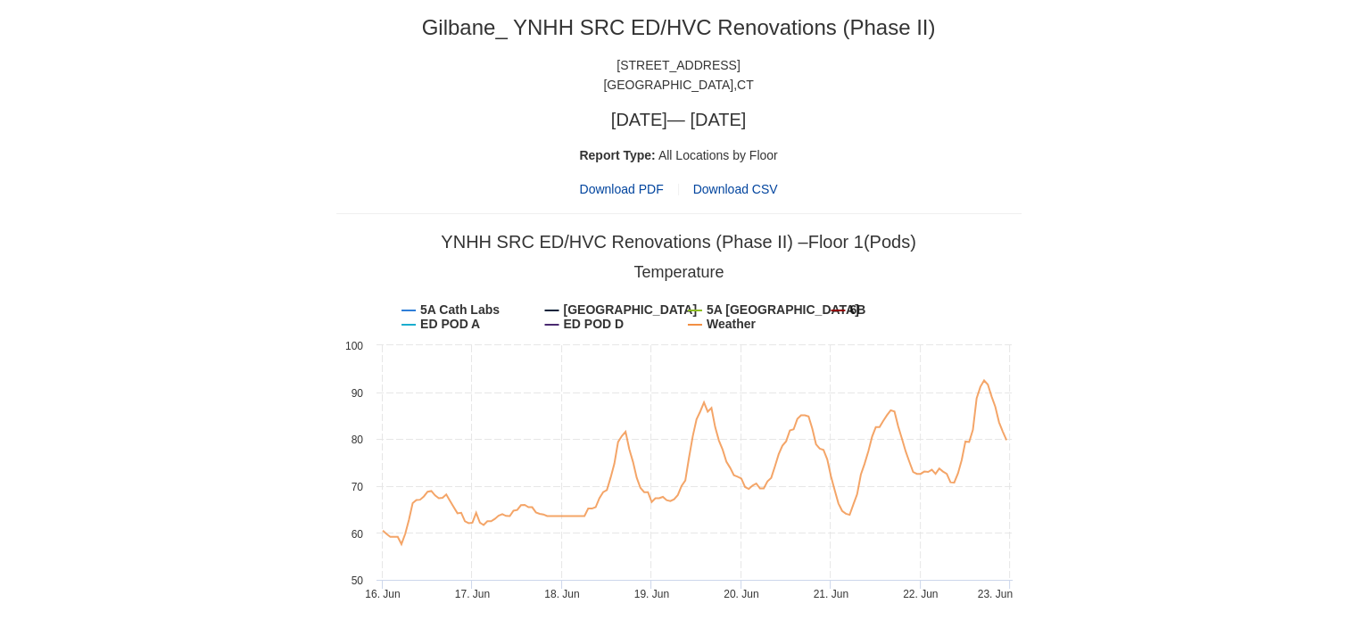
click at [629, 184] on span "Download PDF" at bounding box center [621, 189] width 84 height 20
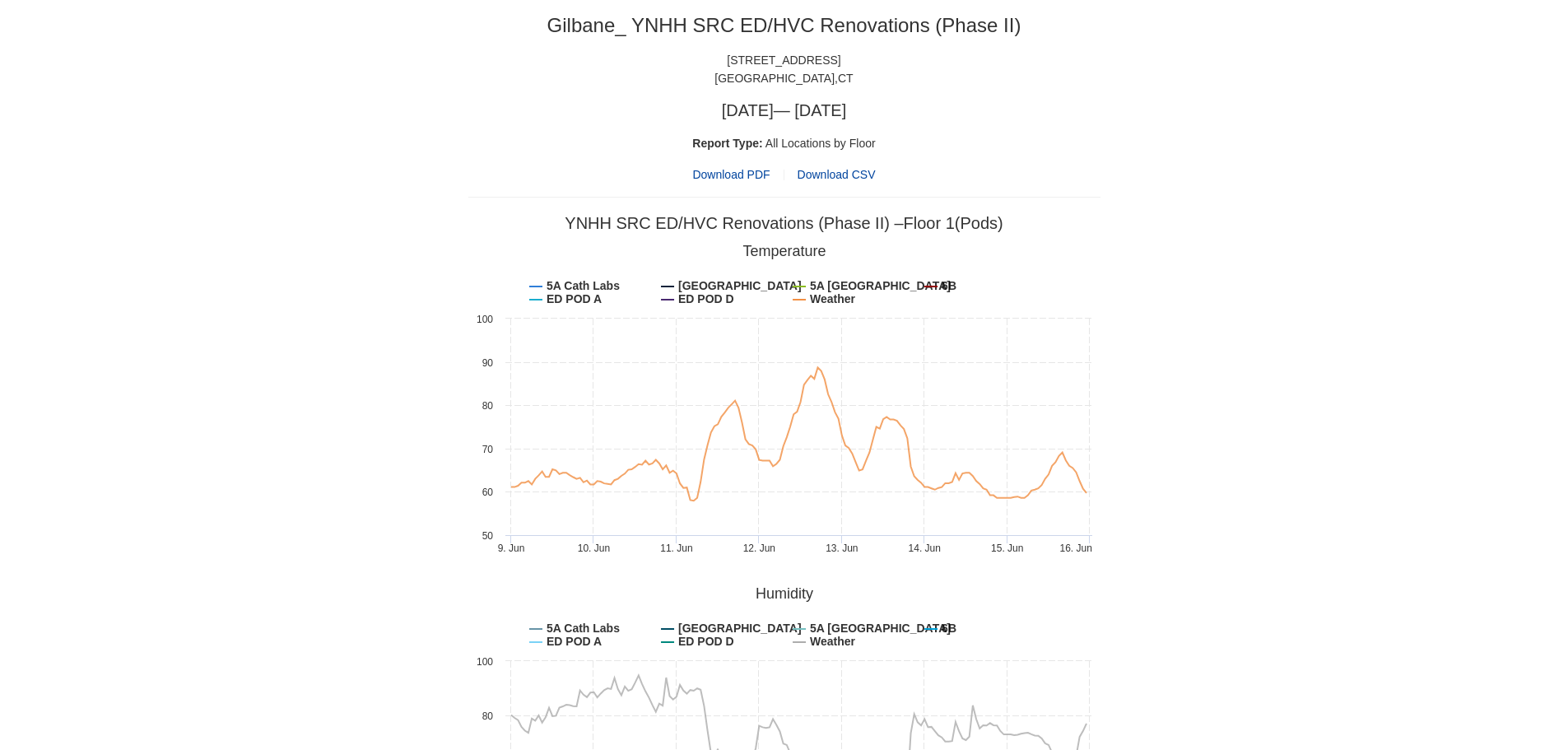
click at [746, 174] on span "Download PDF" at bounding box center [731, 174] width 77 height 18
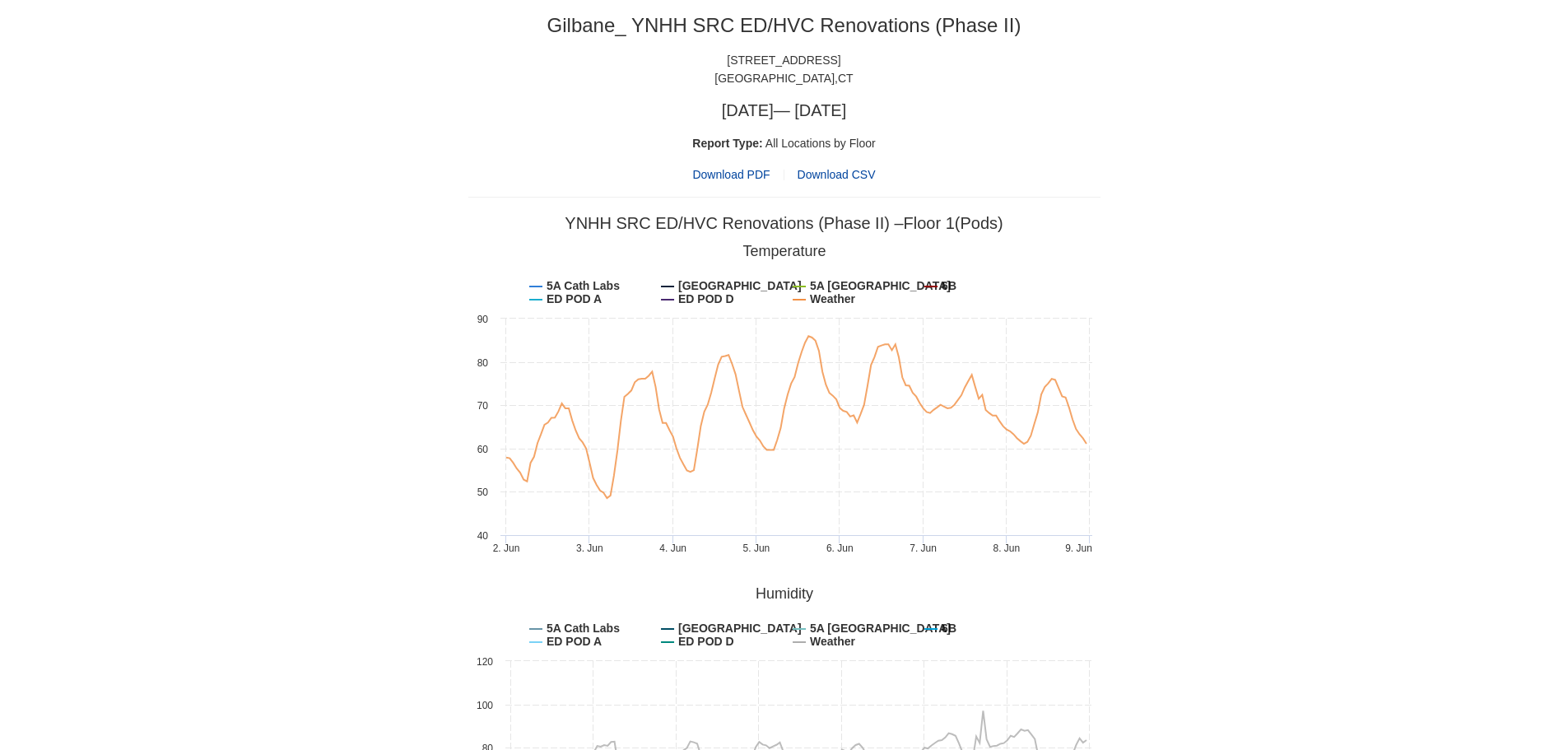
click at [737, 173] on span "Download PDF" at bounding box center [731, 174] width 77 height 18
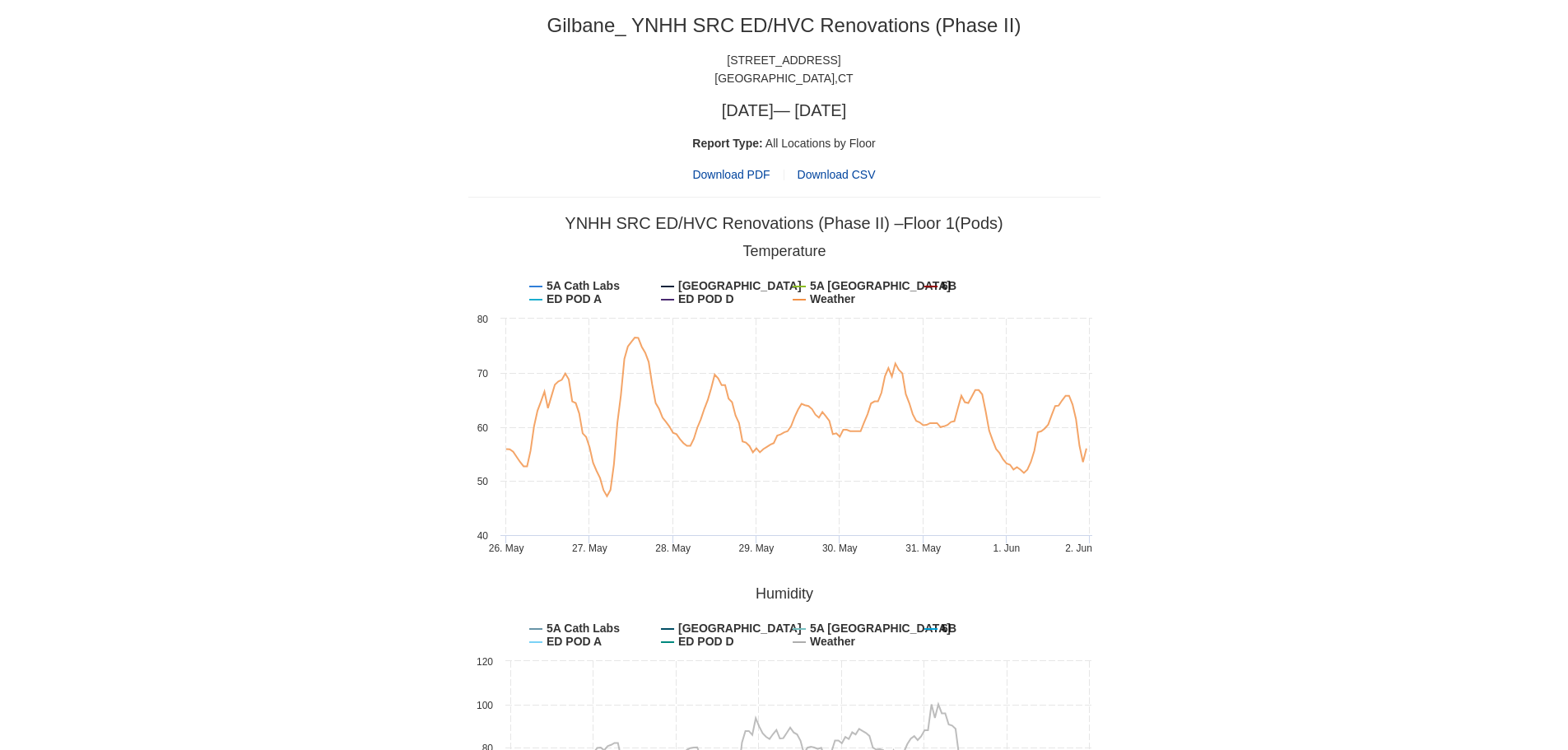
click at [739, 171] on span "Download PDF" at bounding box center [731, 174] width 77 height 18
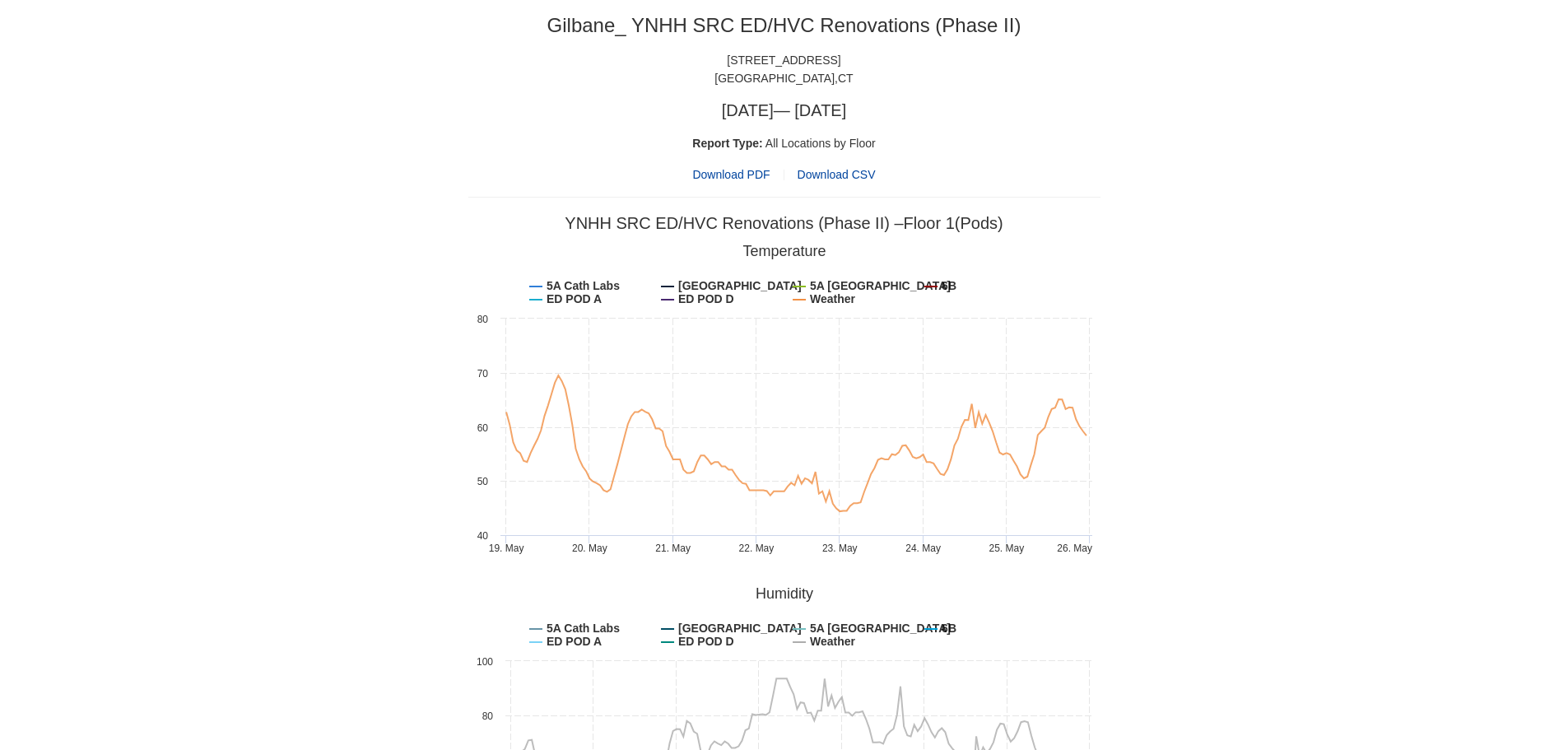
click at [731, 169] on span "Download PDF" at bounding box center [731, 174] width 77 height 18
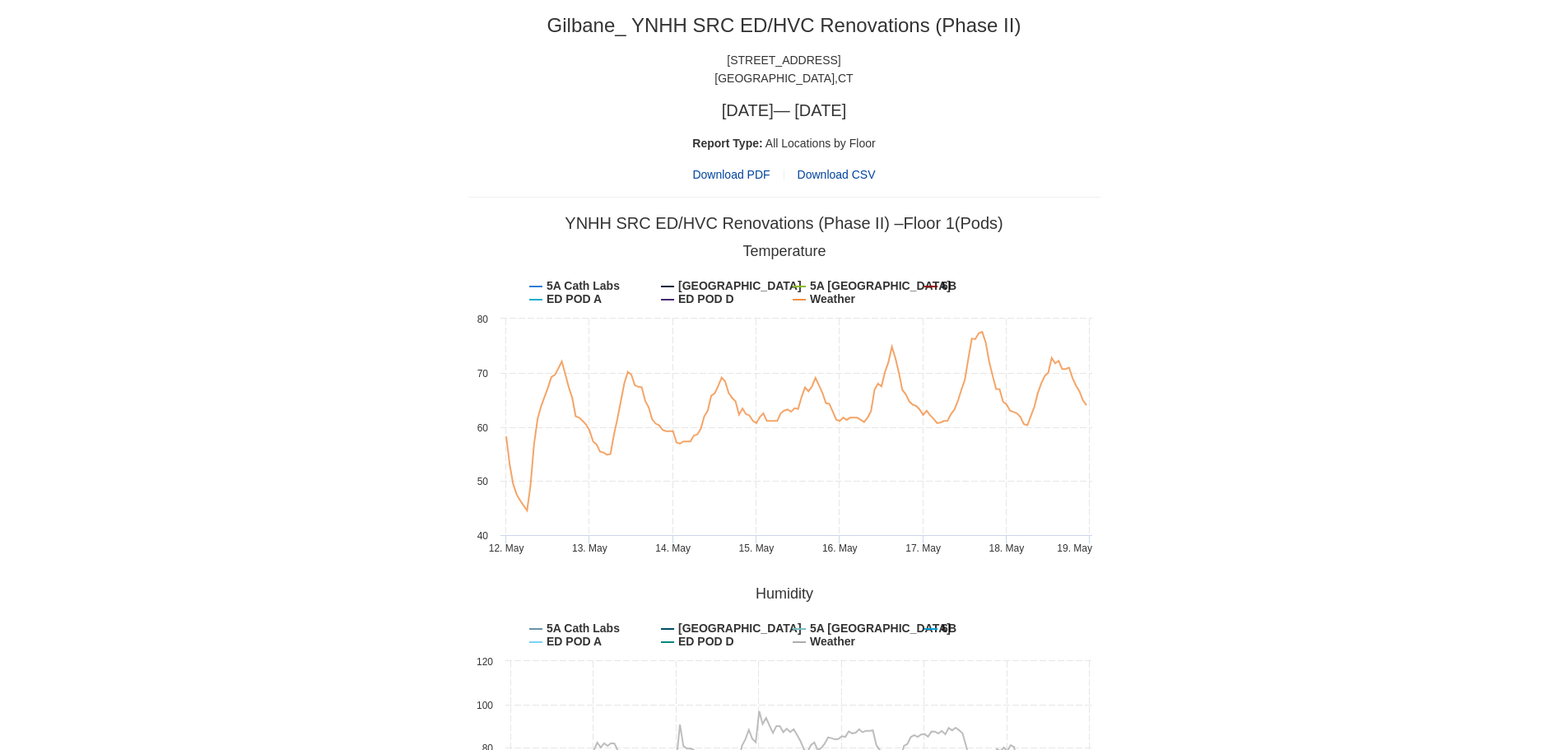
click at [746, 169] on span "Download PDF" at bounding box center [731, 174] width 77 height 18
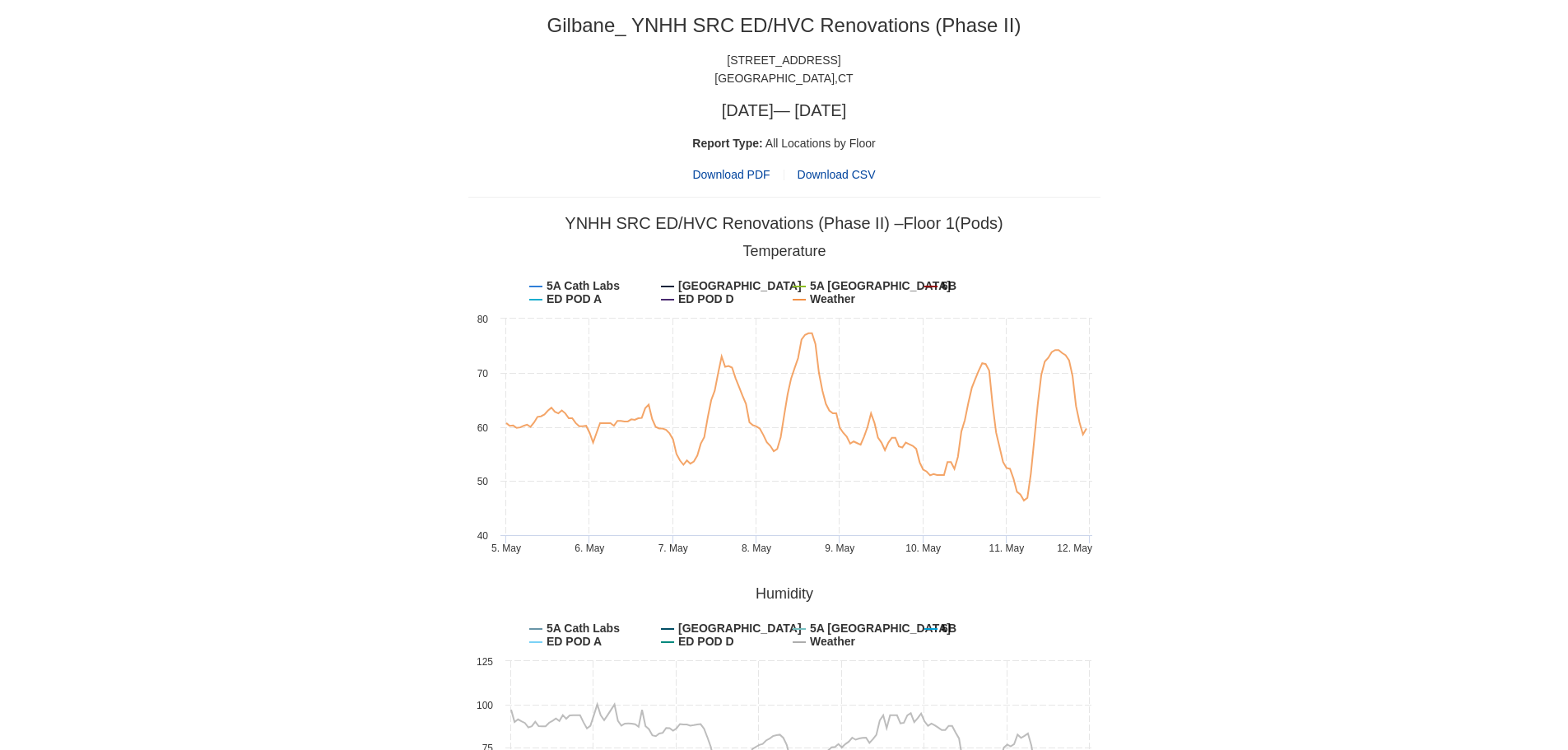
click at [742, 177] on span "Download PDF" at bounding box center [731, 174] width 77 height 18
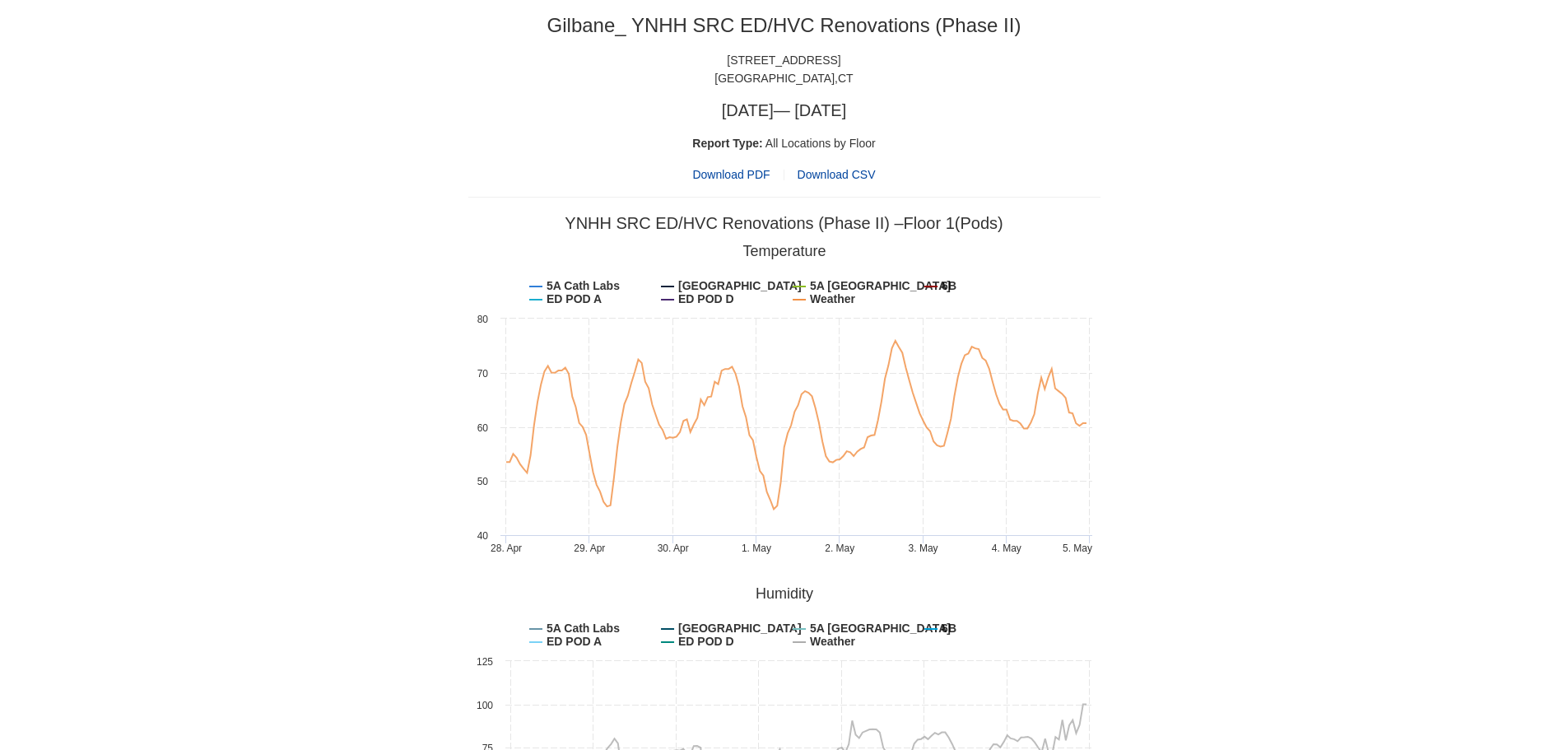
click at [723, 168] on span "Download PDF" at bounding box center [731, 174] width 77 height 18
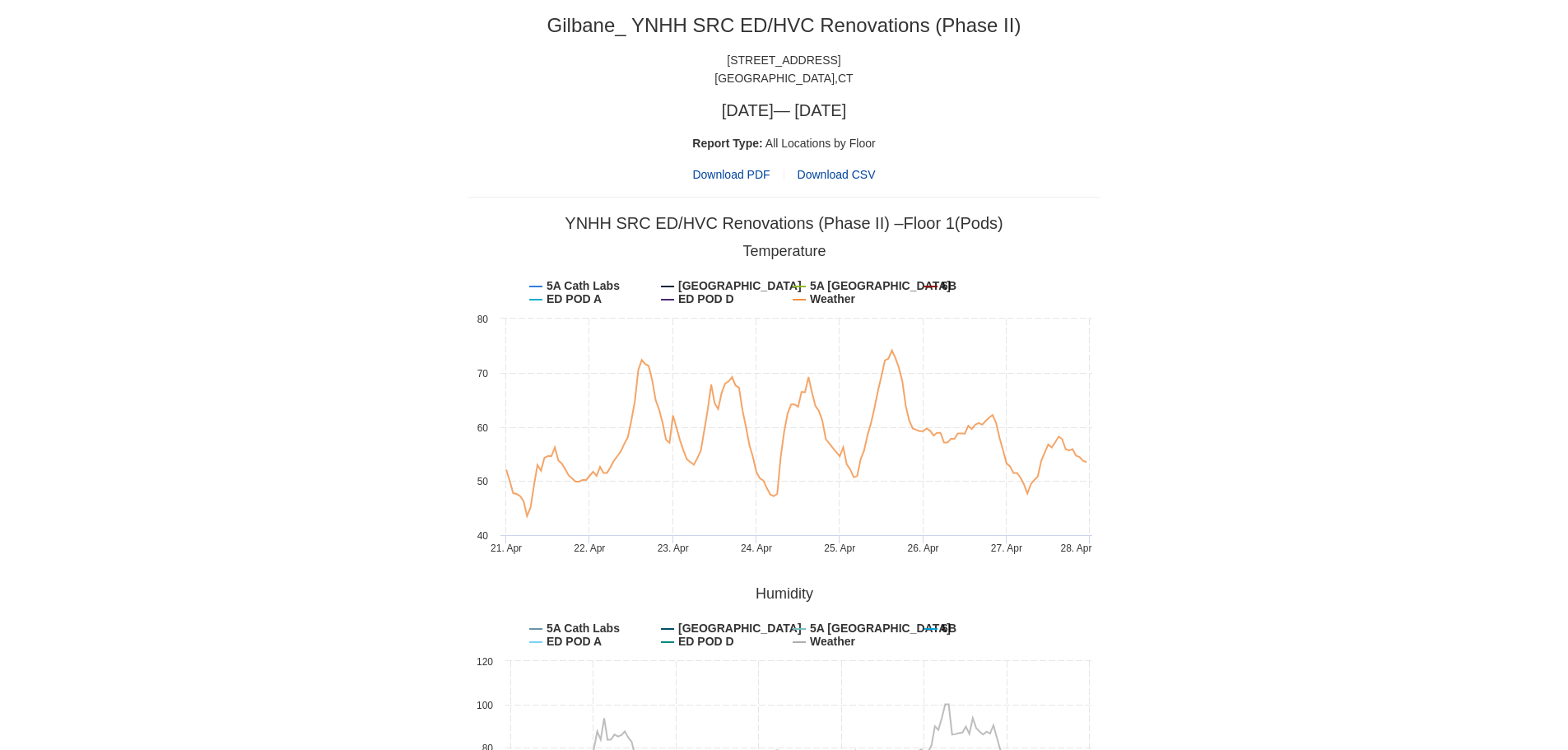
click at [728, 167] on span "Download PDF" at bounding box center [731, 174] width 77 height 18
click at [707, 164] on div "Gilbane_ YNHH SRC ED/HVC Renovations (Phase II) 1450 Chapel Street New Haven , …" at bounding box center [784, 98] width 632 height 171
click at [707, 167] on span "Download PDF" at bounding box center [731, 174] width 77 height 18
click at [718, 178] on span "Download PDF" at bounding box center [731, 174] width 77 height 18
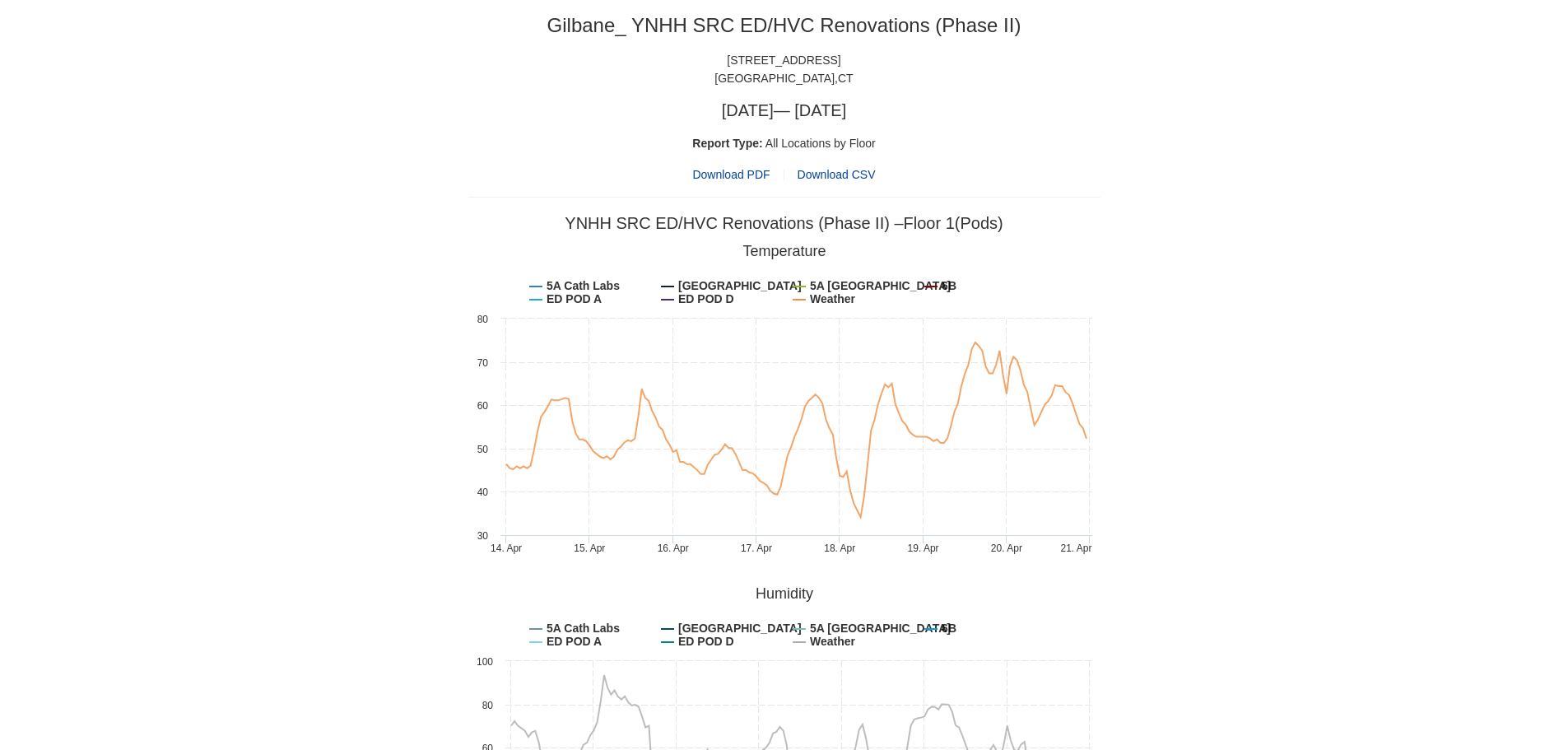
click at [732, 175] on span "Download PDF" at bounding box center [731, 174] width 77 height 18
click at [733, 173] on span "Download PDF" at bounding box center [731, 174] width 77 height 18
click at [711, 175] on span "Download PDF" at bounding box center [731, 174] width 77 height 18
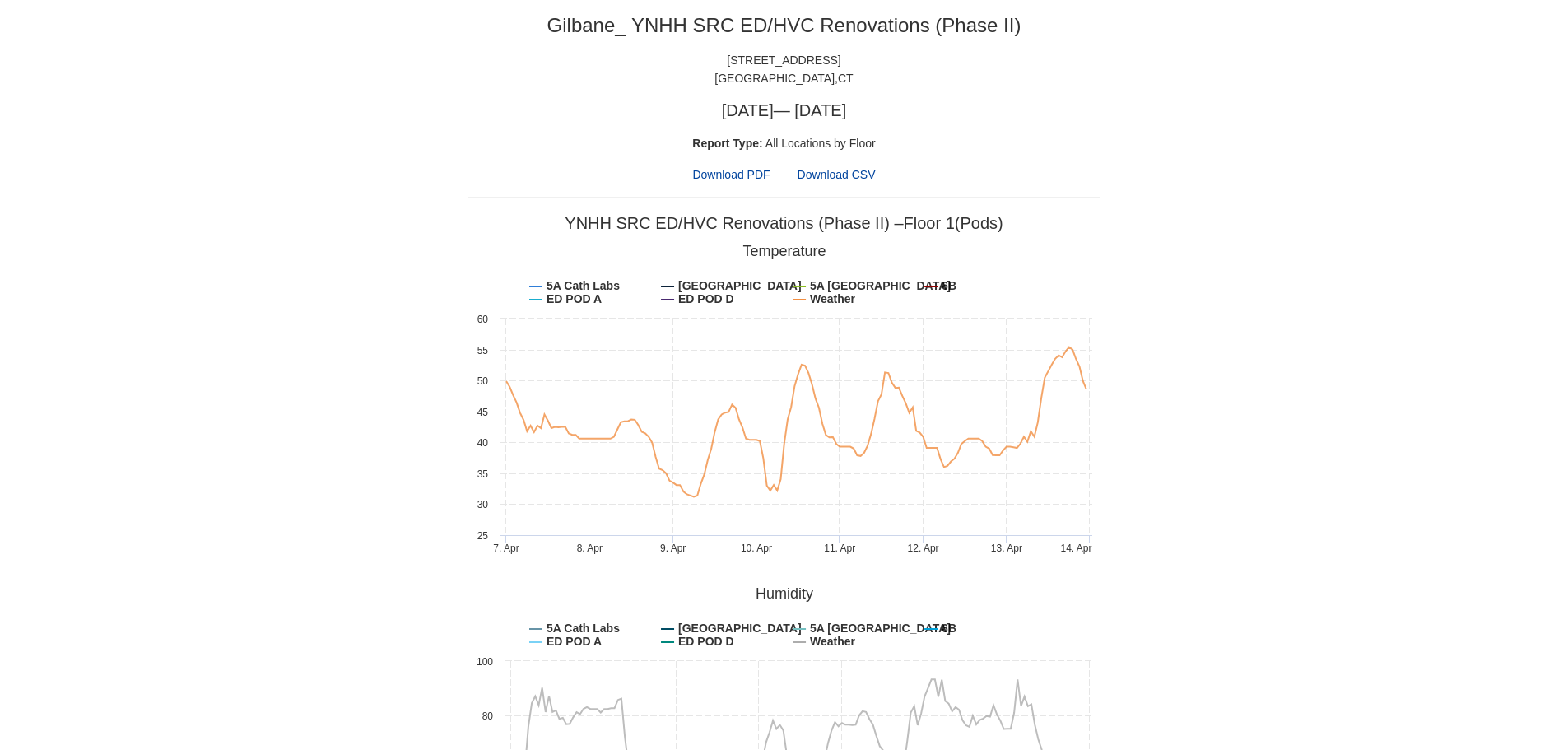
click at [739, 174] on span "Download PDF" at bounding box center [731, 174] width 77 height 18
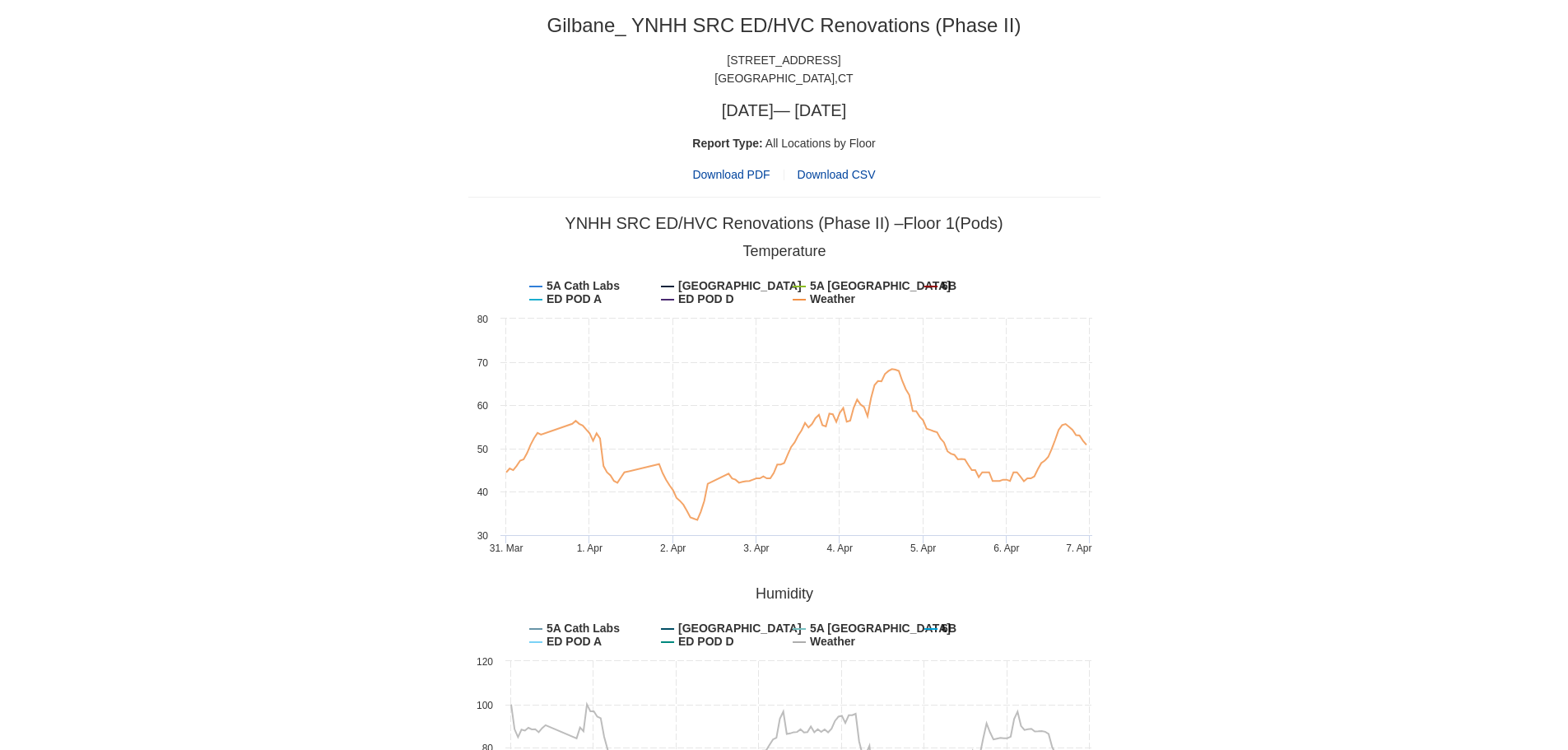
click at [735, 173] on span "Download PDF" at bounding box center [731, 174] width 77 height 18
click at [742, 168] on span "Download PDF" at bounding box center [731, 174] width 77 height 18
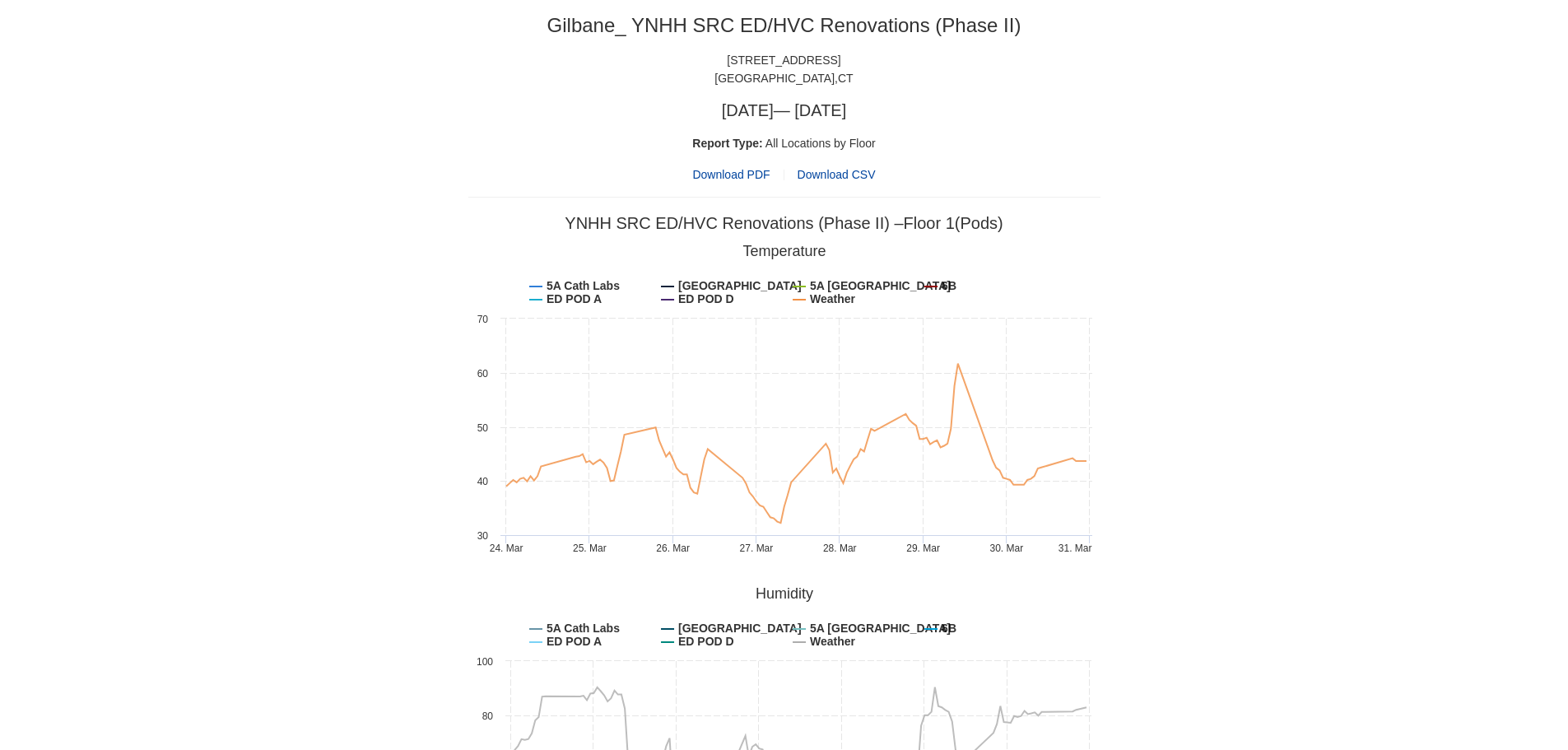
click at [731, 173] on span "Download PDF" at bounding box center [731, 174] width 77 height 18
click at [729, 174] on span "Download PDF" at bounding box center [731, 174] width 77 height 18
click at [753, 172] on span "Download PDF" at bounding box center [731, 174] width 77 height 18
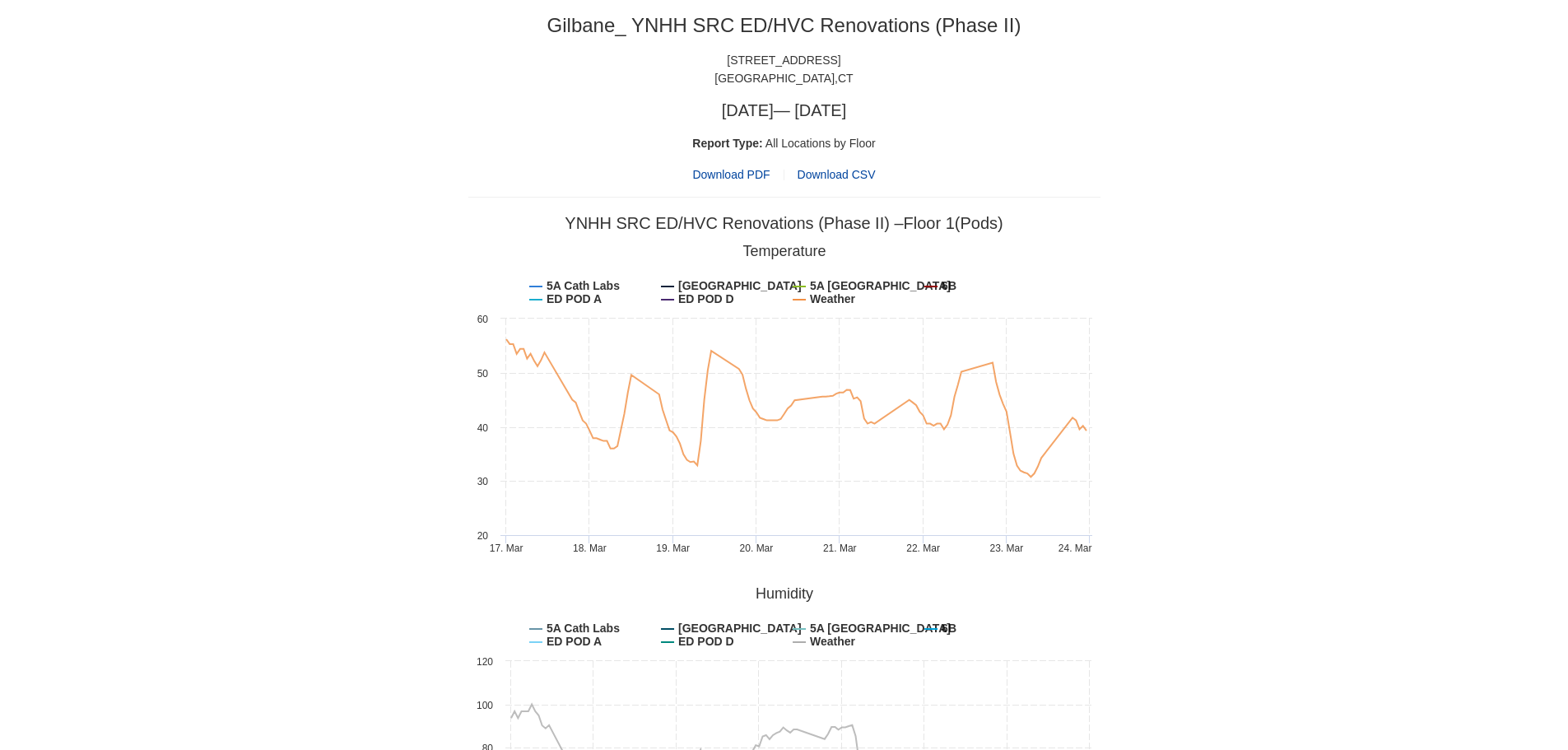
click at [747, 175] on span "Download PDF" at bounding box center [731, 174] width 77 height 18
click at [735, 176] on span "Download PDF" at bounding box center [731, 174] width 77 height 18
click at [724, 177] on span "Download PDF" at bounding box center [731, 174] width 77 height 18
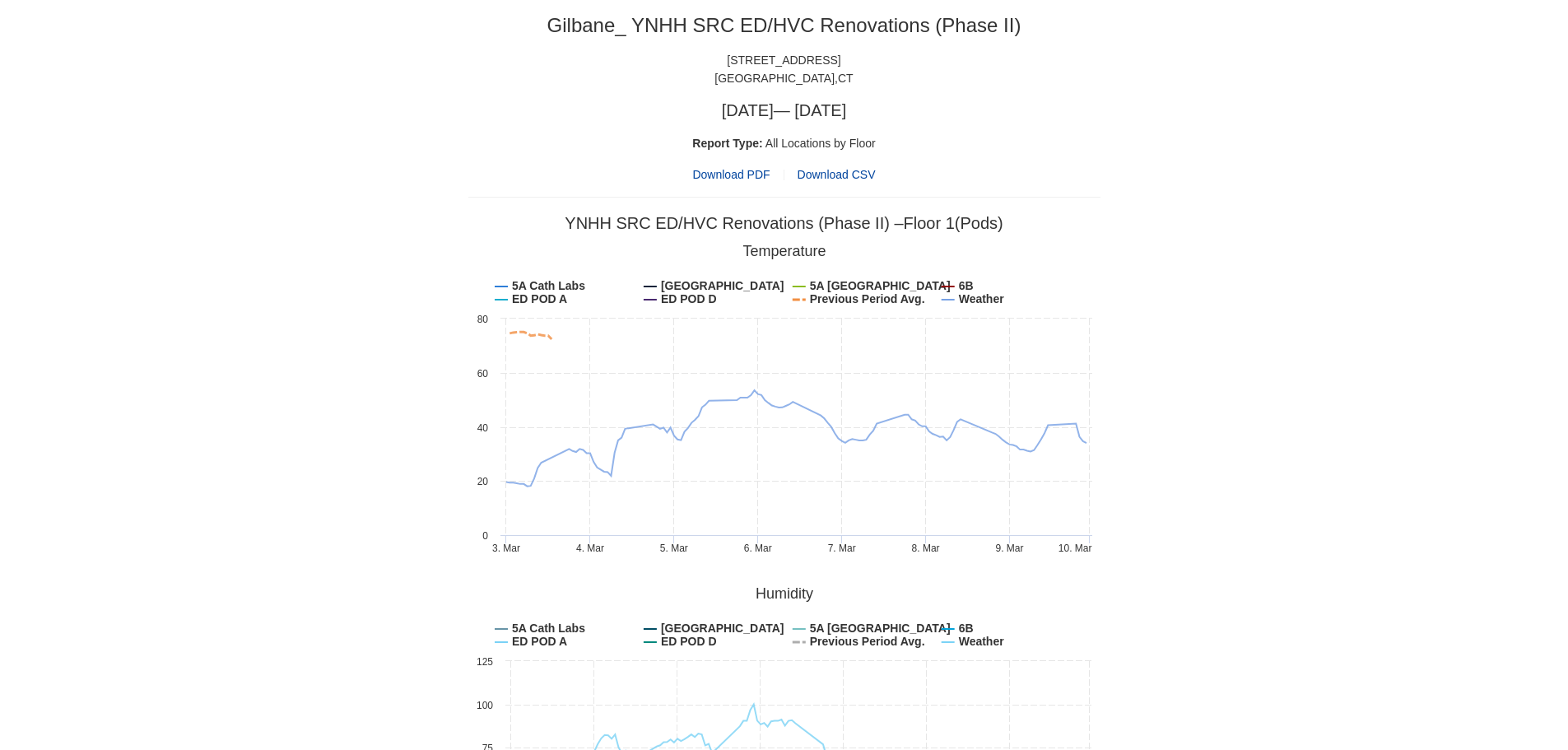
click at [722, 178] on span "Download PDF" at bounding box center [731, 174] width 77 height 18
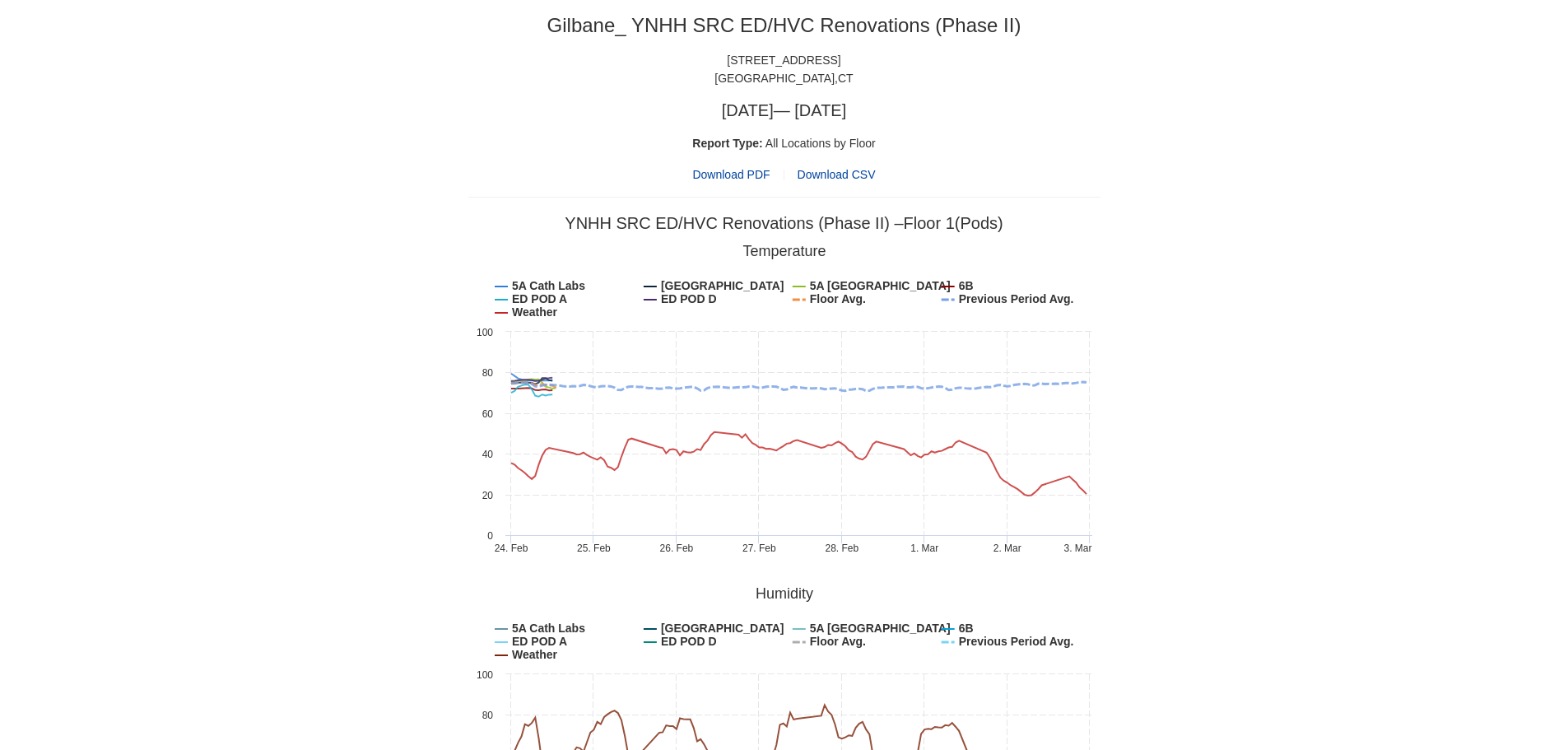
click at [708, 167] on span "Download PDF" at bounding box center [731, 174] width 77 height 18
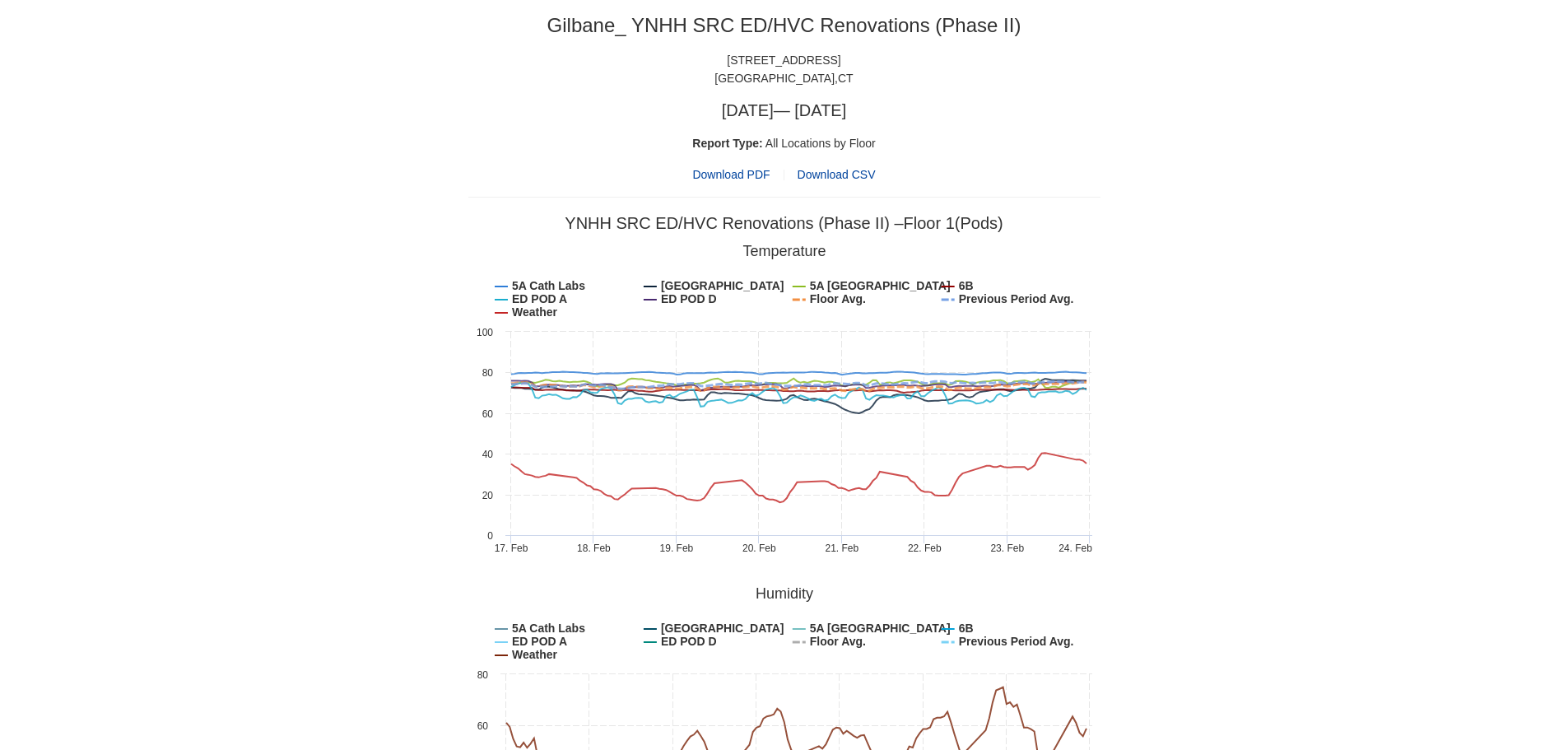
drag, startPoint x: 729, startPoint y: 173, endPoint x: 493, endPoint y: 11, distance: 286.3
click at [727, 173] on span "Download PDF" at bounding box center [731, 174] width 77 height 18
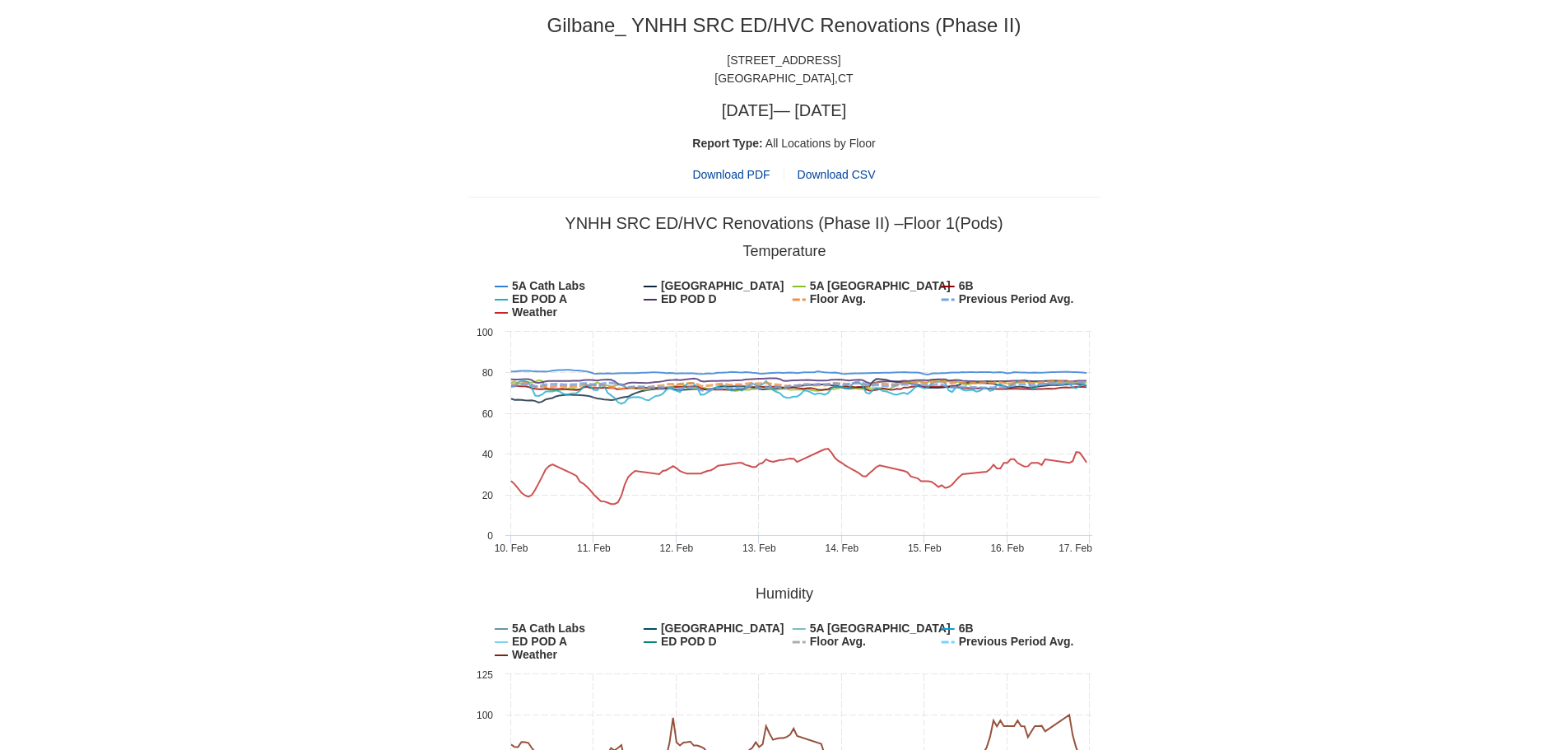
click at [719, 178] on span "Download PDF" at bounding box center [731, 174] width 77 height 18
click at [751, 157] on div "Gilbane_ YNHH SRC ED/HVC Renovations (Phase II) 1450 Chapel Street New Haven , …" at bounding box center [784, 98] width 632 height 171
click at [742, 177] on span "Download PDF" at bounding box center [731, 174] width 77 height 18
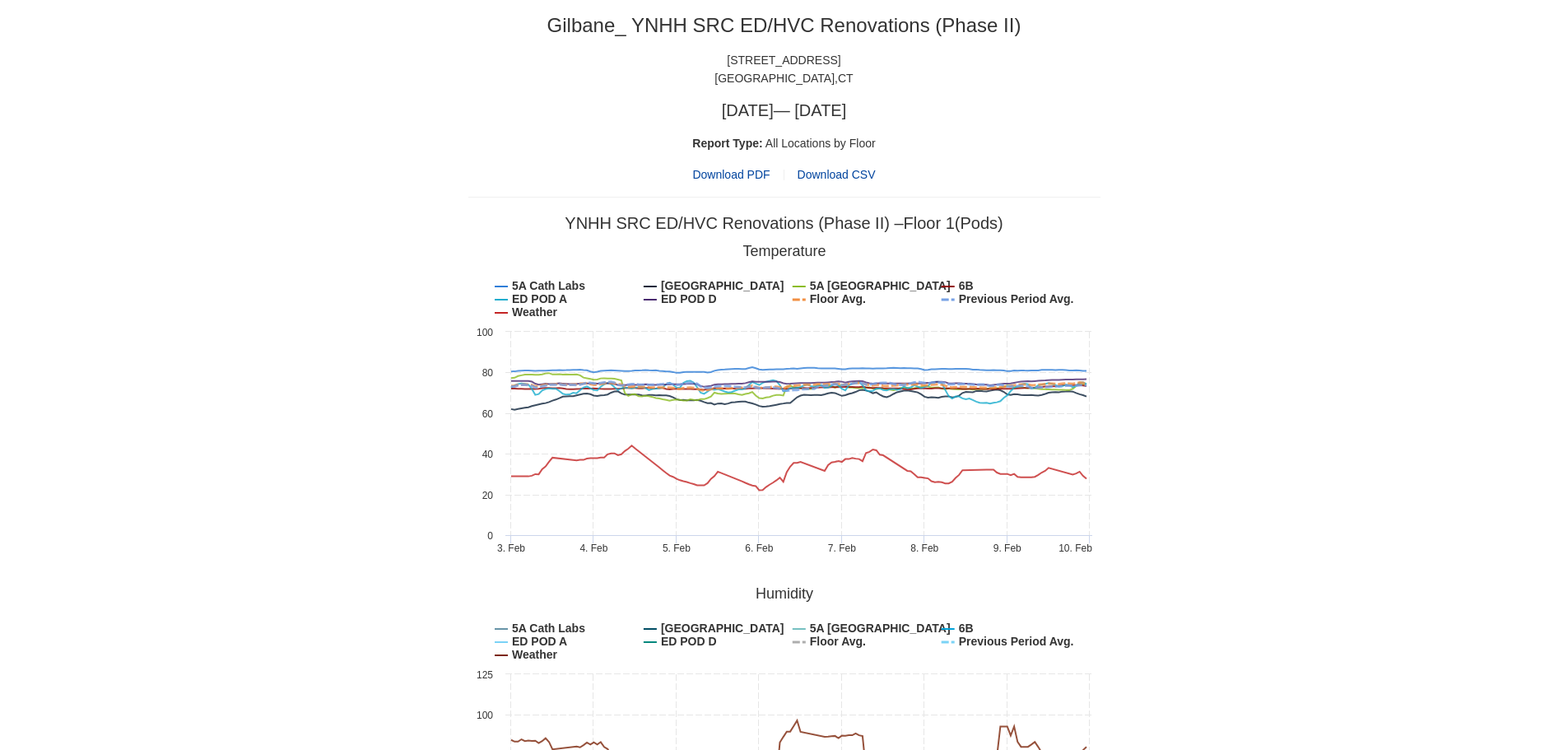
click at [738, 177] on span "Download PDF" at bounding box center [731, 174] width 77 height 18
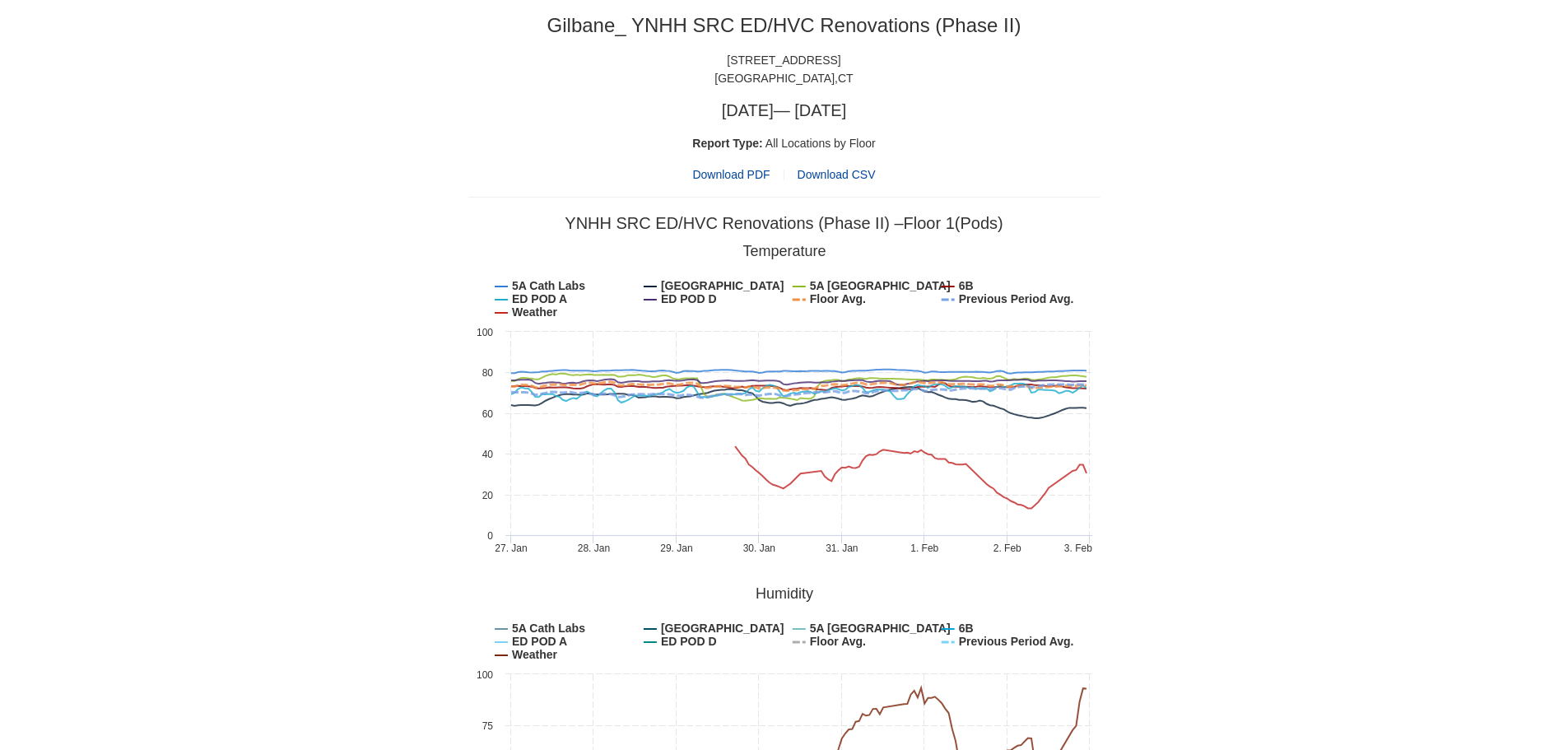
click at [723, 177] on span "Download PDF" at bounding box center [731, 174] width 77 height 18
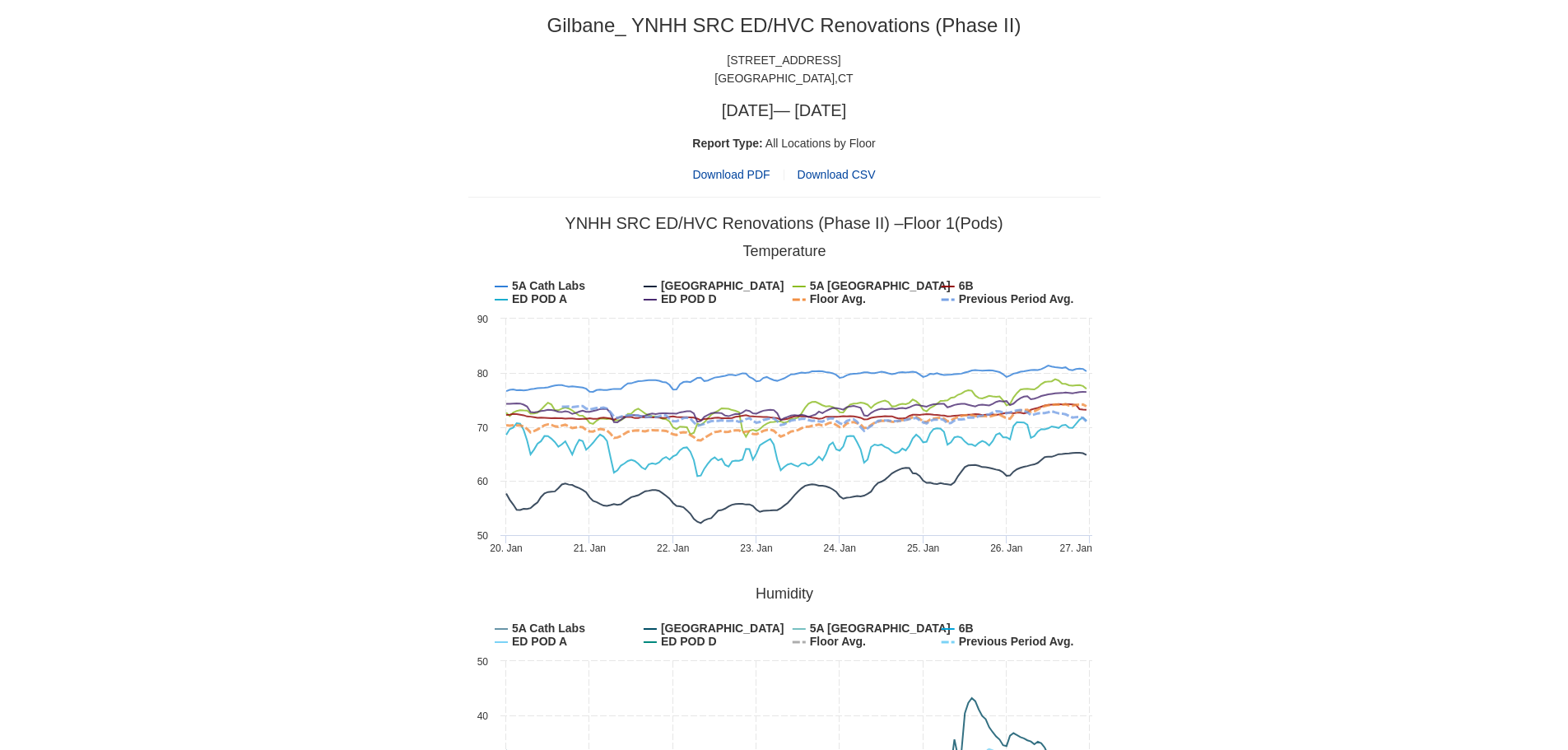
click at [728, 166] on span "Download PDF" at bounding box center [731, 174] width 77 height 18
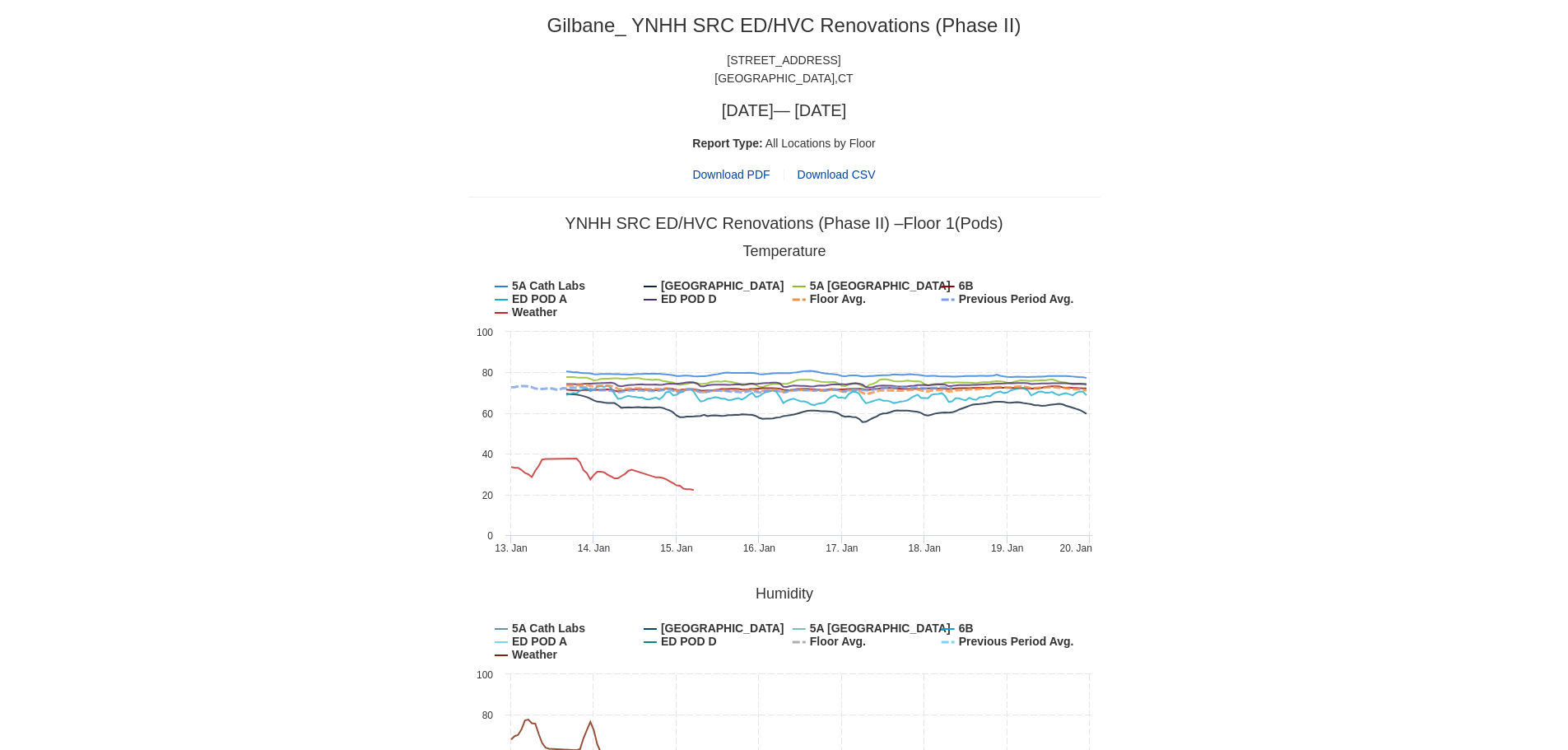
click at [739, 177] on span "Download PDF" at bounding box center [731, 174] width 77 height 18
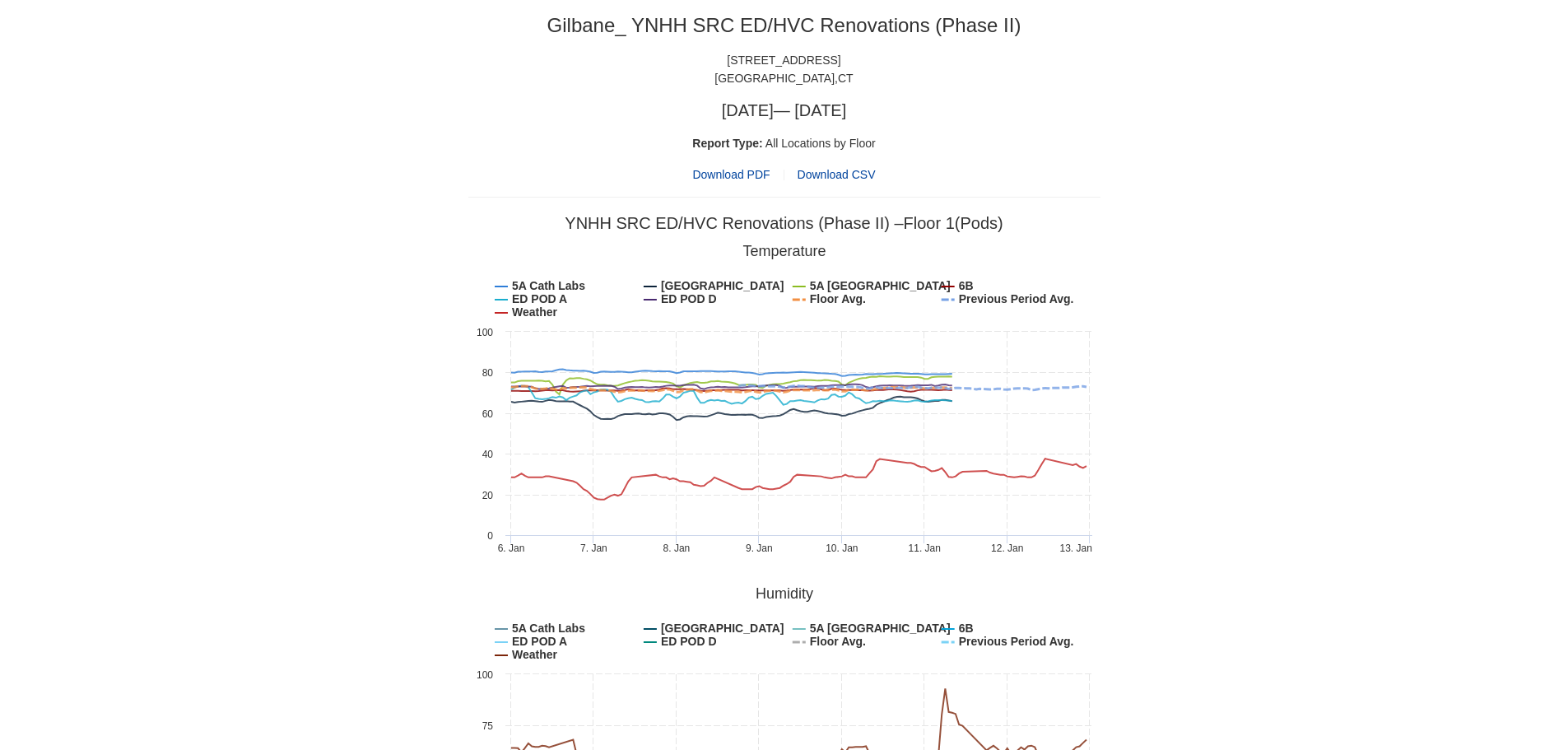
click at [746, 173] on span "Download PDF" at bounding box center [731, 174] width 77 height 18
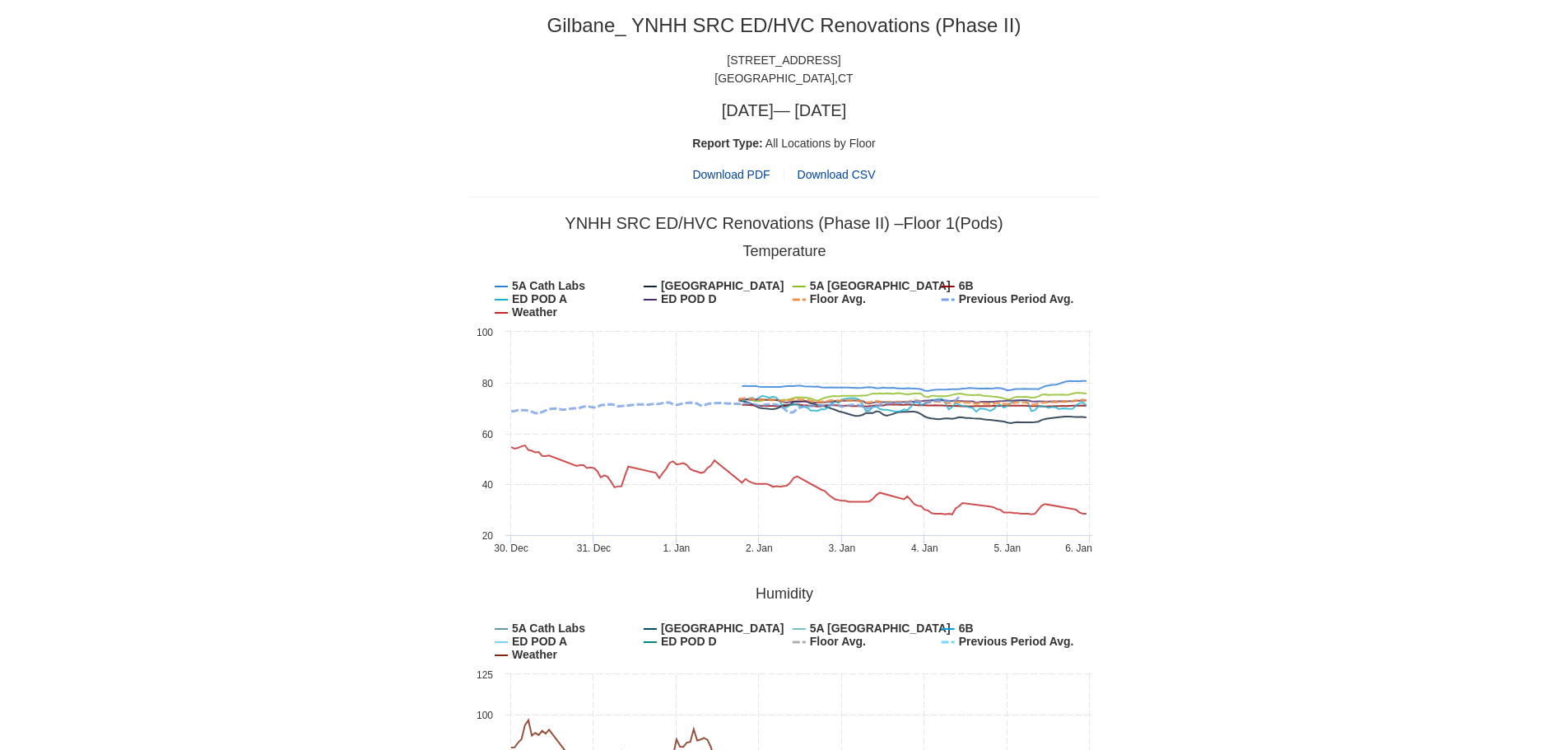
click at [718, 173] on span "Download PDF" at bounding box center [731, 174] width 77 height 18
click at [715, 174] on span "Download PDF" at bounding box center [731, 174] width 77 height 18
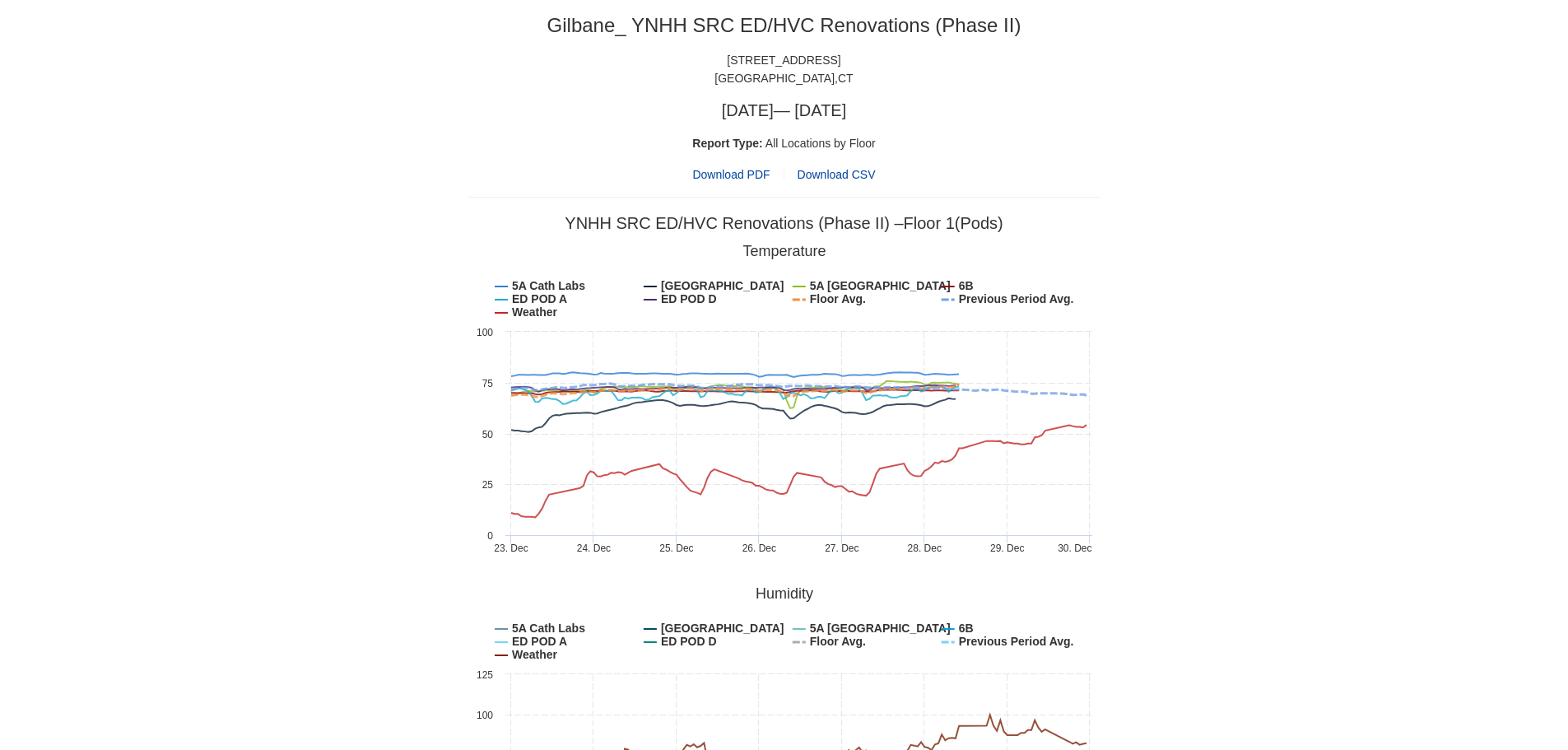
click at [716, 179] on span "Download PDF" at bounding box center [731, 174] width 77 height 18
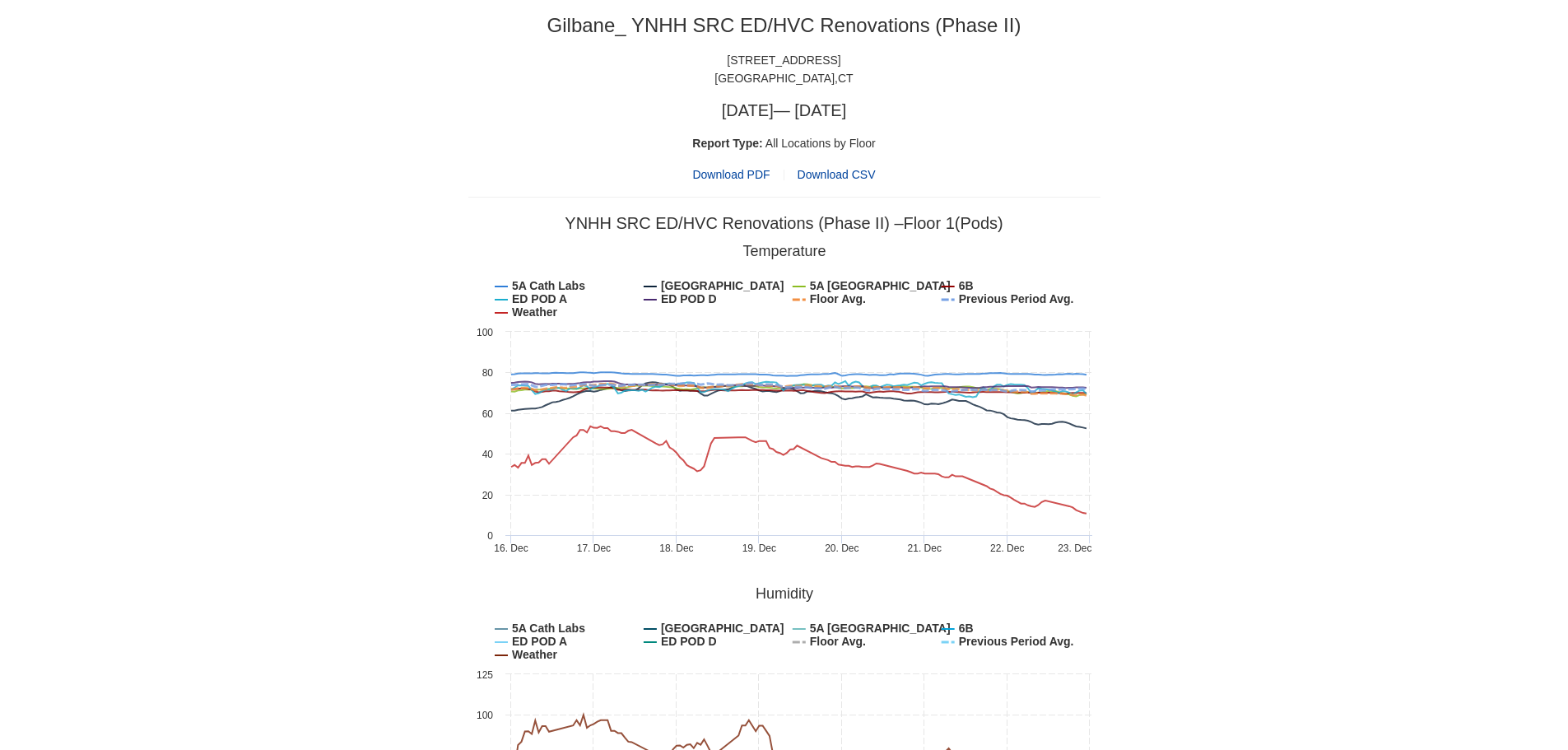
click at [728, 182] on span "Download PDF" at bounding box center [731, 174] width 77 height 18
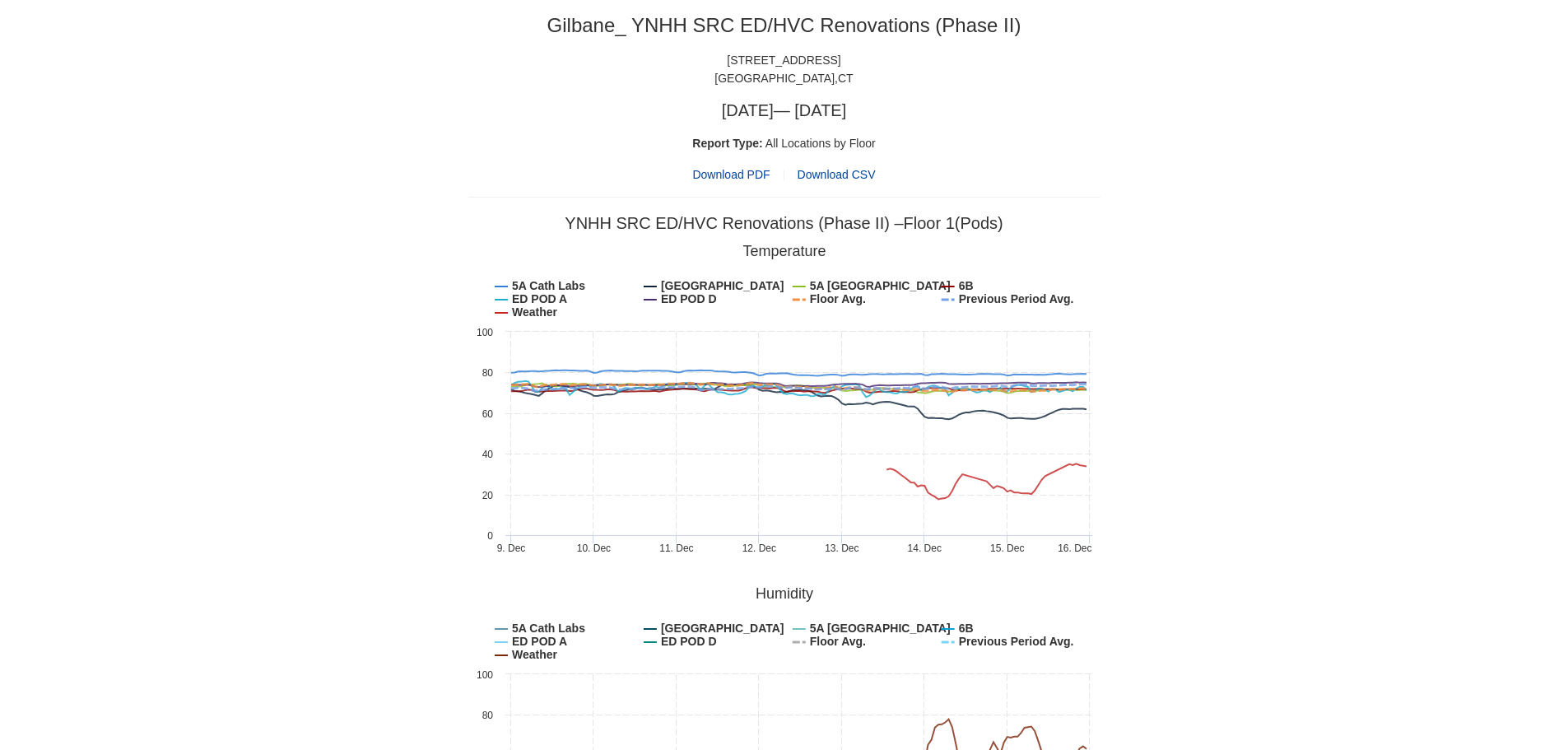
click at [742, 172] on span "Download PDF" at bounding box center [731, 174] width 77 height 18
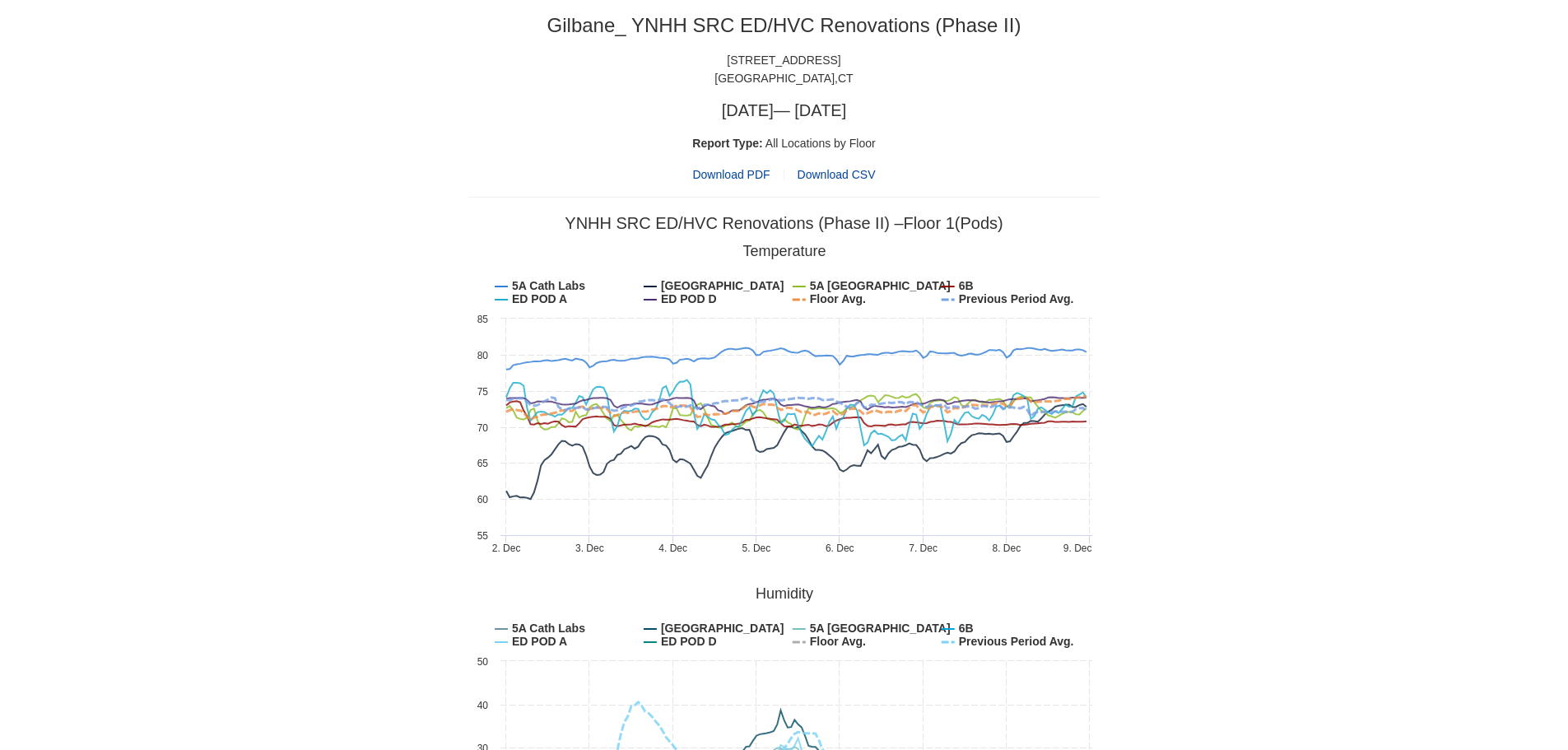
click at [735, 171] on span "Download PDF" at bounding box center [731, 174] width 77 height 18
drag, startPoint x: 1271, startPoint y: 80, endPoint x: 1099, endPoint y: 18, distance: 182.8
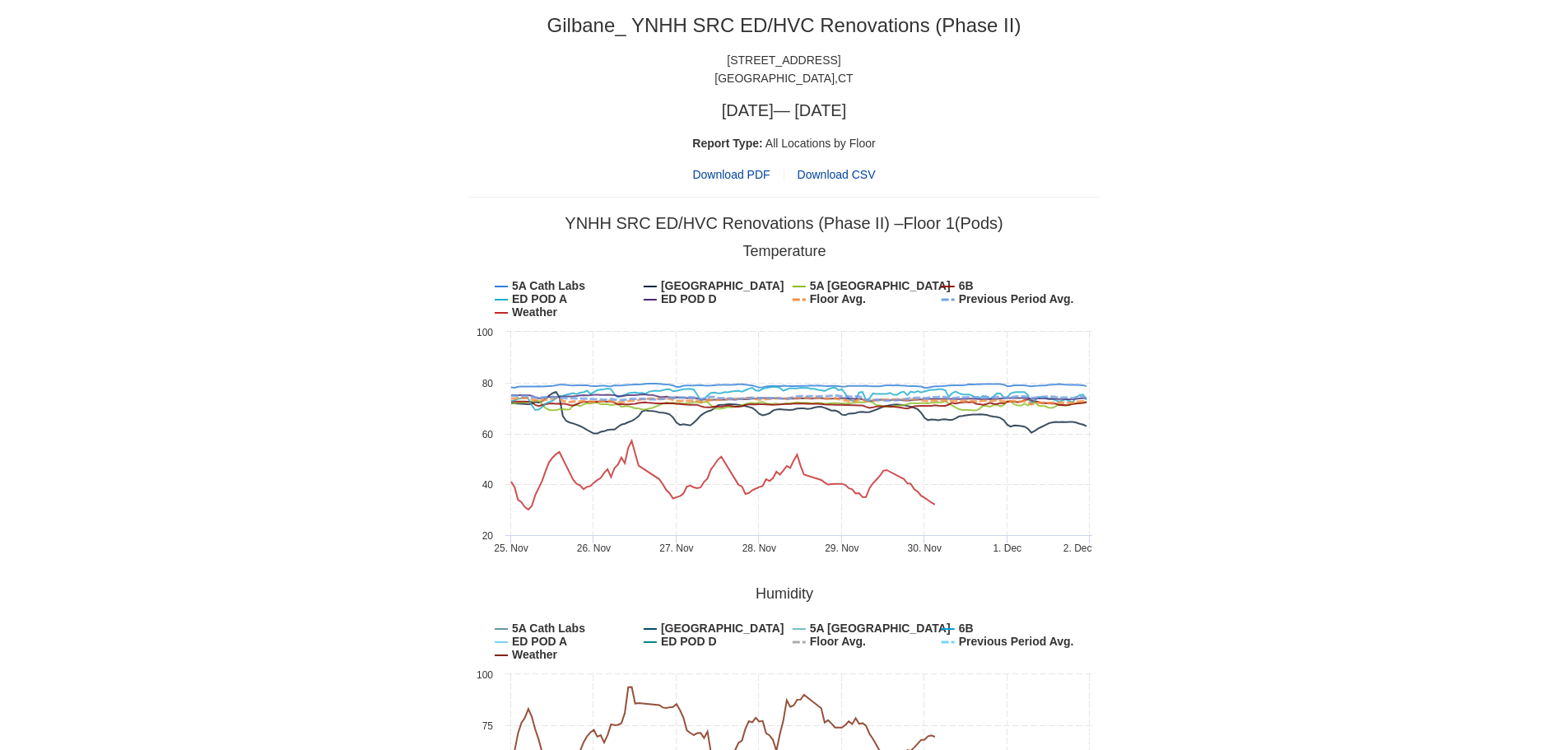
click at [743, 172] on span "Download PDF" at bounding box center [731, 174] width 77 height 18
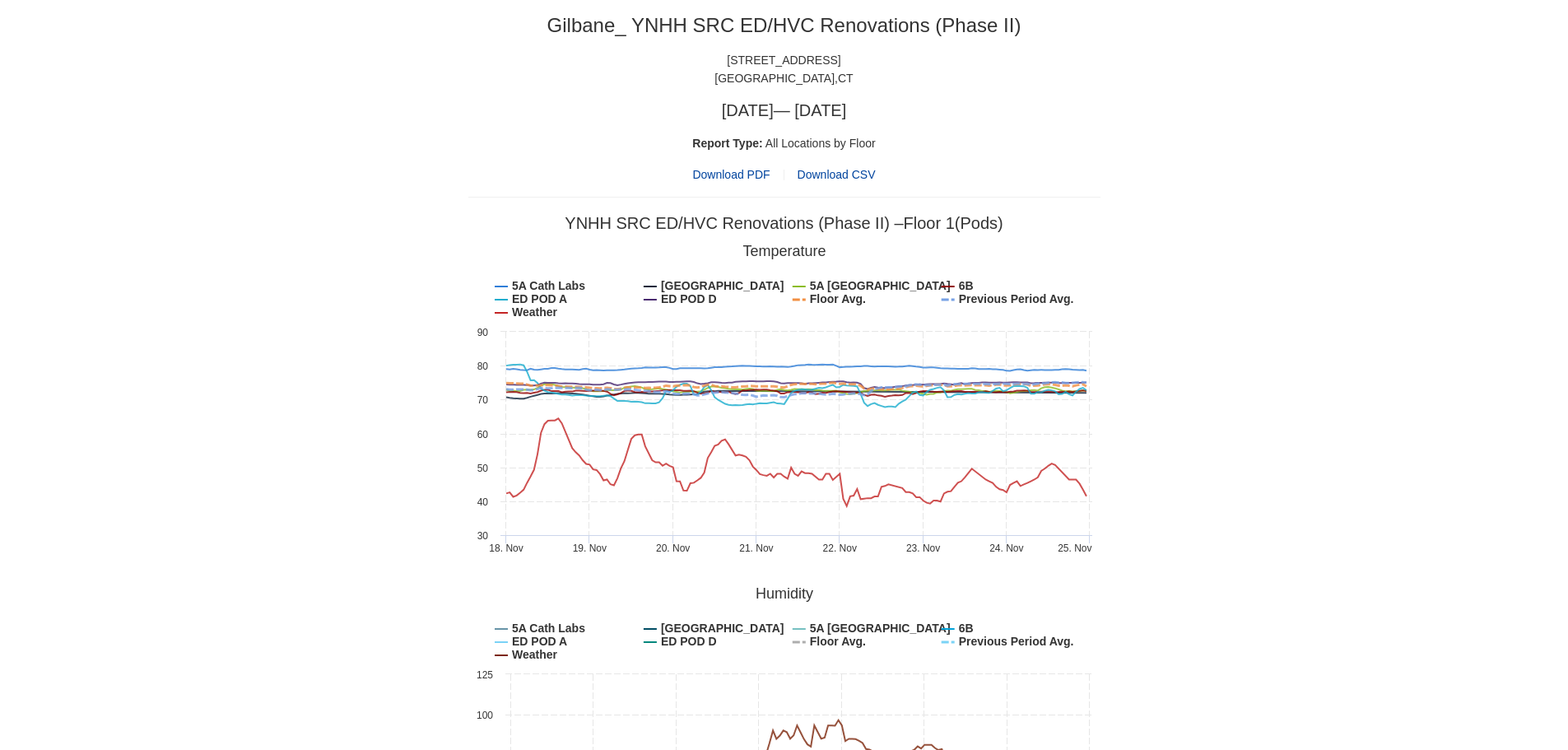
click at [727, 173] on span "Download PDF" at bounding box center [731, 174] width 77 height 18
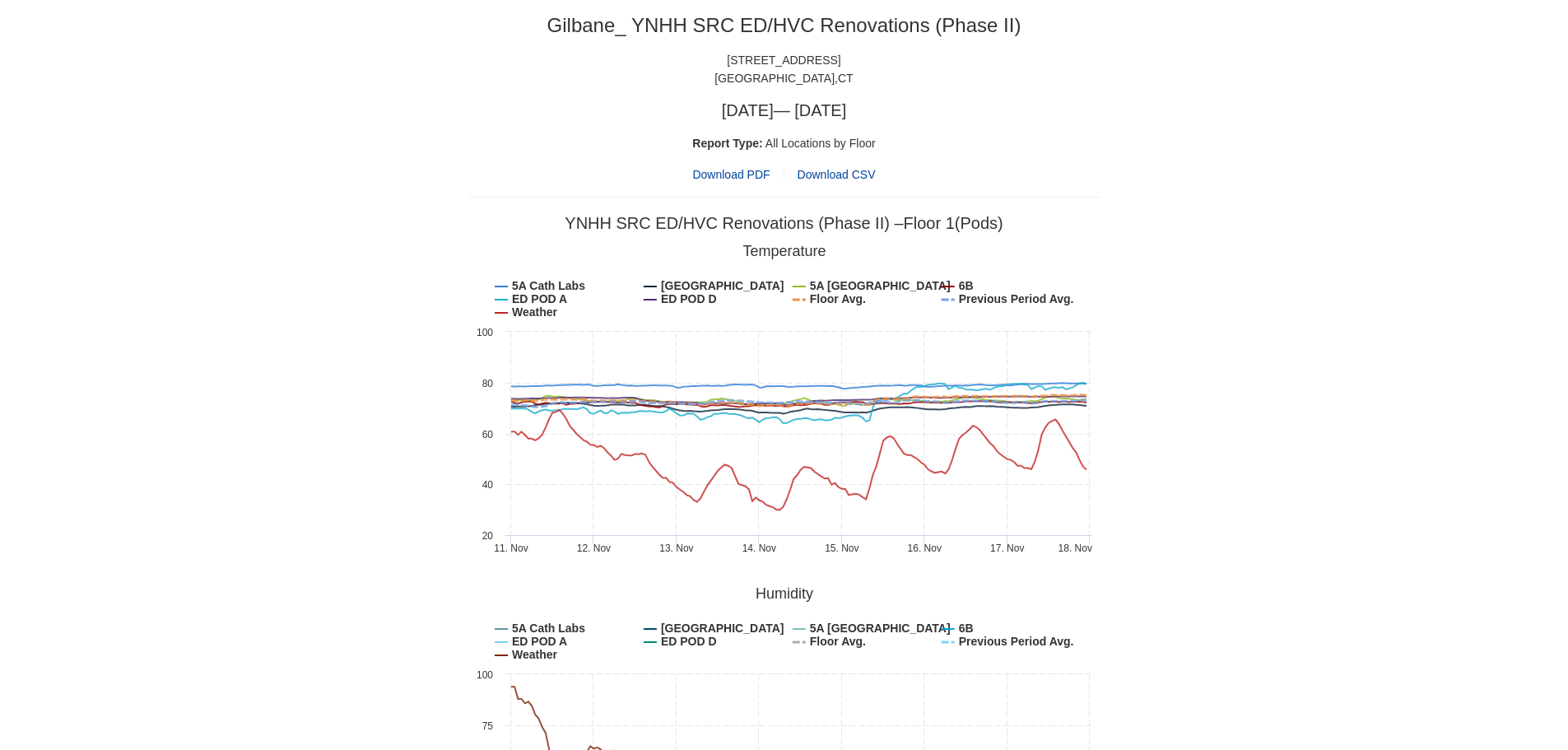
click at [744, 173] on span "Download PDF" at bounding box center [731, 174] width 77 height 18
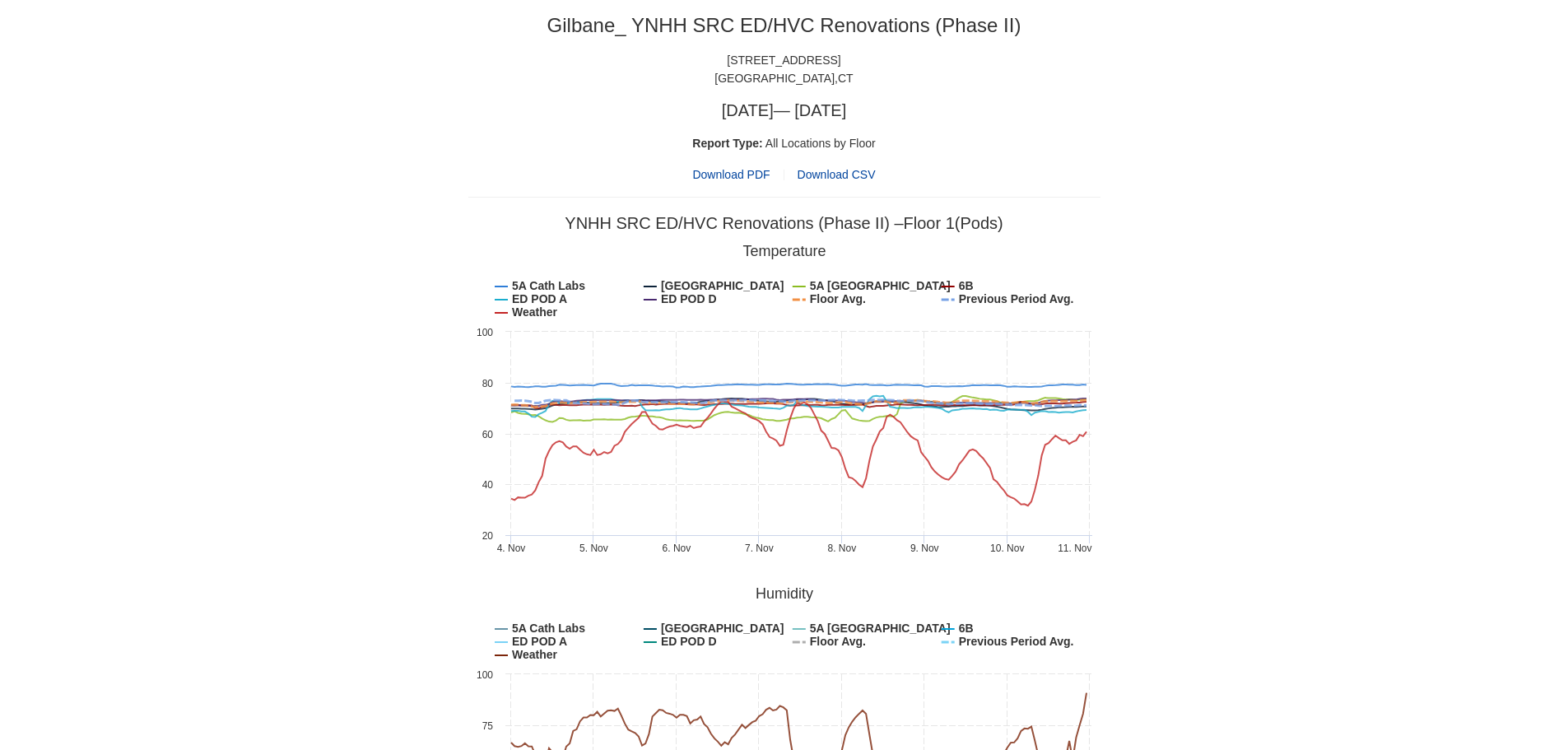
click at [729, 177] on span "Download PDF" at bounding box center [731, 174] width 77 height 18
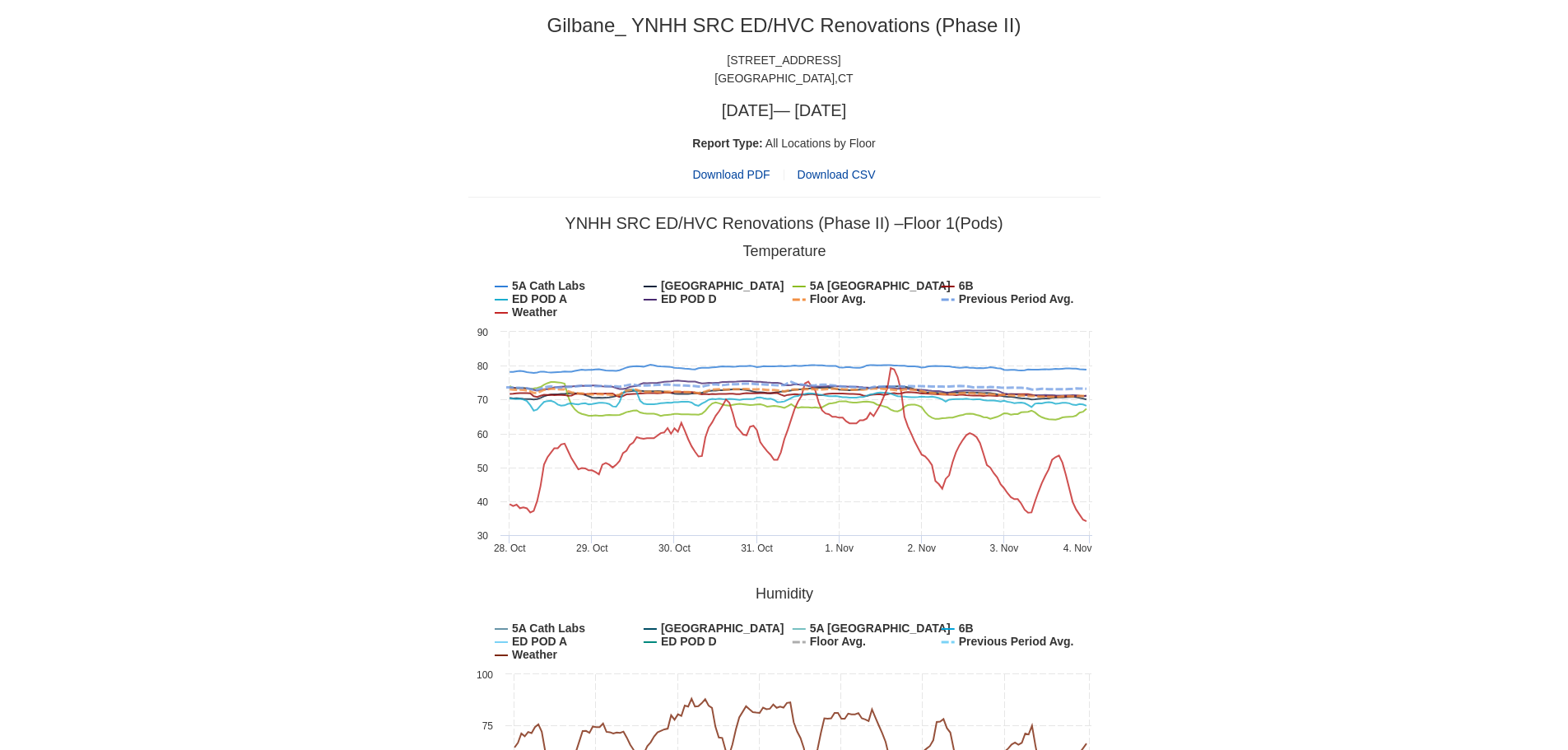
click at [733, 171] on span "Download PDF" at bounding box center [731, 174] width 77 height 18
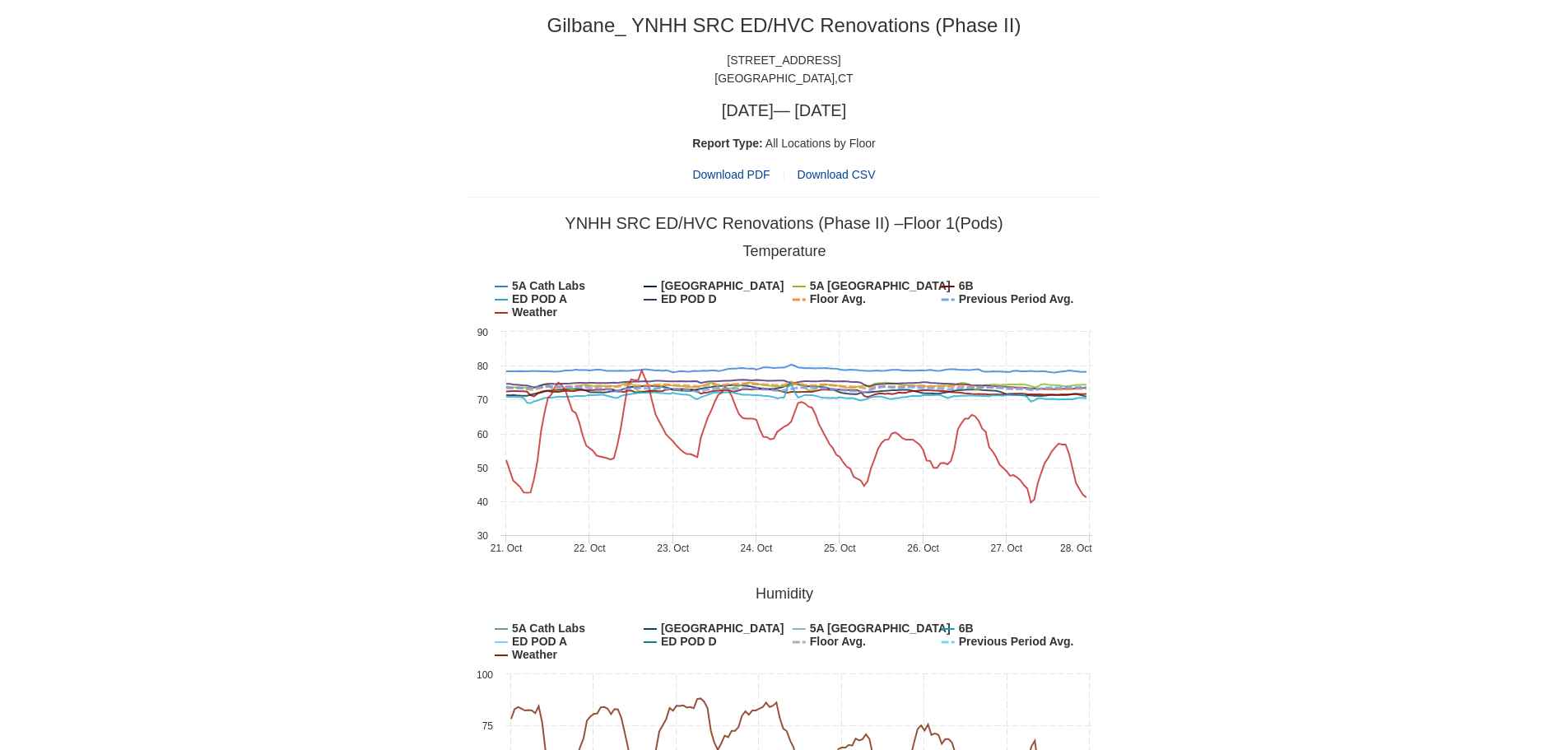
click at [739, 173] on span "Download PDF" at bounding box center [731, 174] width 77 height 18
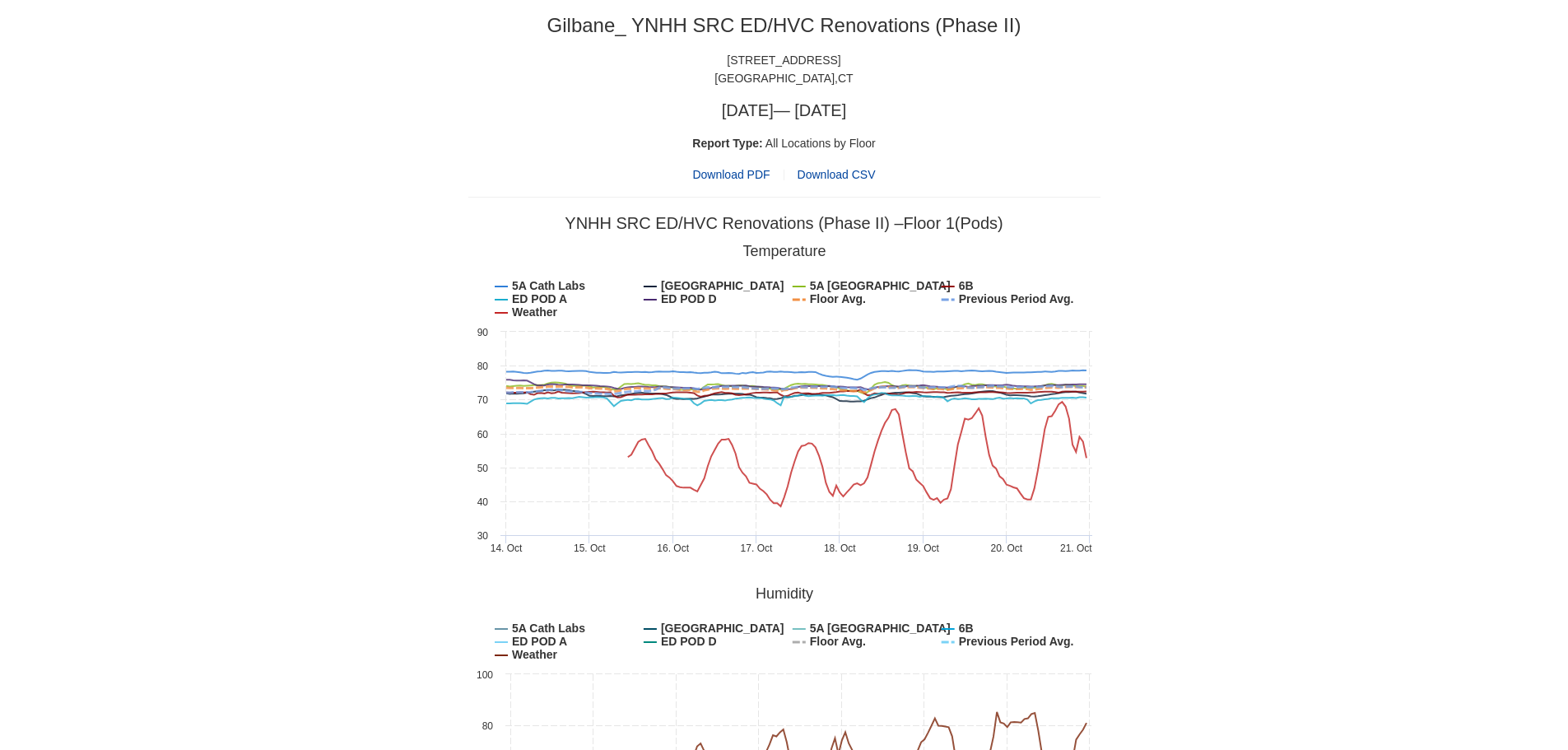
click at [746, 173] on span "Download PDF" at bounding box center [731, 174] width 77 height 18
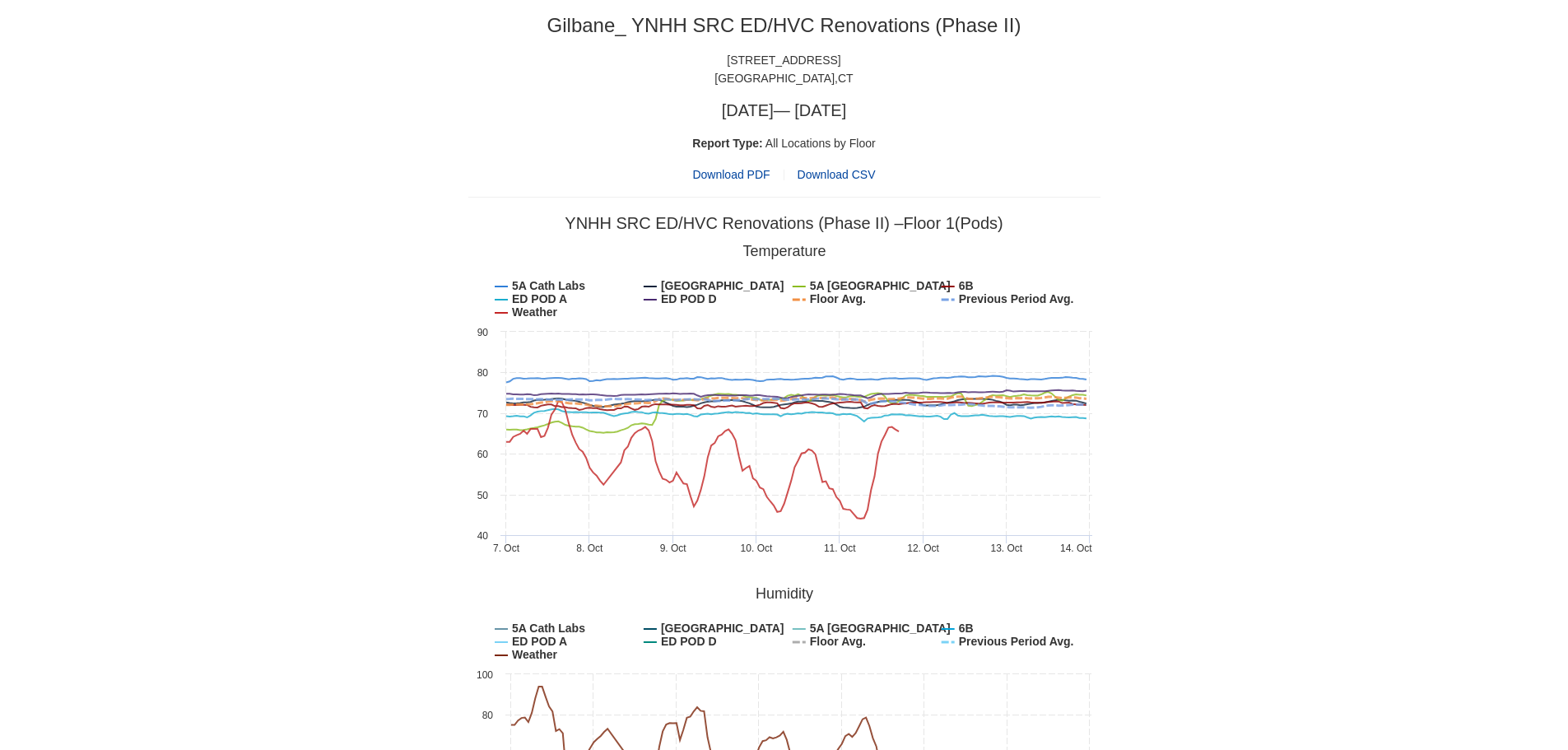
click at [731, 177] on span "Download PDF" at bounding box center [731, 174] width 77 height 18
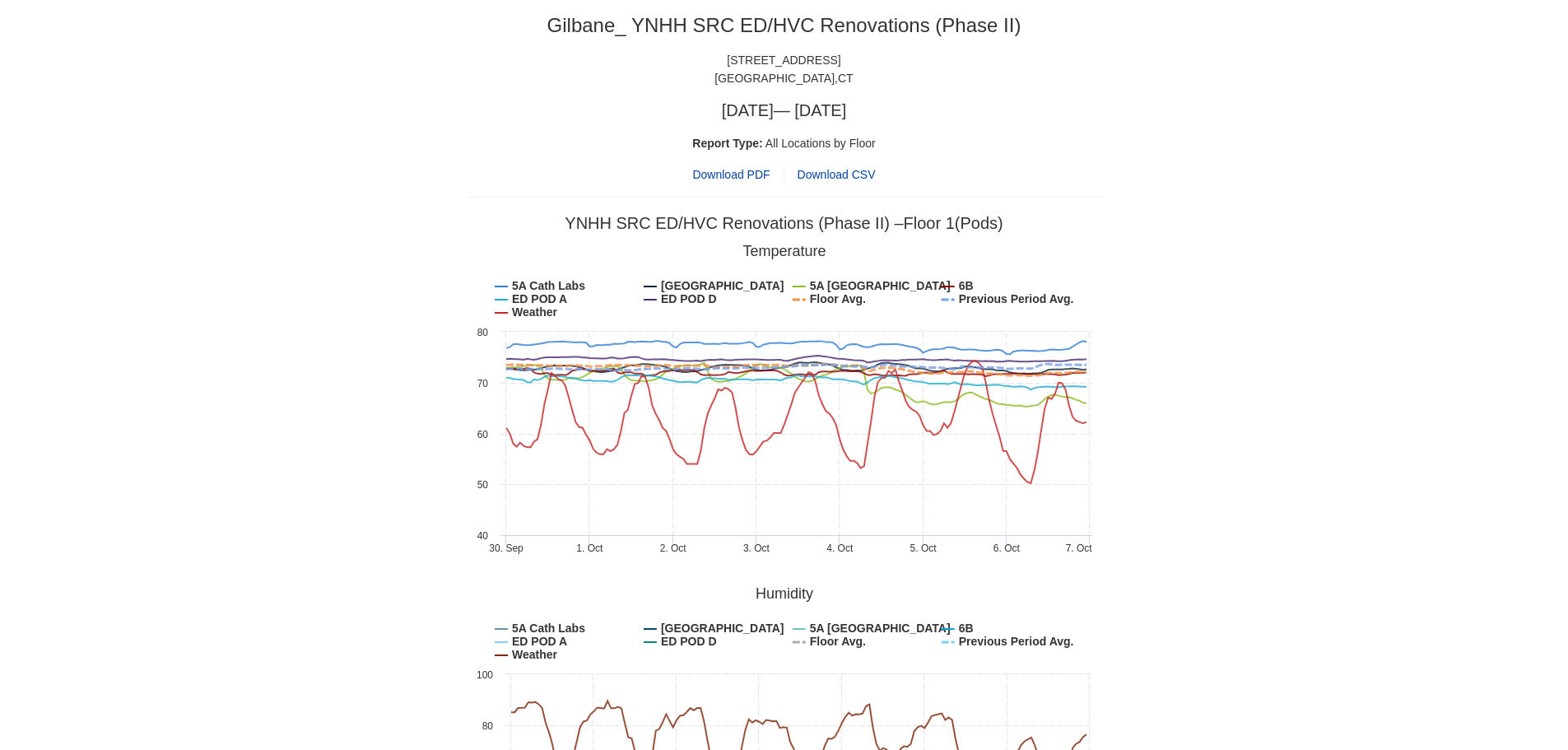
click at [715, 174] on span "Download PDF" at bounding box center [731, 174] width 77 height 18
click at [702, 177] on span "Download PDF" at bounding box center [731, 174] width 77 height 18
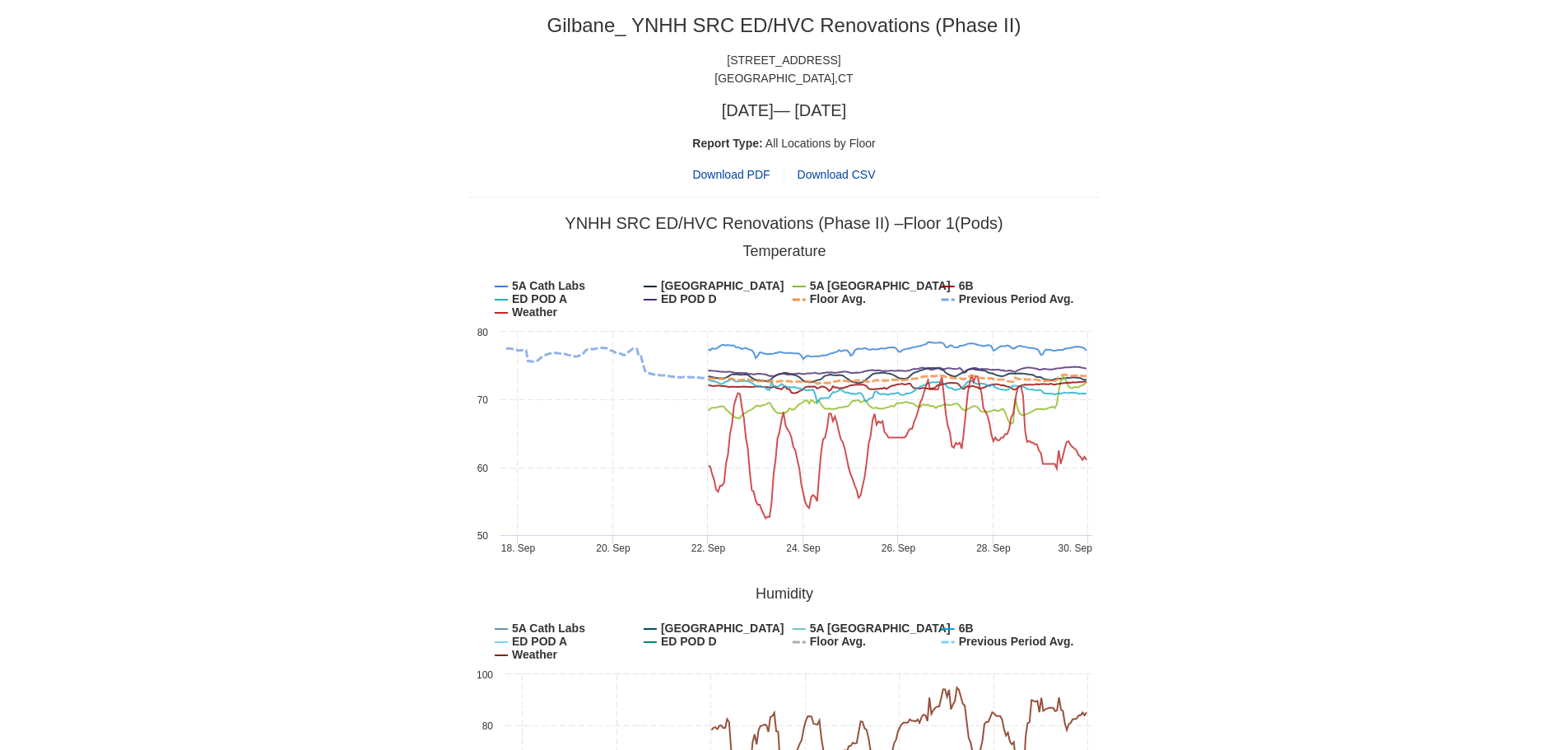
drag, startPoint x: 737, startPoint y: 180, endPoint x: 729, endPoint y: 174, distance: 10.0
click at [735, 180] on span "Download PDF" at bounding box center [731, 174] width 77 height 18
